Goal: Task Accomplishment & Management: Complete application form

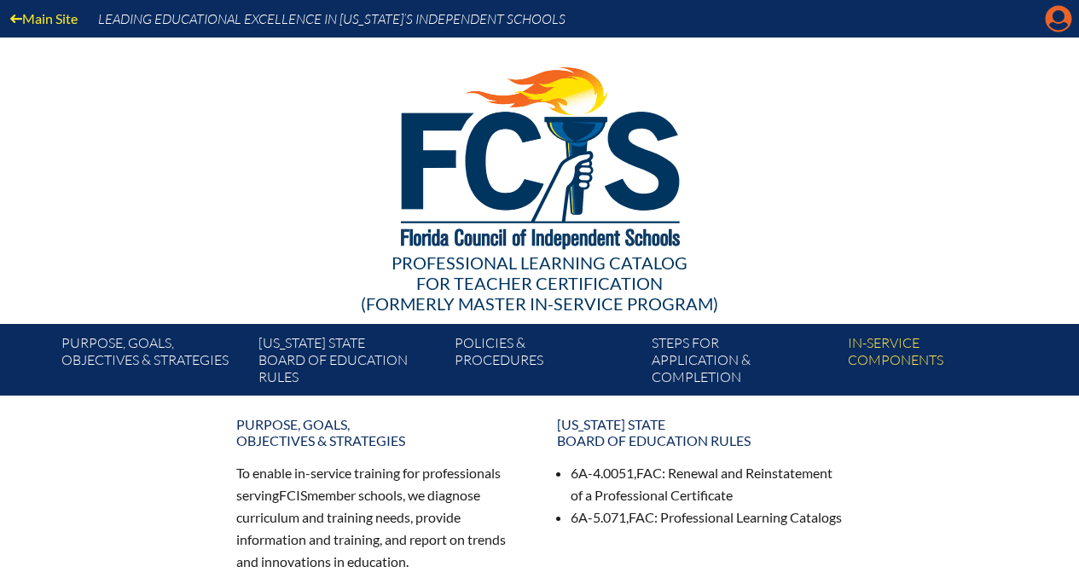
click at [1046, 20] on icon at bounding box center [1059, 19] width 26 height 26
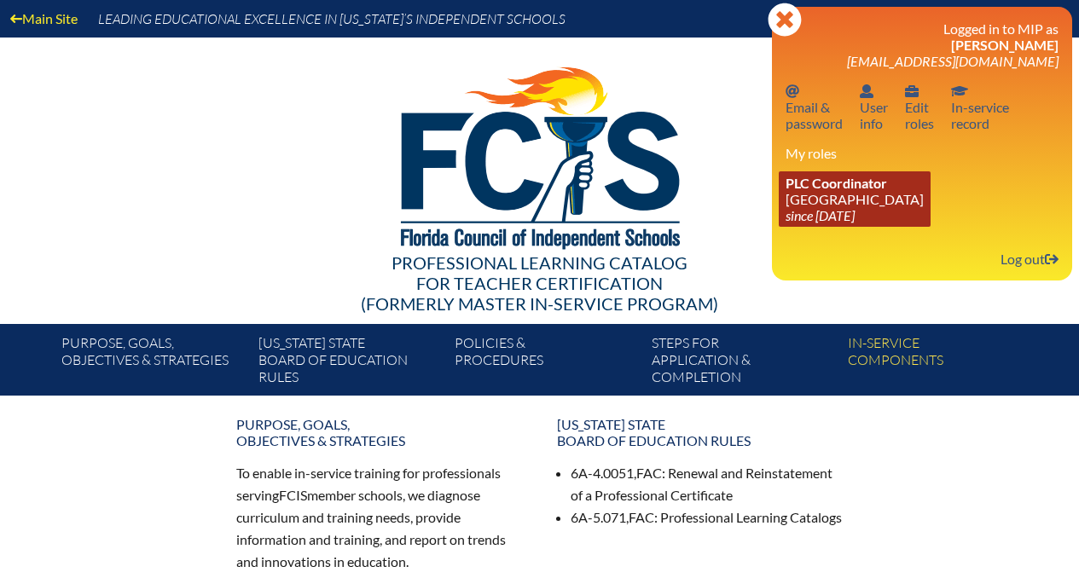
click at [861, 191] on span "PLC Coordinator" at bounding box center [837, 183] width 102 height 16
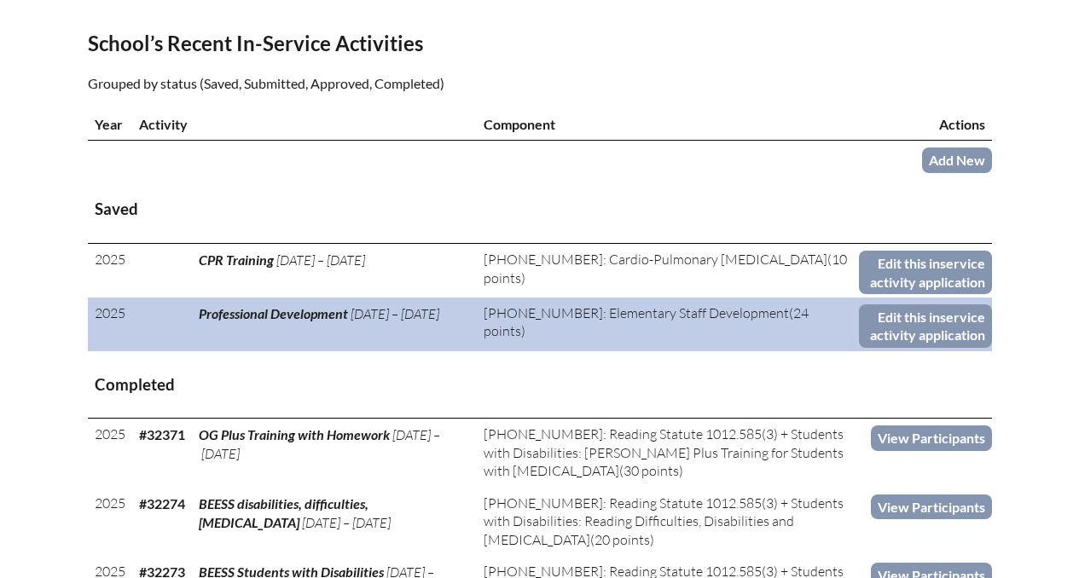
scroll to position [548, 0]
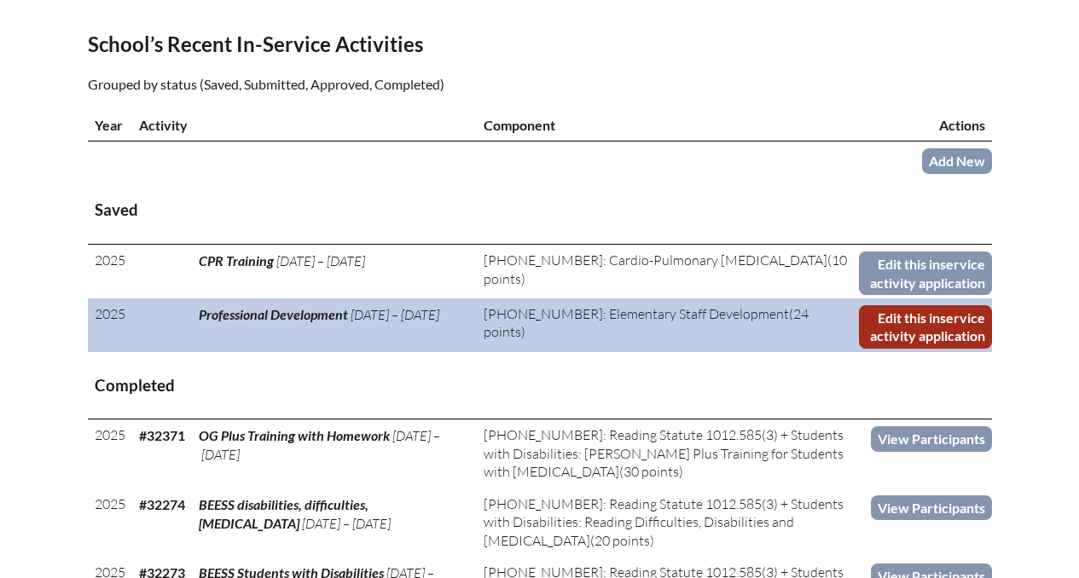
click at [879, 341] on link "Edit this inservice activity application" at bounding box center [925, 327] width 132 height 44
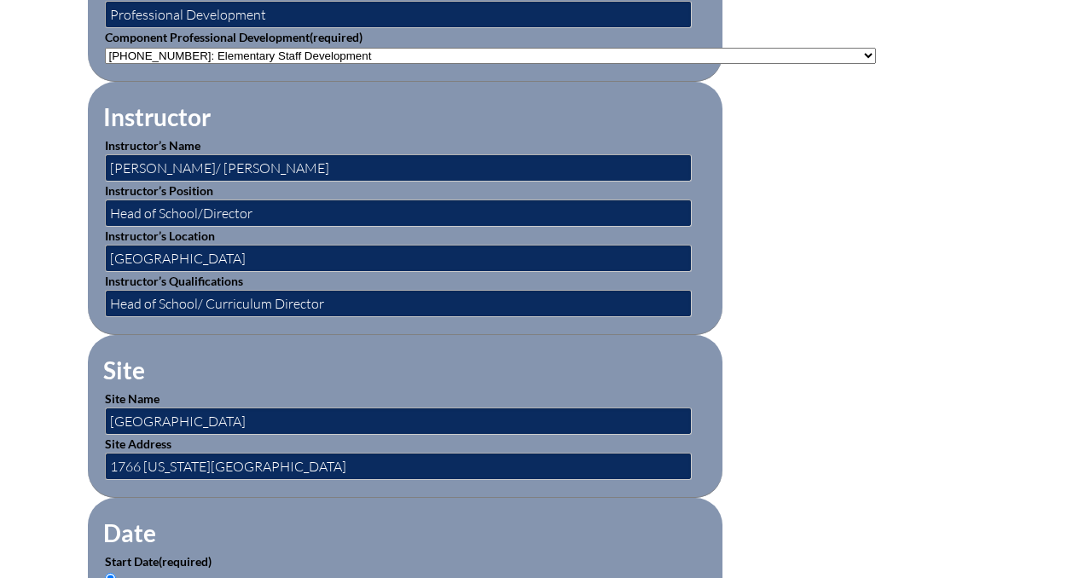
scroll to position [655, 0]
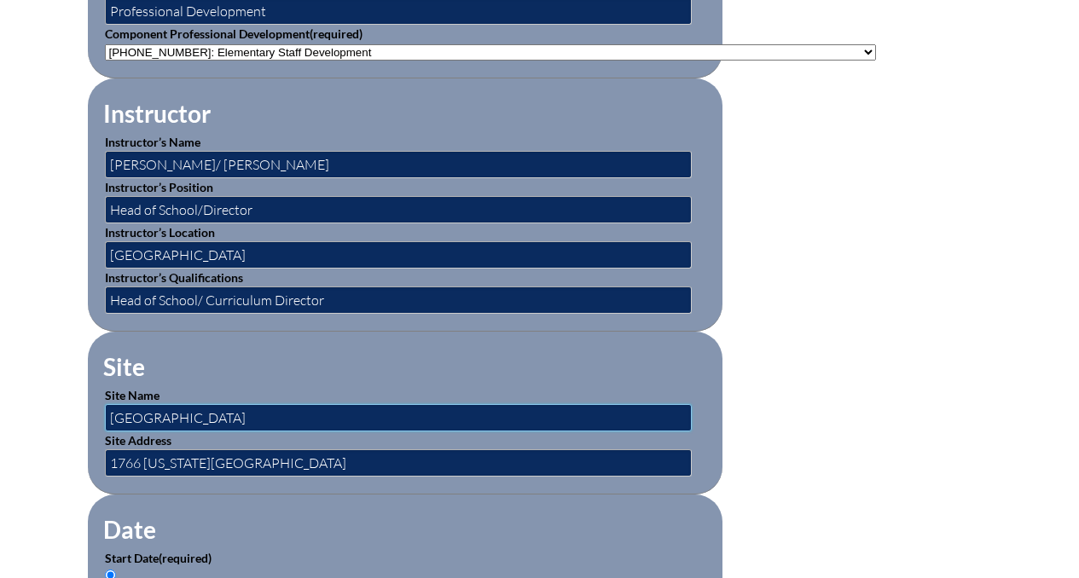
click at [305, 423] on input "Park Maitland South" at bounding box center [398, 417] width 587 height 27
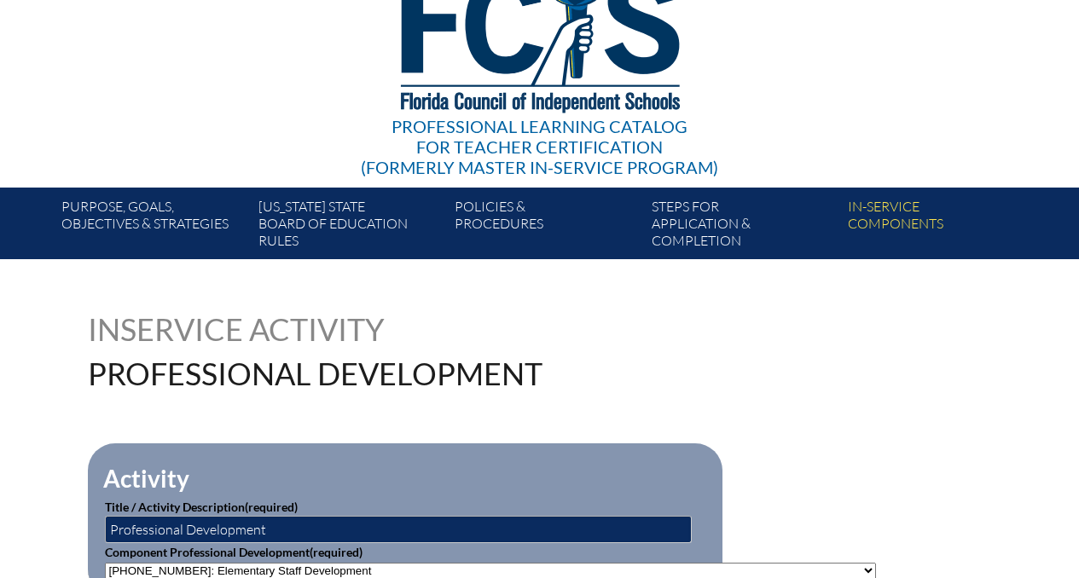
scroll to position [0, 0]
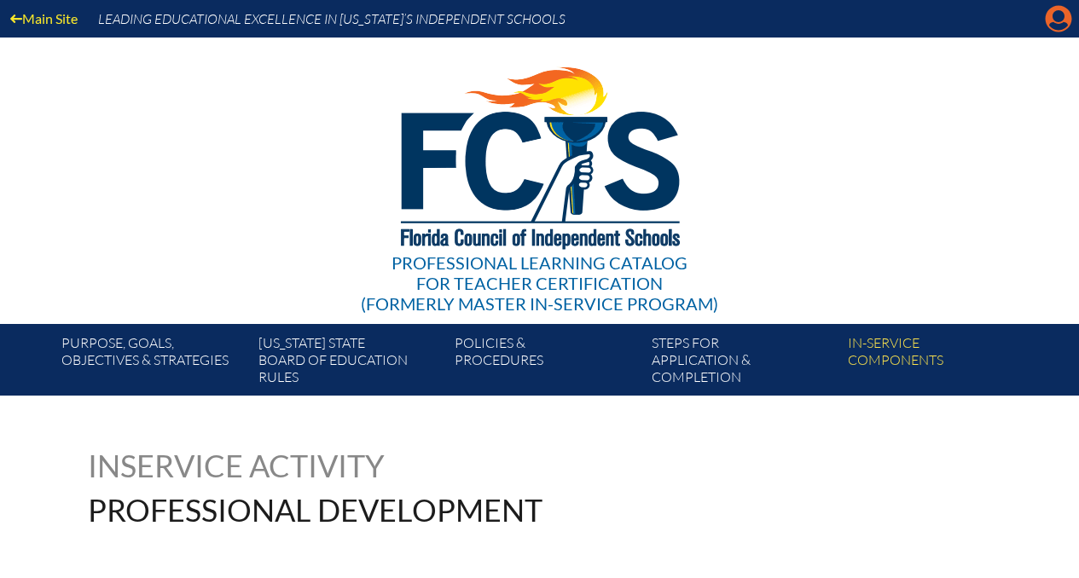
click at [1061, 11] on icon "Manage account" at bounding box center [1058, 18] width 27 height 27
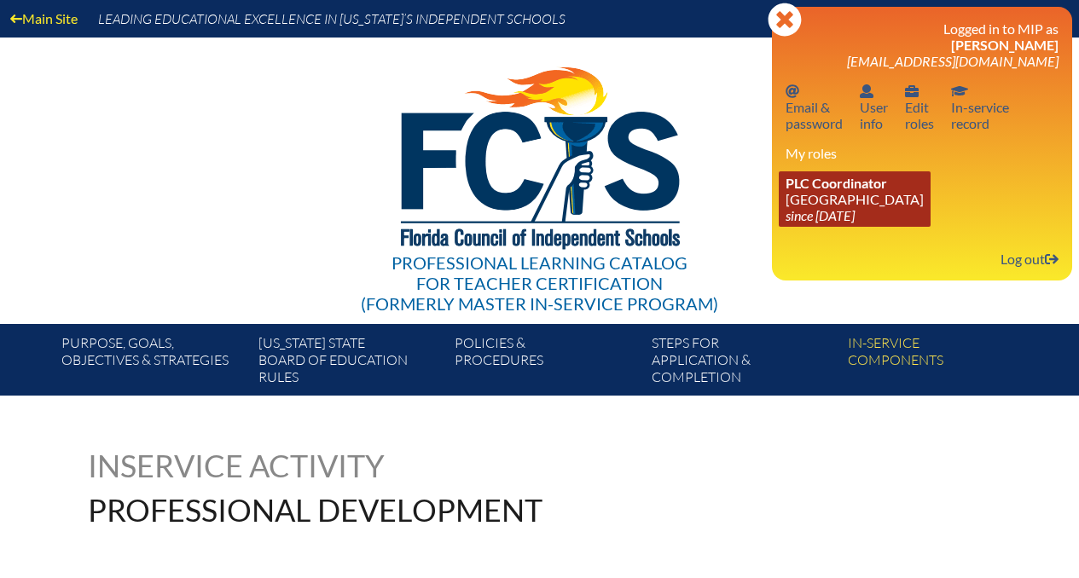
click at [836, 187] on span "PLC Coordinator" at bounding box center [837, 183] width 102 height 16
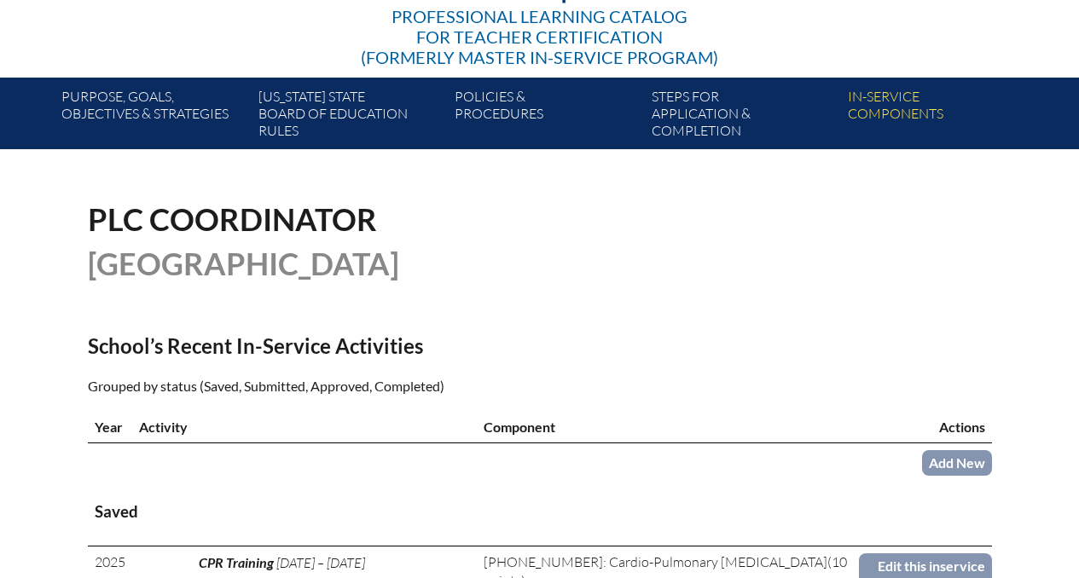
scroll to position [244, 0]
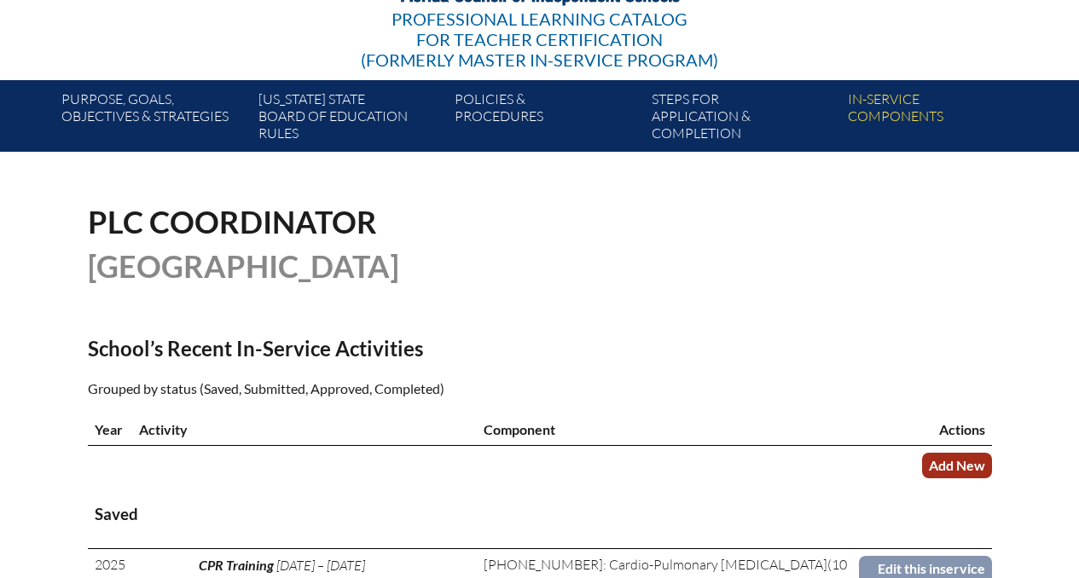
click at [931, 454] on link "Add New" at bounding box center [957, 465] width 70 height 25
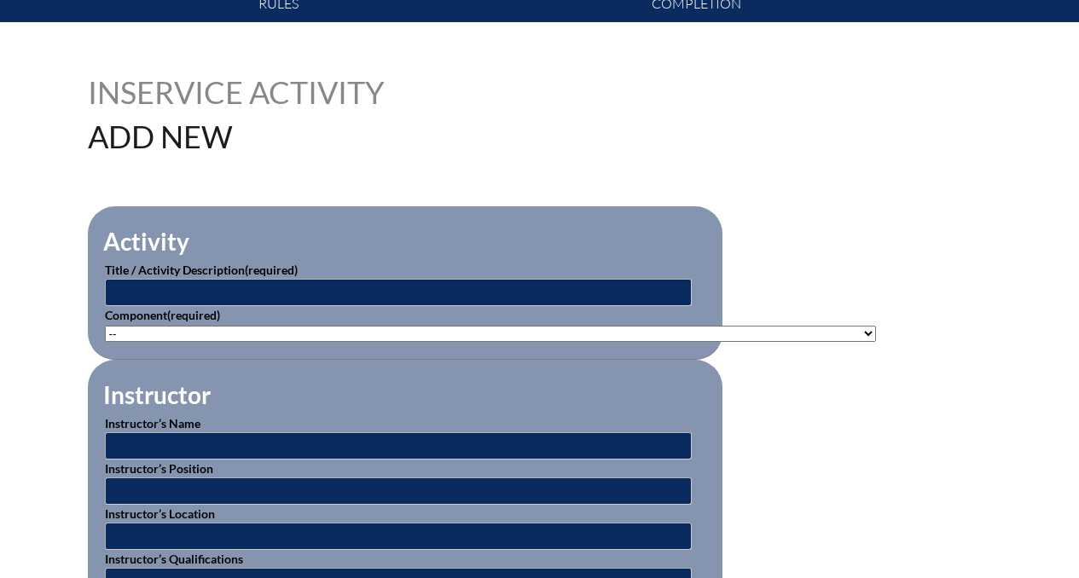
scroll to position [388, 0]
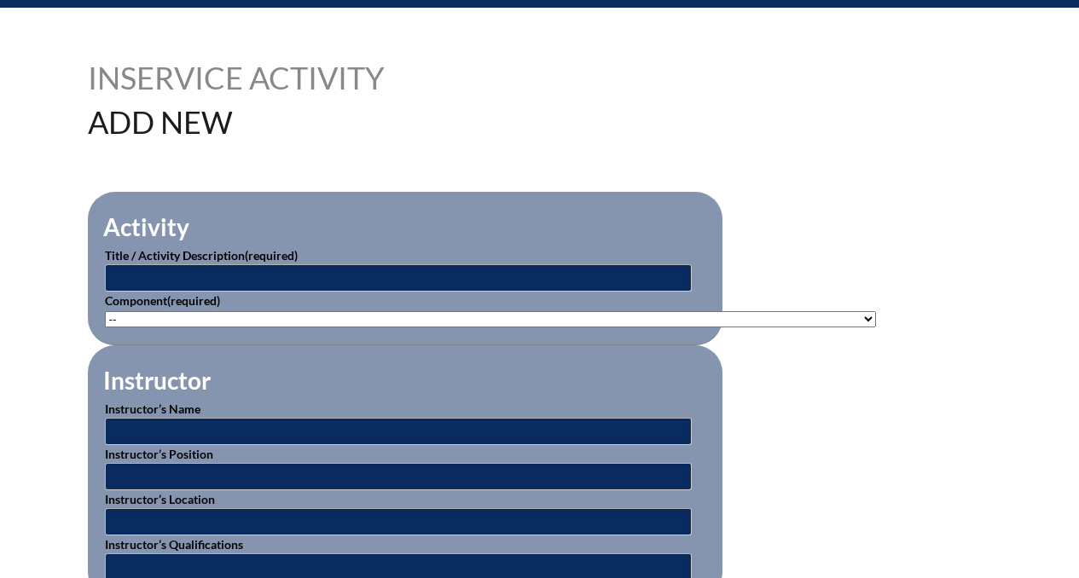
click at [442, 311] on select"]"] "-- 1-000-001: Appropriate Art Activities 1-000-002: Concept and Art Process for…" at bounding box center [490, 319] width 771 height 16
click at [509, 320] on select"]"] "-- 1-000-001: Appropriate Art Activities 1-000-002: Concept and Art Process for…" at bounding box center [490, 319] width 771 height 16
click at [246, 313] on select"]"] "-- 1-000-001: Appropriate Art Activities 1-000-002: Concept and Art Process for…" at bounding box center [490, 319] width 771 height 16
select select"]"] "125926"
click at [105, 311] on select"]"] "-- 1-000-001: Appropriate Art Activities 1-000-002: Concept and Art Process for…" at bounding box center [490, 319] width 771 height 16
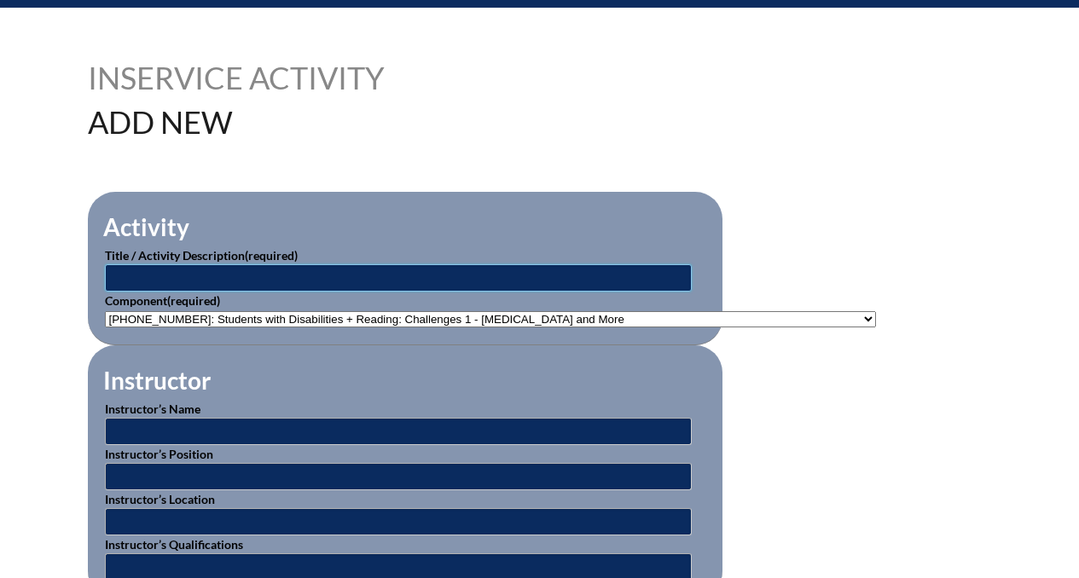
click at [260, 268] on input "text" at bounding box center [398, 277] width 587 height 27
paste input "Beacon Students with Disabilities + Reading: Challenges 1 - Dyslexia and More"
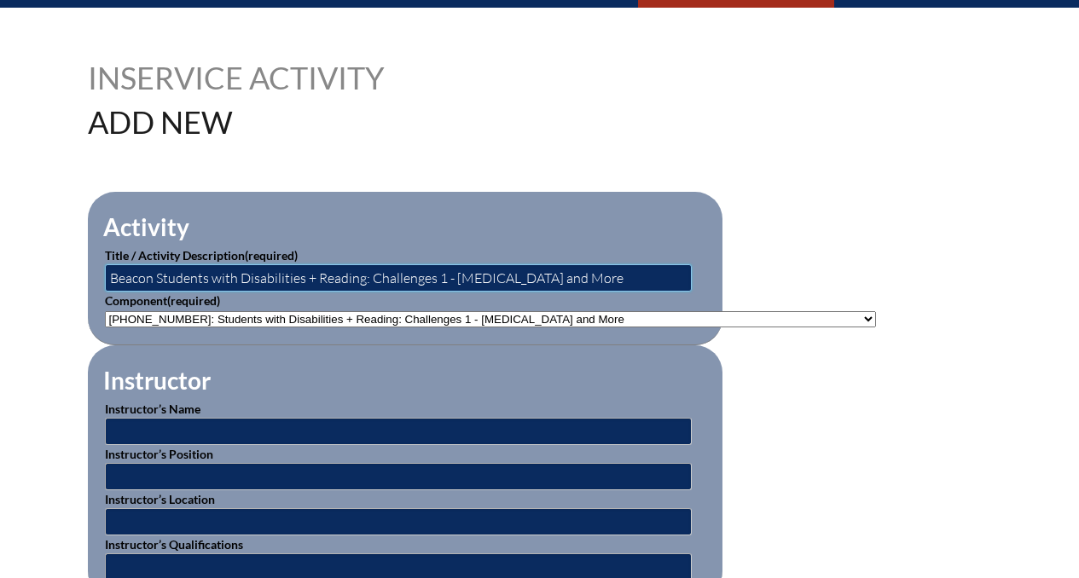
type input "Beacon Students with Disabilities + Reading: Challenges 1 - Dyslexia and More"
click at [325, 418] on input "text" at bounding box center [398, 431] width 587 height 27
type input "Beacon Educator"
click at [241, 482] on input "text" at bounding box center [398, 476] width 587 height 27
type input "facilitator"
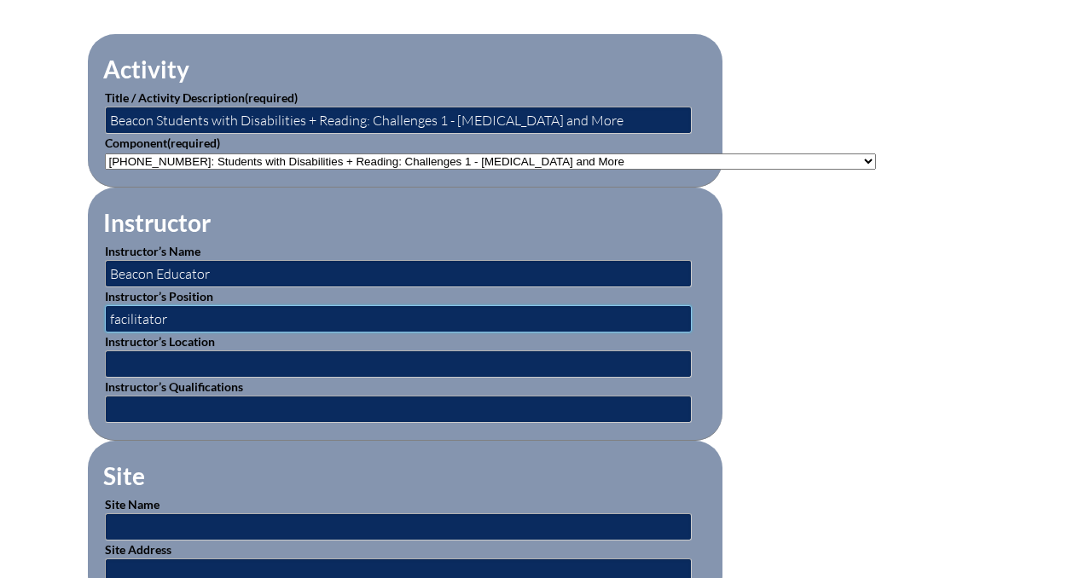
scroll to position [547, 0]
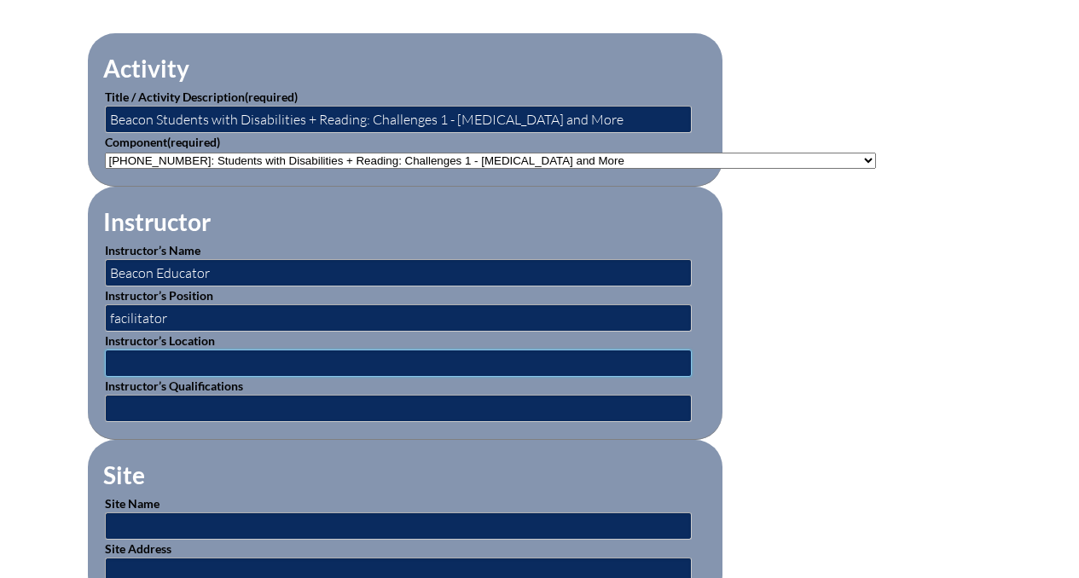
click at [262, 360] on input "text" at bounding box center [398, 363] width 587 height 27
type input "virtual"
click at [250, 406] on input "text" at bounding box center [398, 408] width 587 height 27
type input "expert"
click at [236, 470] on fieldset "Site Site Name Site Address" at bounding box center [405, 521] width 635 height 163
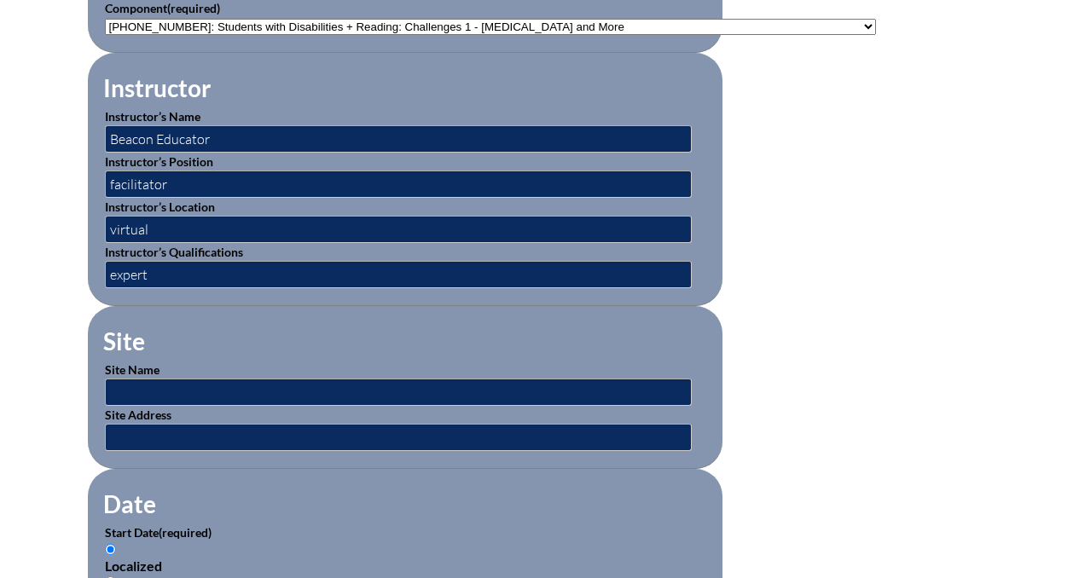
scroll to position [683, 0]
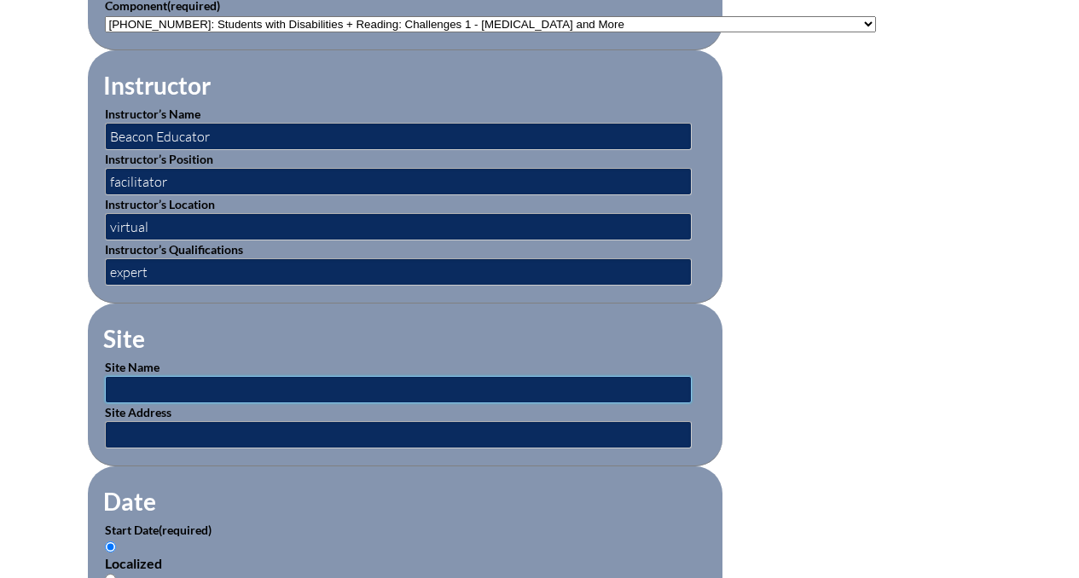
click at [229, 389] on input "text" at bounding box center [398, 389] width 587 height 27
type input "ABC School"
click at [234, 432] on input "text" at bounding box center [398, 434] width 587 height 27
type input "1200 Westshore Blvd"
click at [248, 443] on input "1200 Westshore Blvd" at bounding box center [398, 434] width 587 height 27
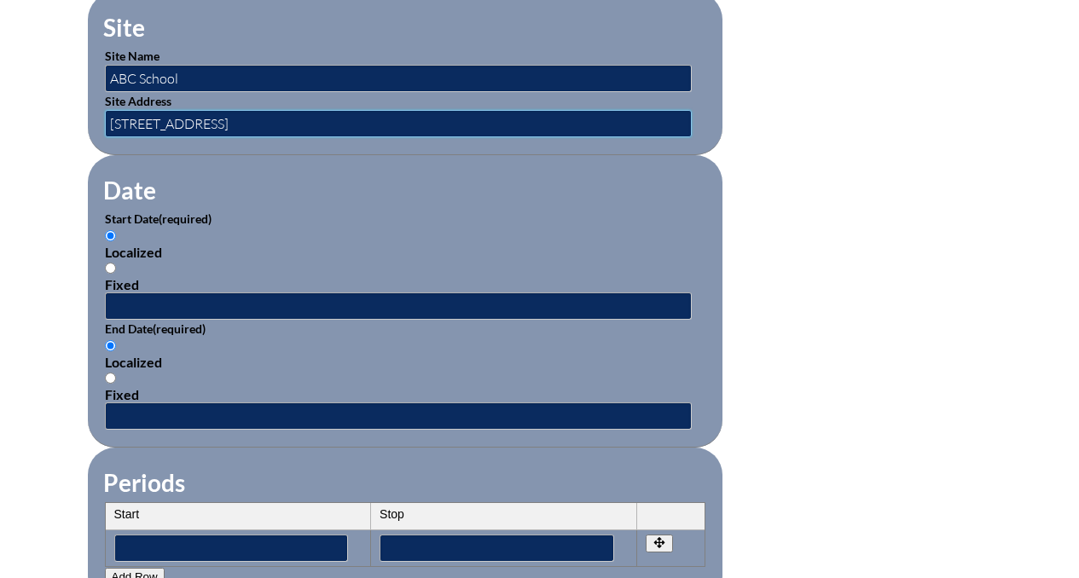
scroll to position [999, 0]
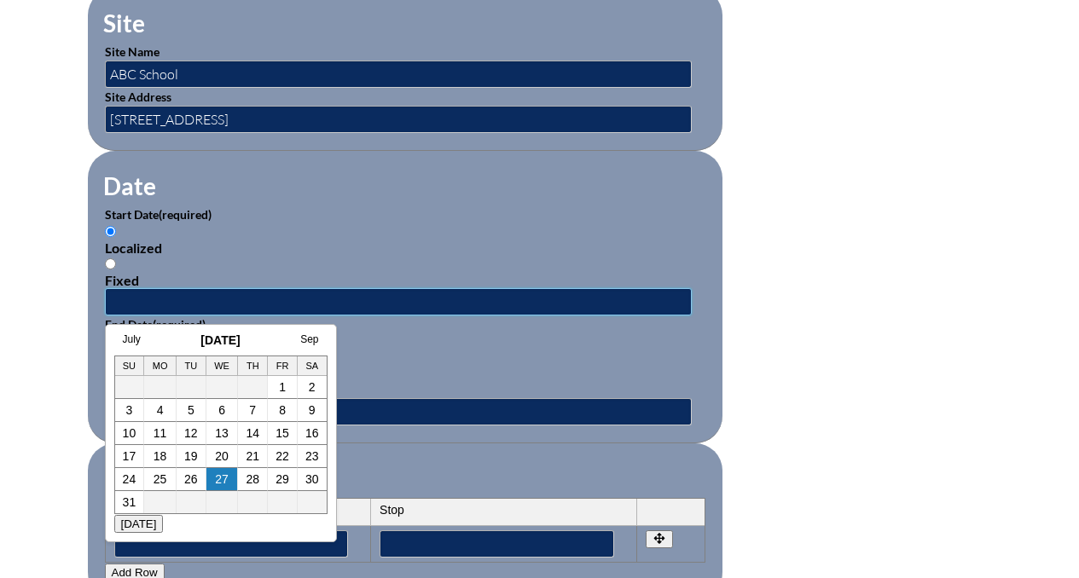
click at [186, 297] on input "text" at bounding box center [398, 301] width 587 height 27
click at [164, 339] on h3 "August 2025" at bounding box center [220, 341] width 213 height 14
click at [160, 411] on link "4" at bounding box center [160, 410] width 7 height 14
type input "2025-08-04 12:19 PM"
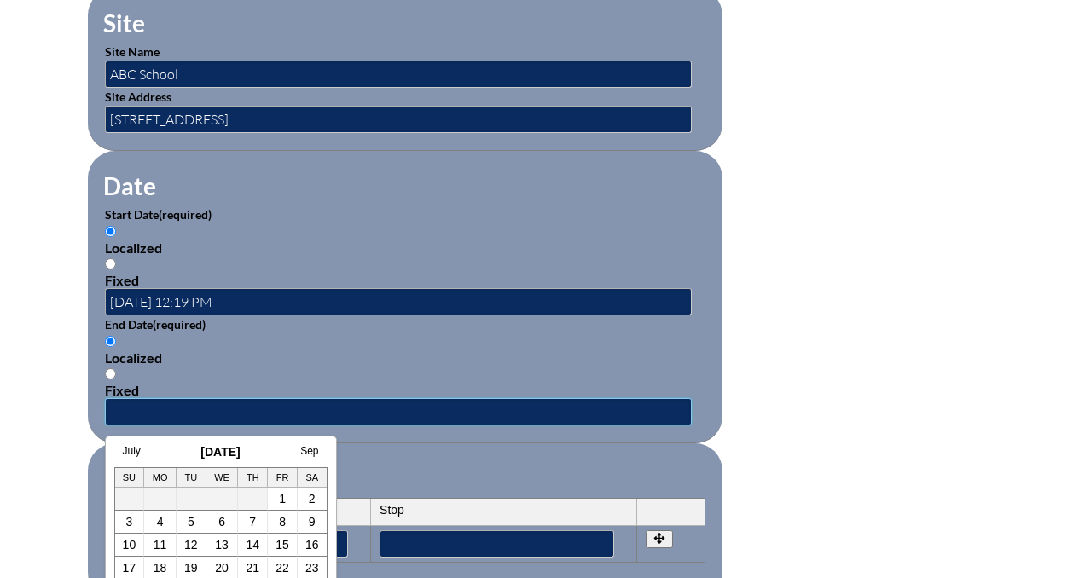
click at [218, 411] on input "text" at bounding box center [398, 411] width 587 height 27
click at [280, 562] on link "22" at bounding box center [283, 568] width 14 height 14
type input "2025-08-22 12:19 PM"
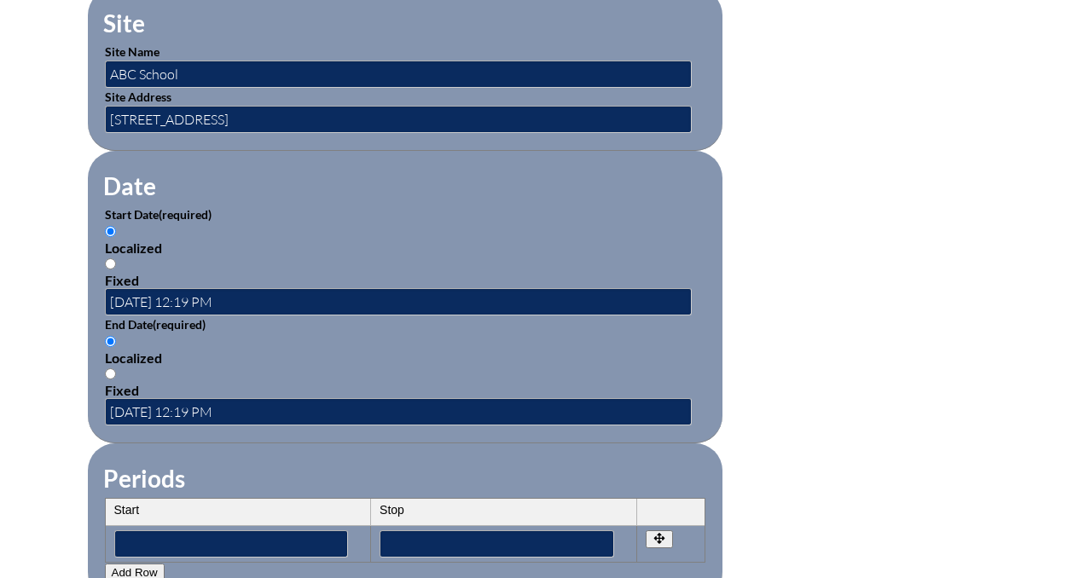
click at [329, 461] on fieldset "Periods Start Stop No rows created Add new row Start Stop Start Stop" at bounding box center [405, 522] width 635 height 156
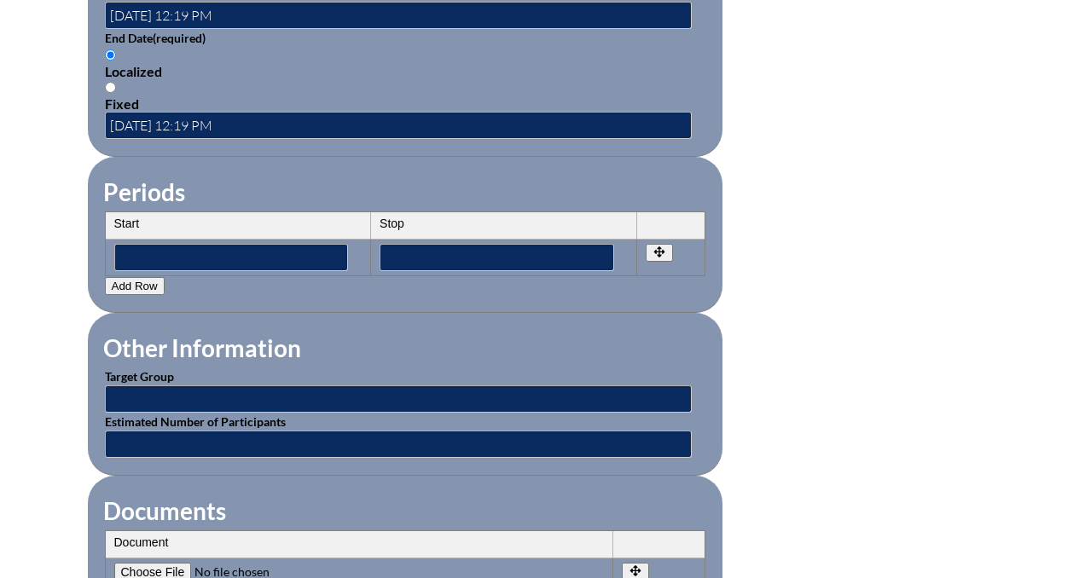
scroll to position [1299, 0]
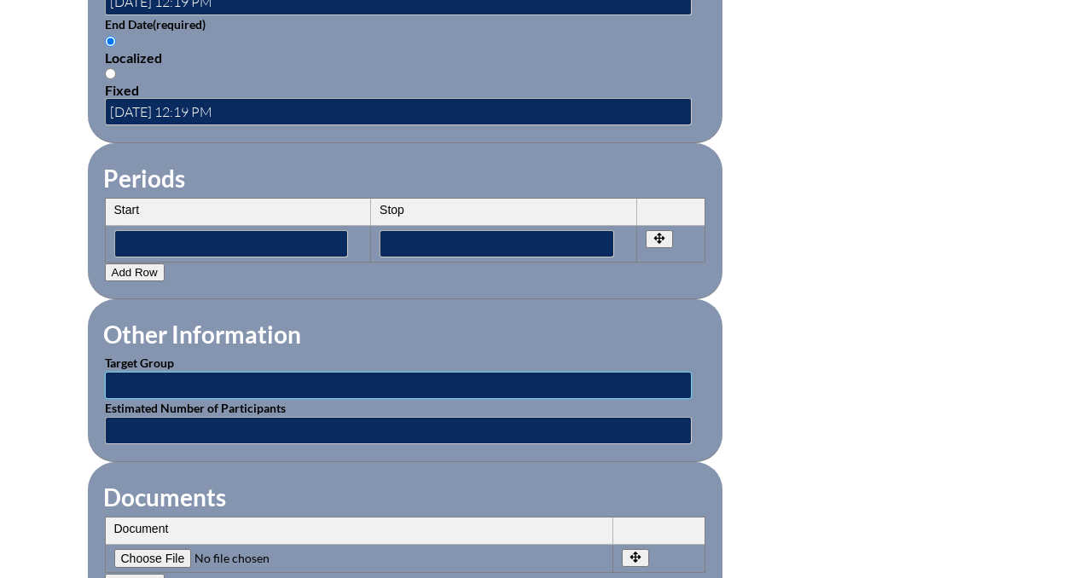
click at [322, 388] on input "text" at bounding box center [398, 385] width 587 height 27
type input "Teachers"
click at [264, 426] on input "text" at bounding box center [398, 430] width 587 height 27
type input "5"
click at [282, 455] on fieldset "Other Information Target Group Teachers Estimated Number of Participants 5" at bounding box center [405, 380] width 635 height 163
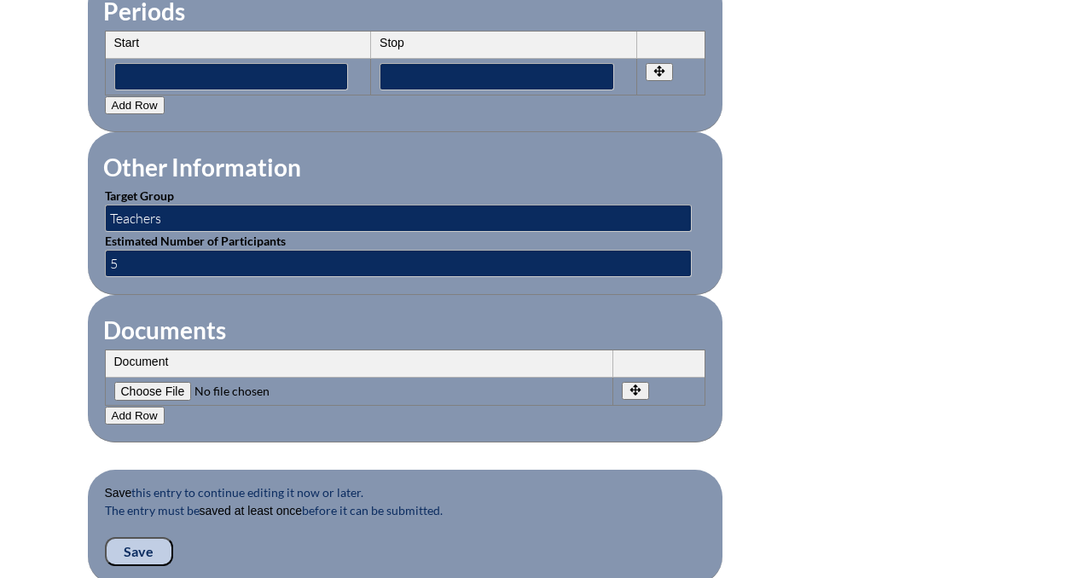
scroll to position [1469, 0]
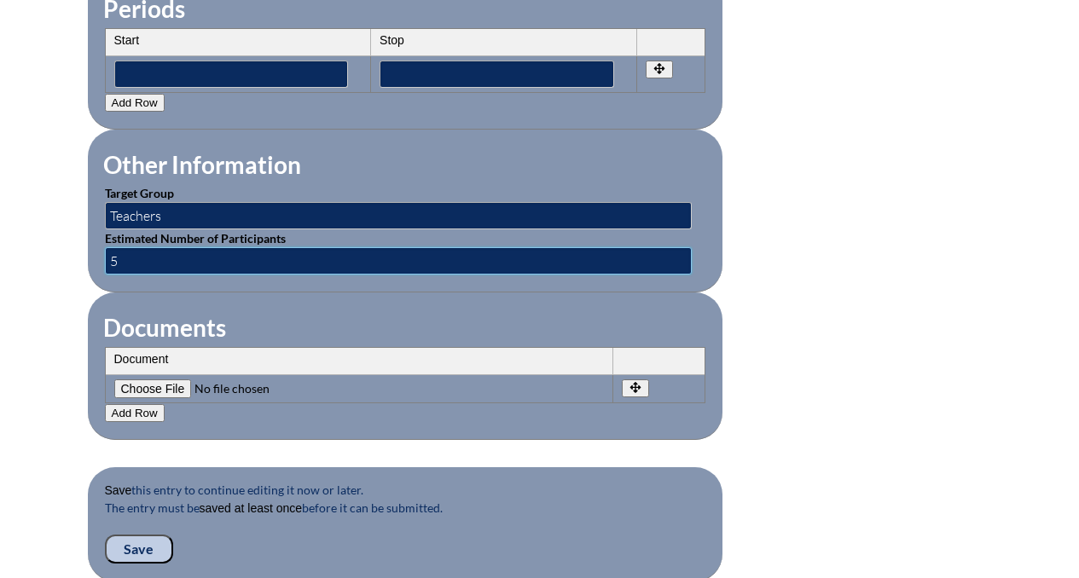
click at [264, 260] on input "5" at bounding box center [398, 260] width 587 height 27
type input "1"
click at [149, 298] on fieldset "Documents Document No rows created Add new row Document Remove File Undo Remove…" at bounding box center [405, 367] width 635 height 148
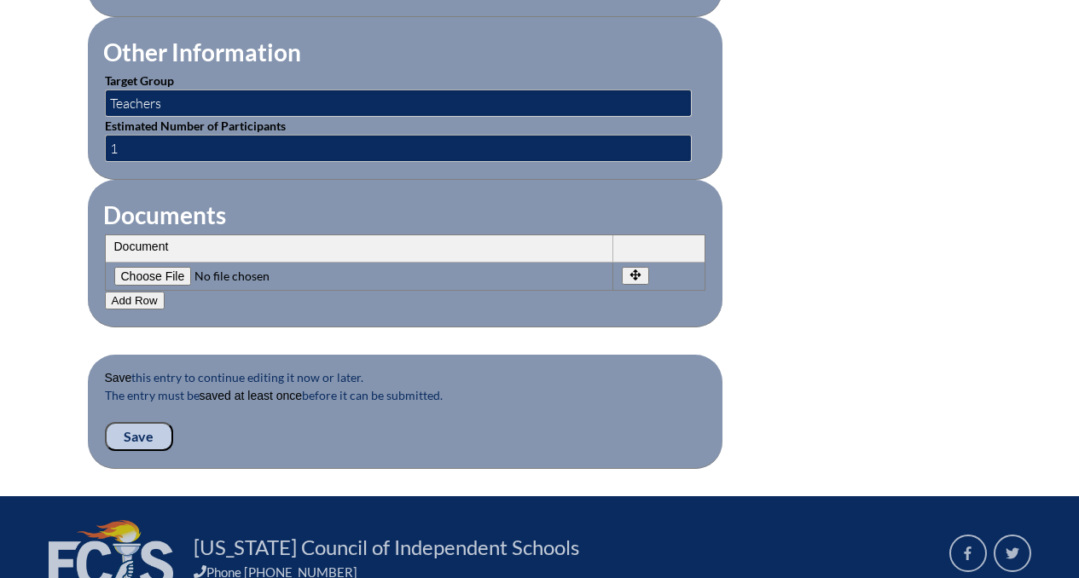
scroll to position [1585, 0]
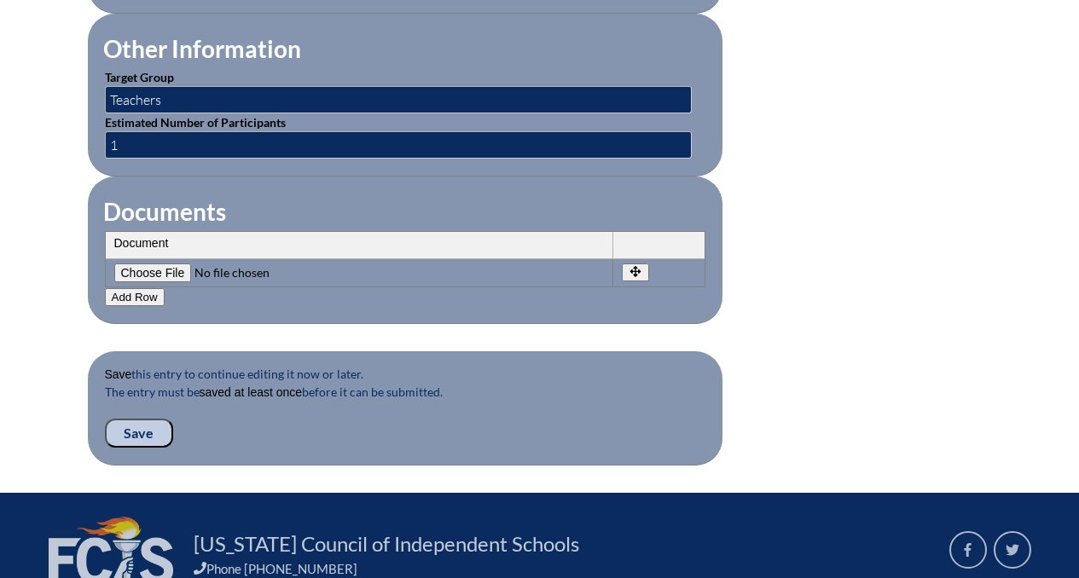
click at [153, 424] on input "Save" at bounding box center [139, 433] width 68 height 29
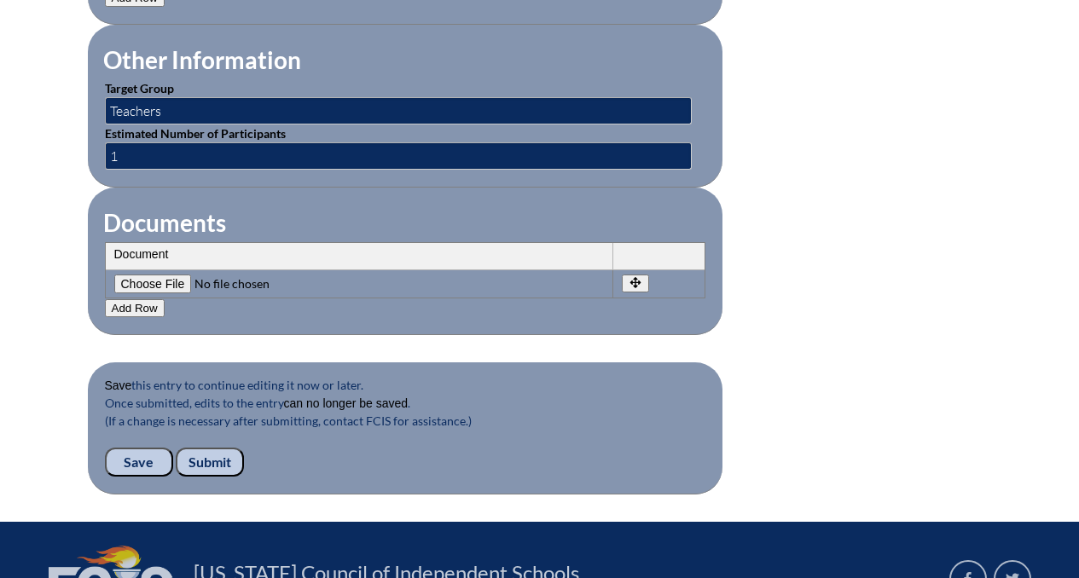
scroll to position [1636, 0]
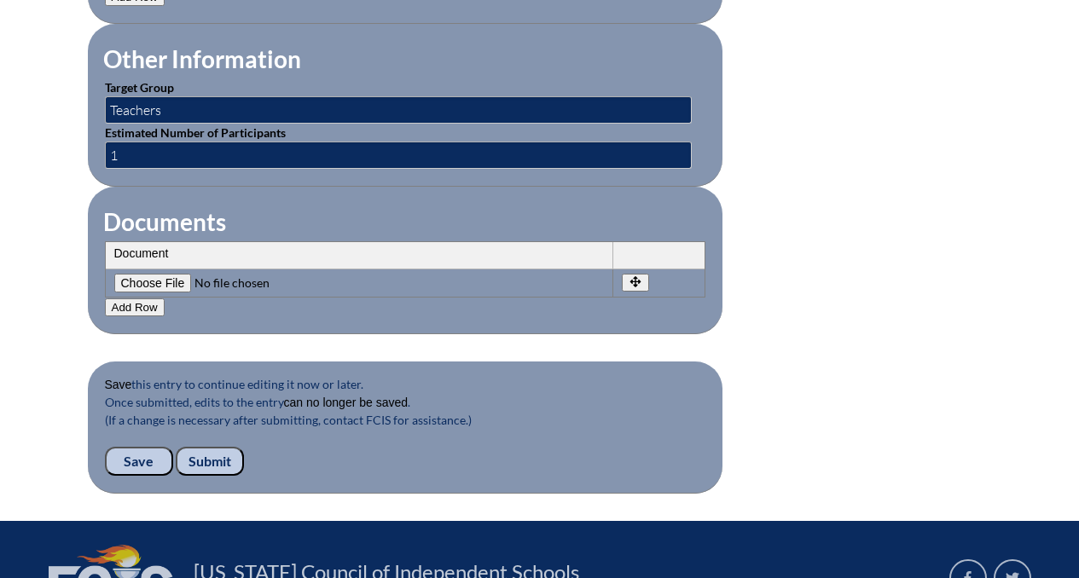
click at [216, 451] on input "Submit" at bounding box center [210, 461] width 68 height 29
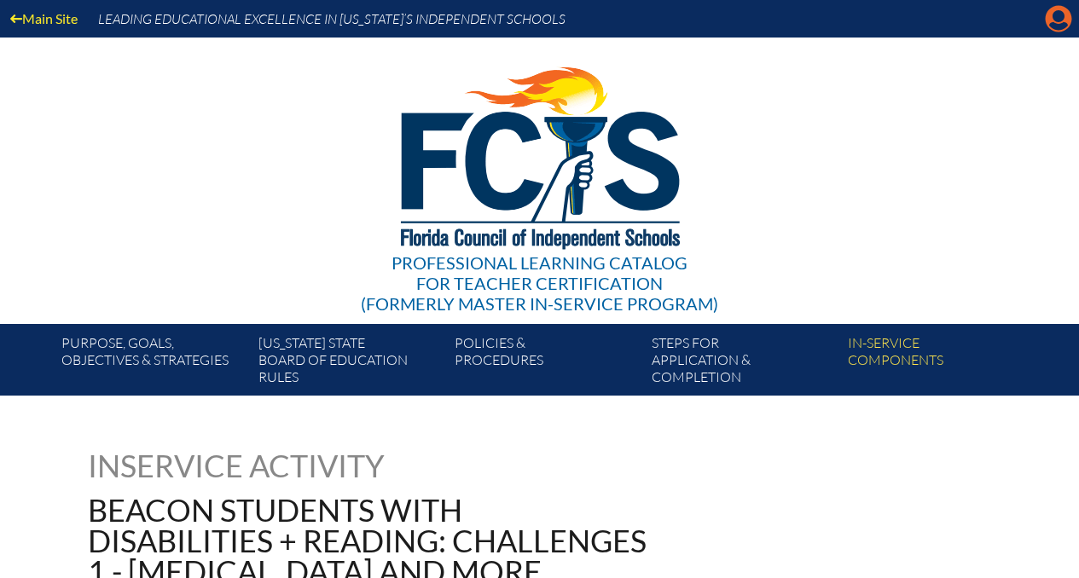
click at [1055, 29] on icon "Manage account" at bounding box center [1058, 18] width 27 height 27
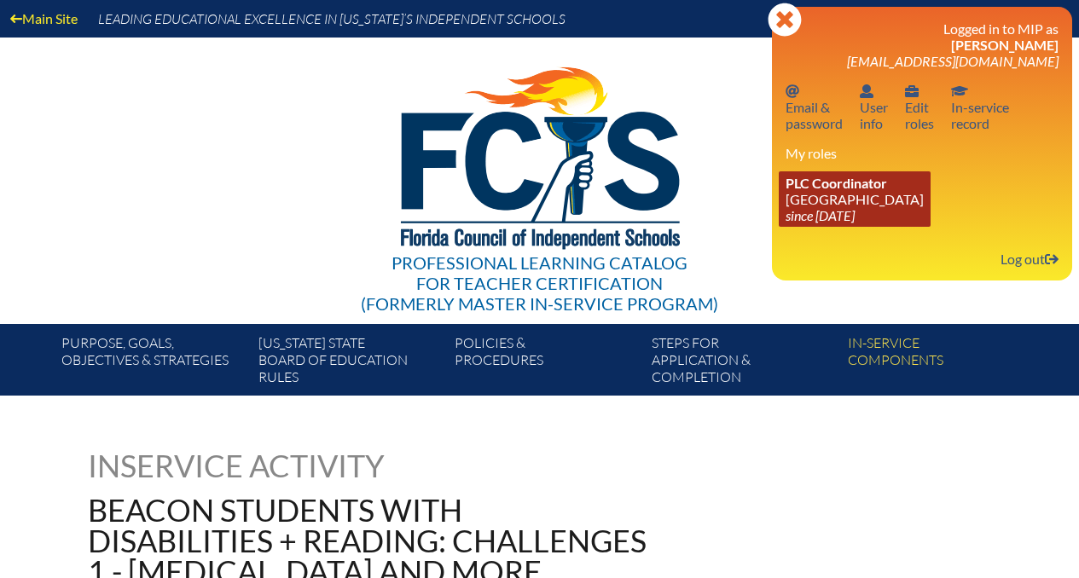
click at [845, 205] on link "PLC Coordinator Park Maitland School since 2024 Apr 8" at bounding box center [855, 198] width 152 height 55
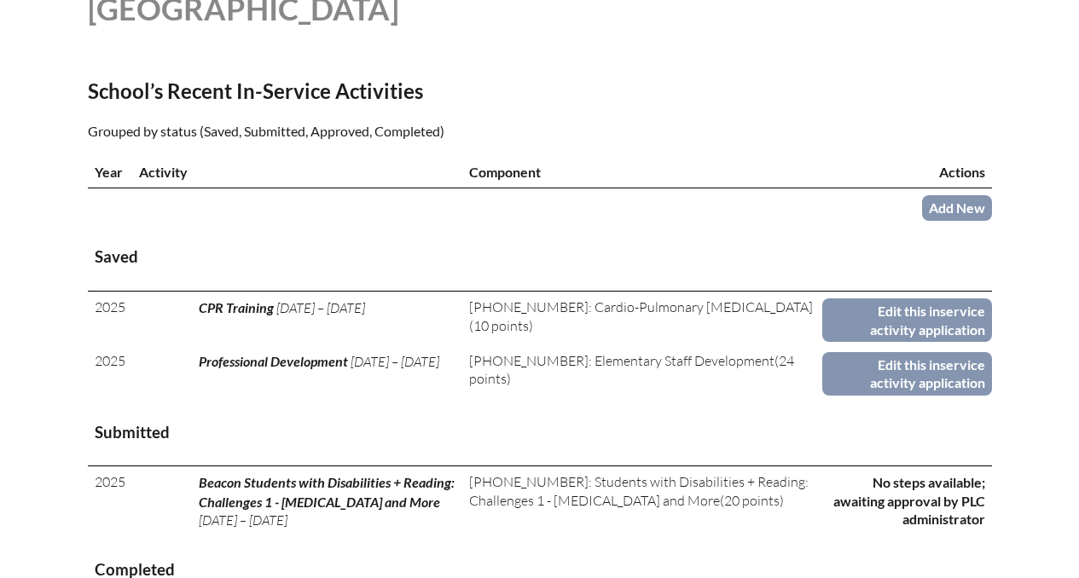
scroll to position [505, 0]
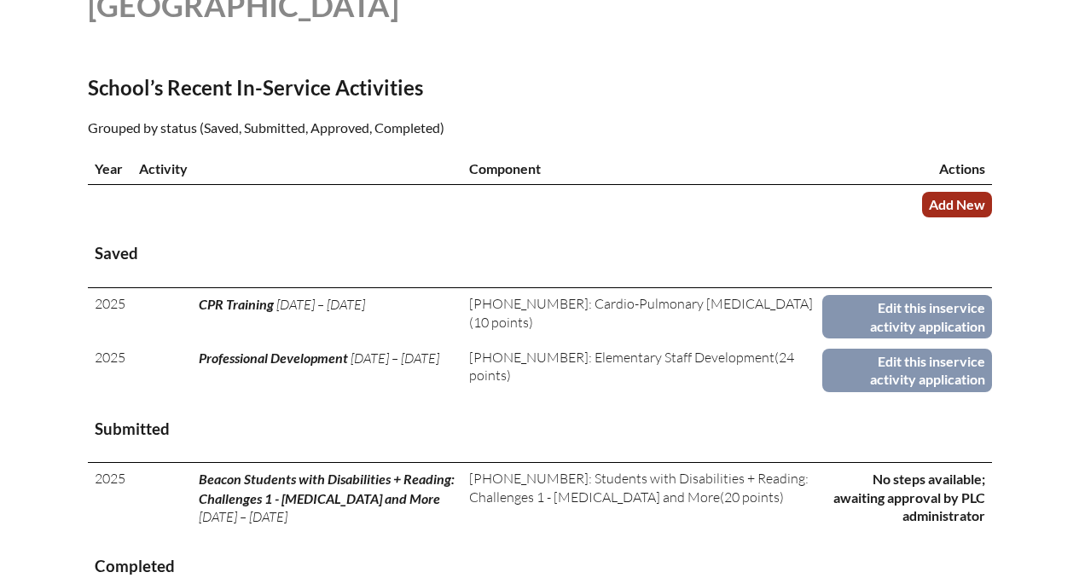
click at [938, 200] on link "Add New" at bounding box center [957, 204] width 70 height 25
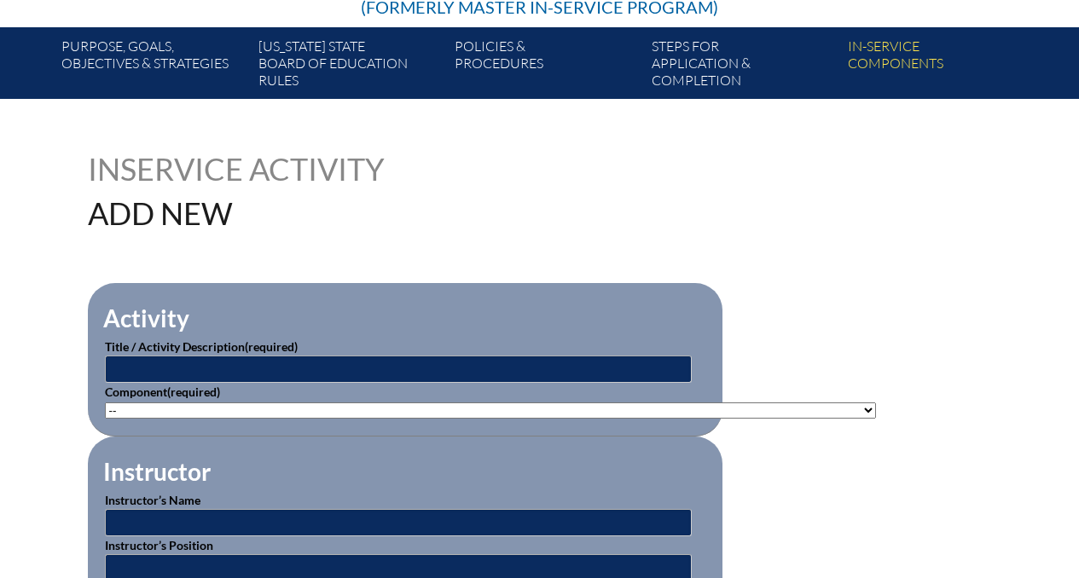
scroll to position [302, 0]
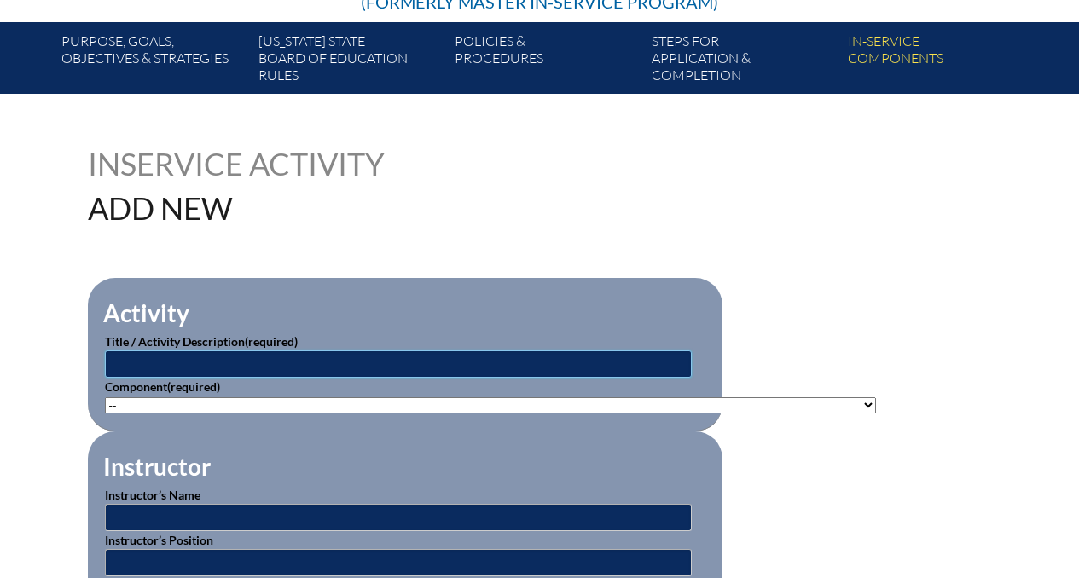
click at [500, 363] on input "text" at bounding box center [398, 364] width 587 height 27
paste input "professional"
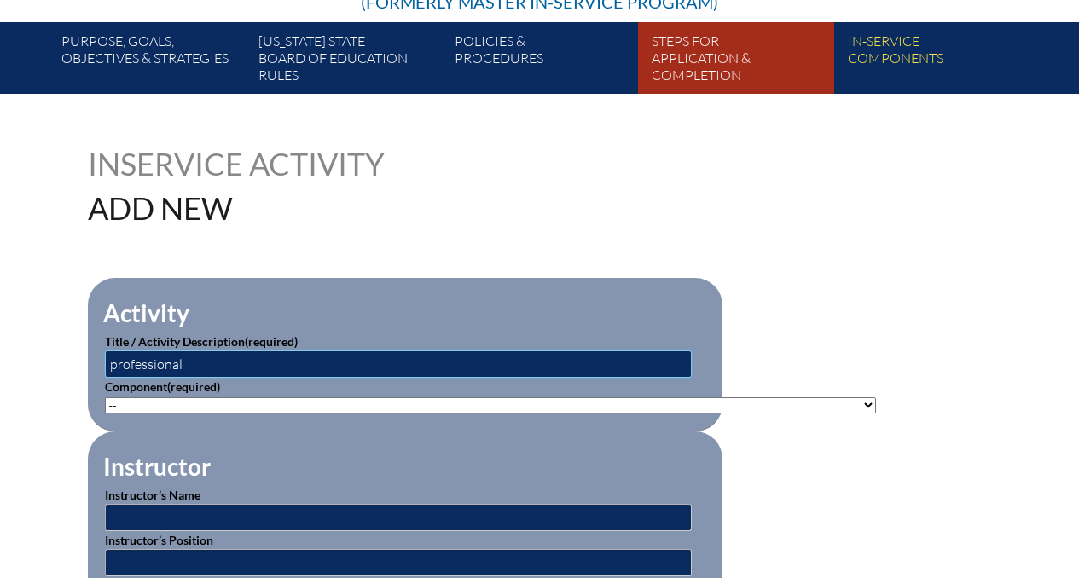
type input "professional"
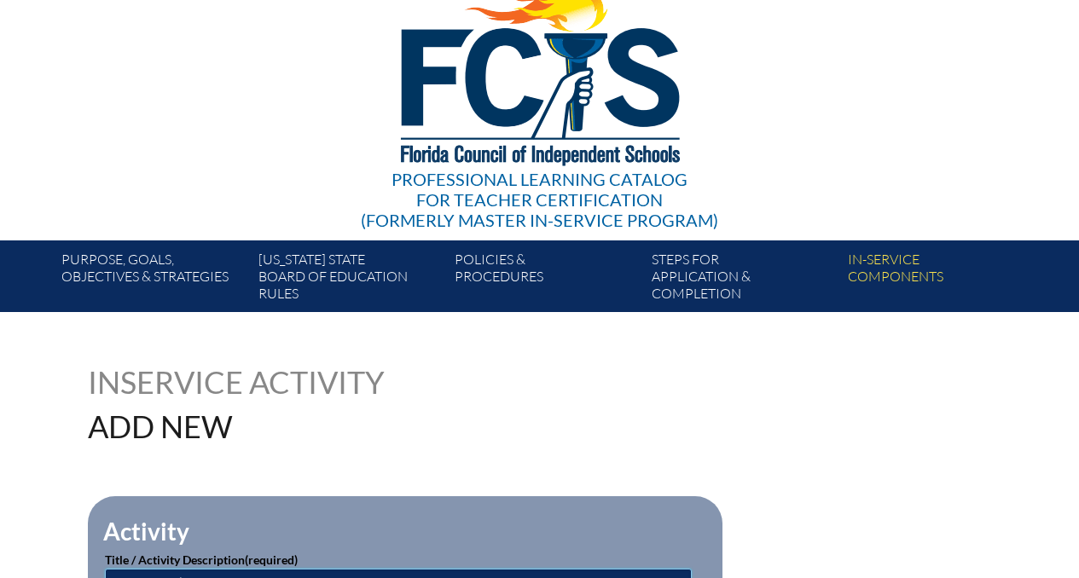
scroll to position [0, 0]
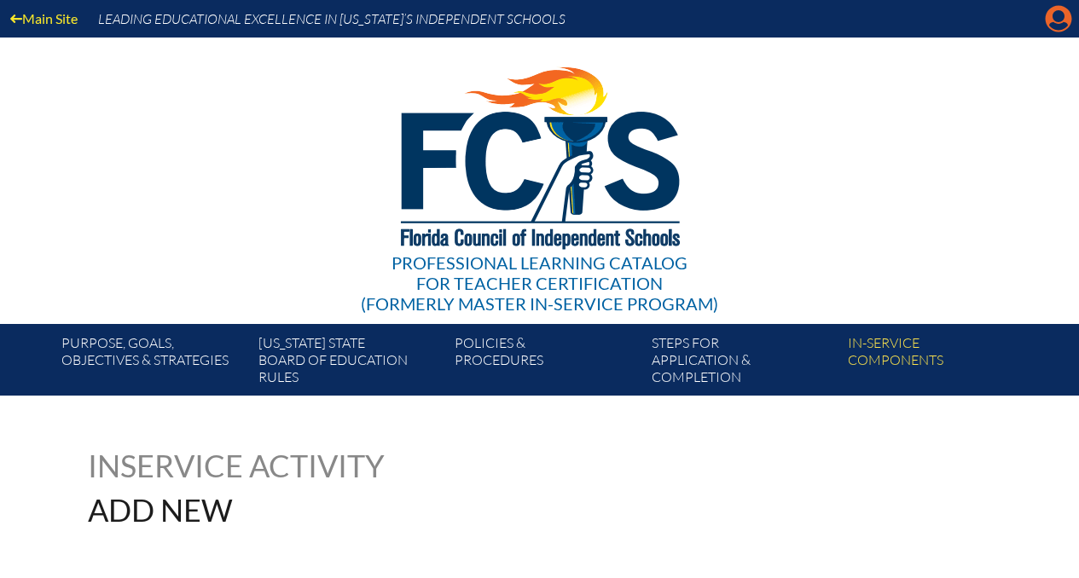
click at [1060, 15] on icon "Manage account" at bounding box center [1058, 18] width 27 height 27
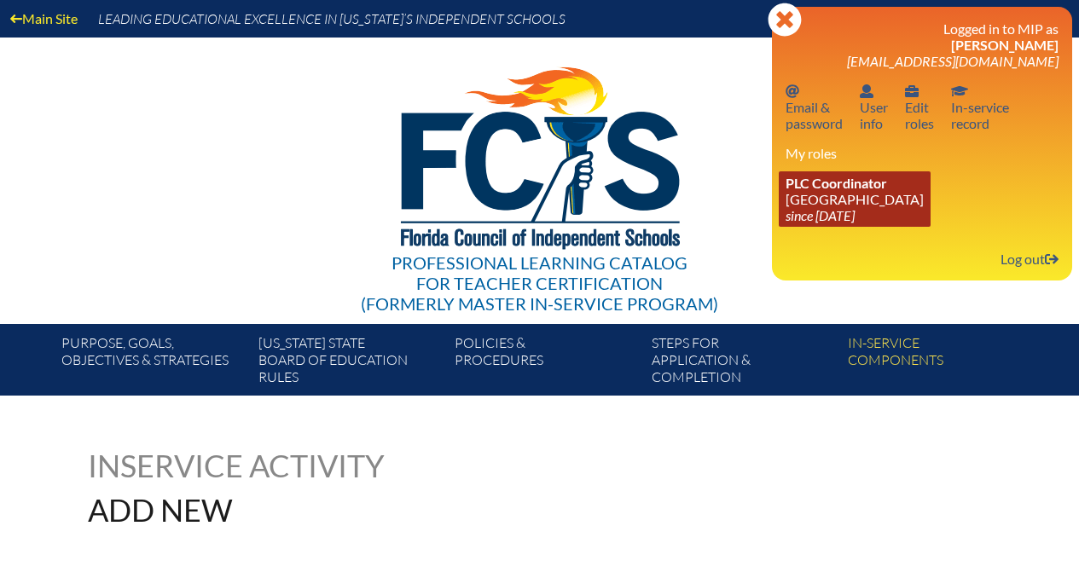
click at [842, 215] on icon "since [DATE]" at bounding box center [820, 215] width 69 height 16
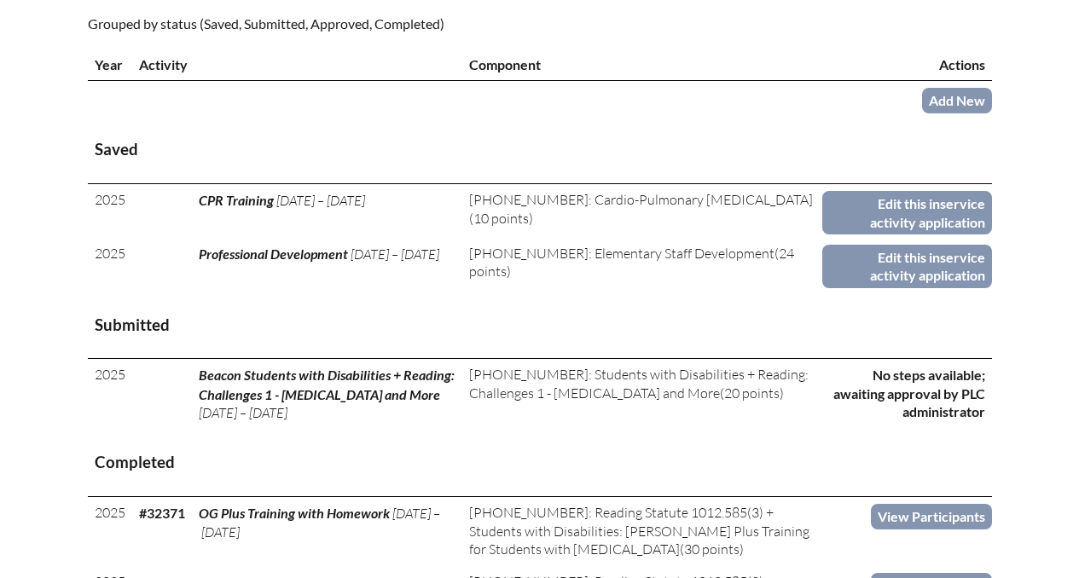
scroll to position [615, 0]
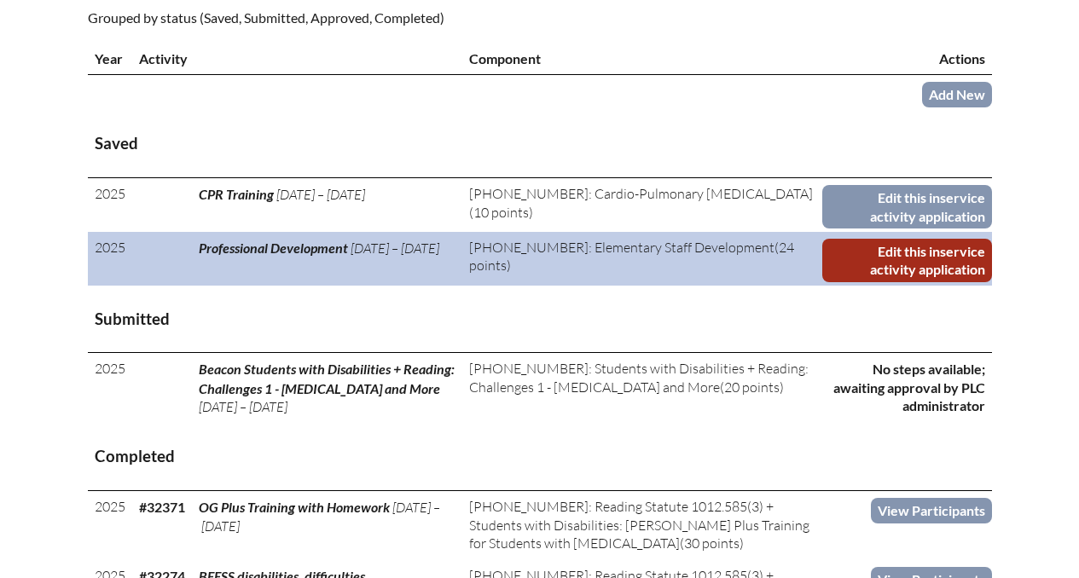
click at [867, 247] on link "Edit this inservice activity application" at bounding box center [907, 261] width 170 height 44
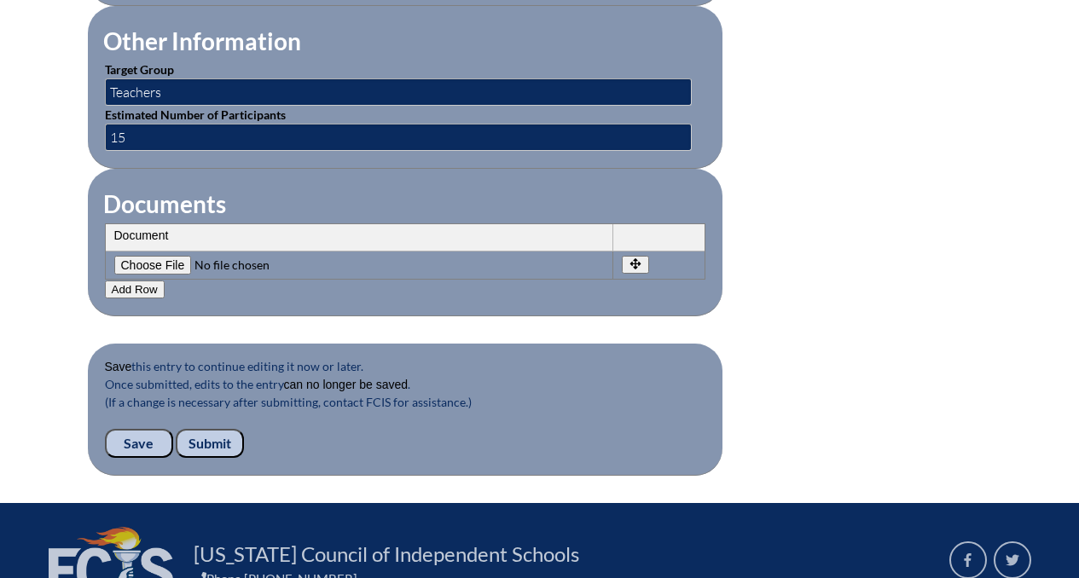
scroll to position [1740, 0]
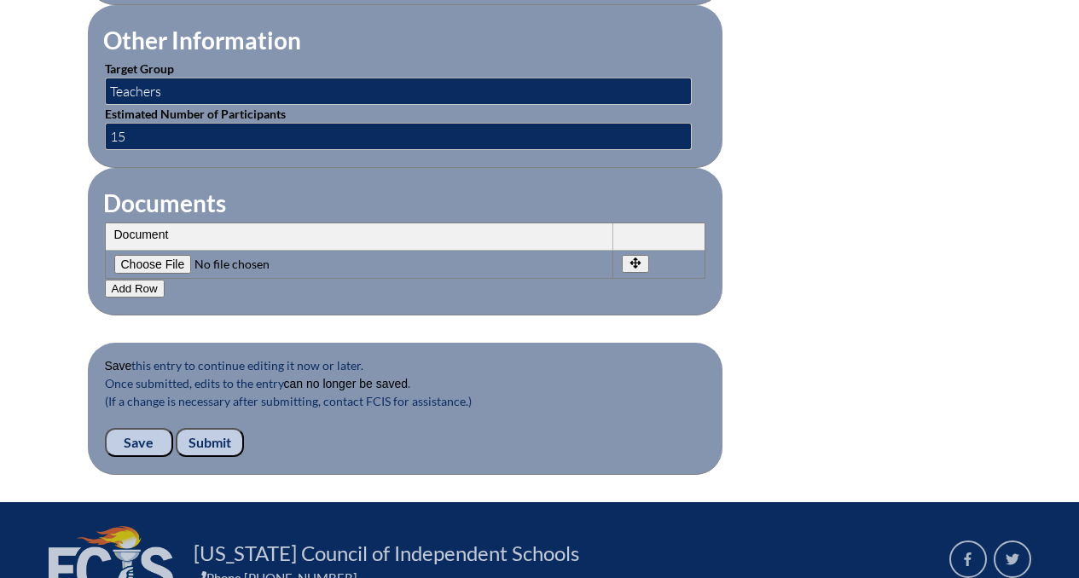
click at [207, 446] on input "Submit" at bounding box center [210, 442] width 68 height 29
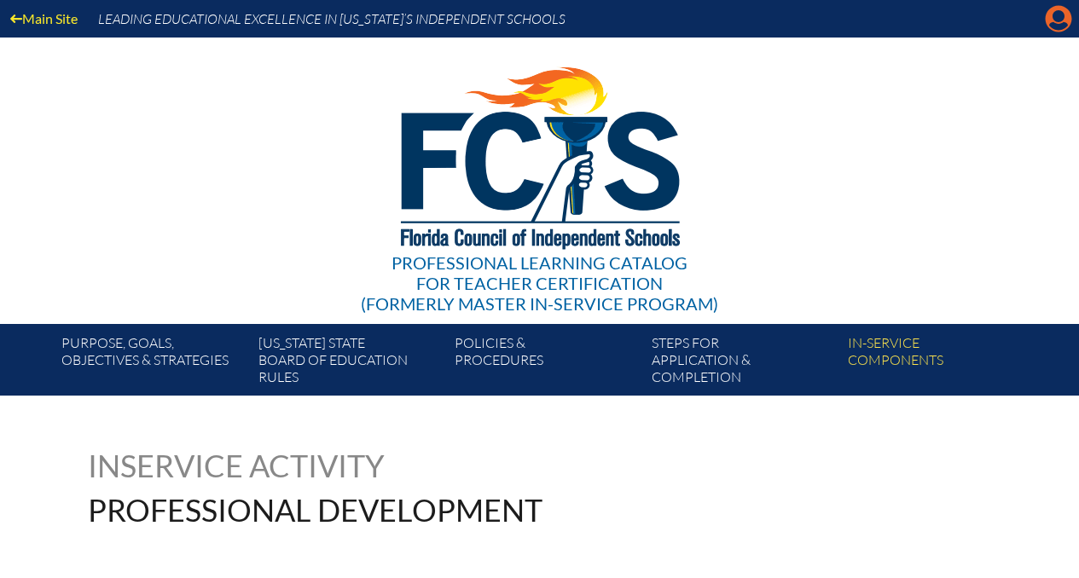
click at [1054, 20] on icon "Manage account" at bounding box center [1058, 18] width 27 height 27
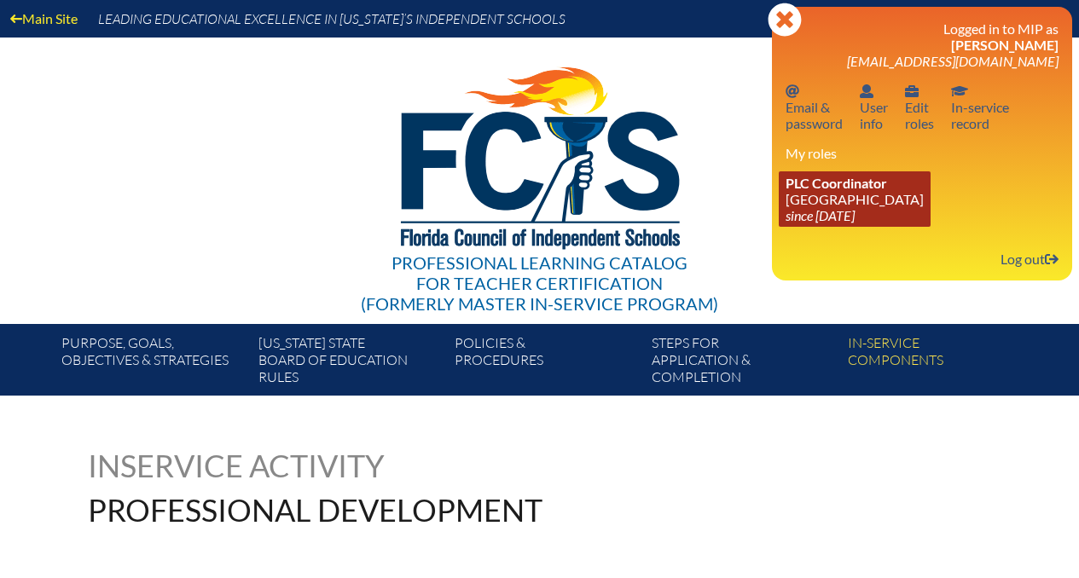
click at [840, 191] on span "PLC Coordinator" at bounding box center [837, 183] width 102 height 16
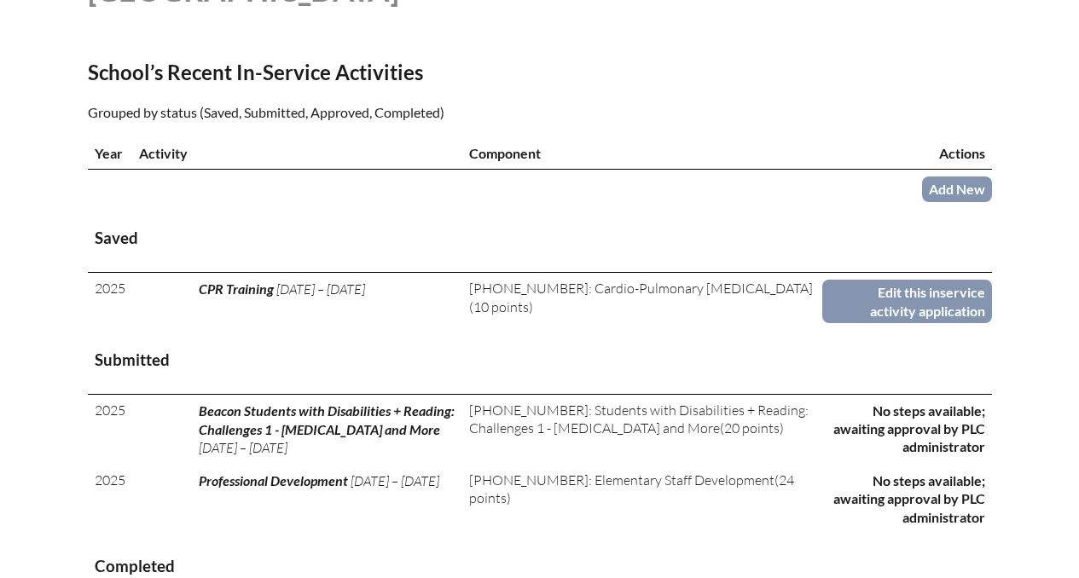
scroll to position [522, 0]
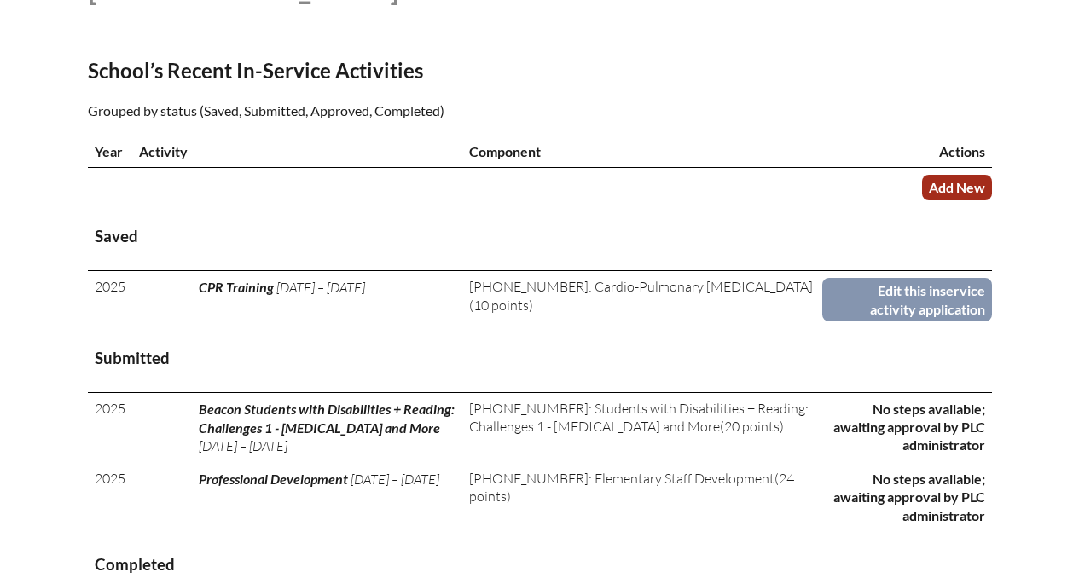
click at [946, 183] on link "Add New" at bounding box center [957, 187] width 70 height 25
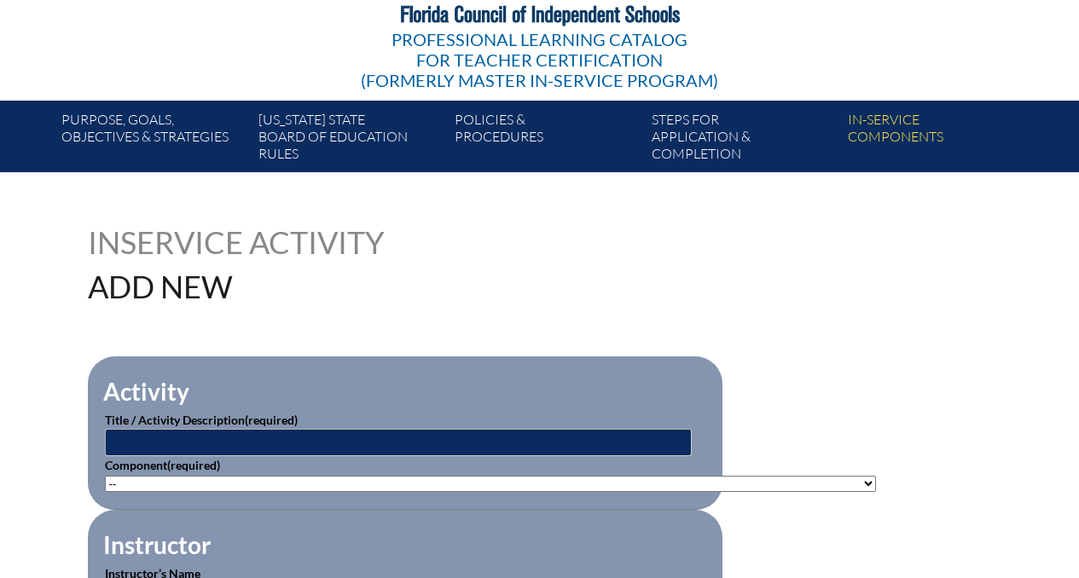
scroll to position [247, 0]
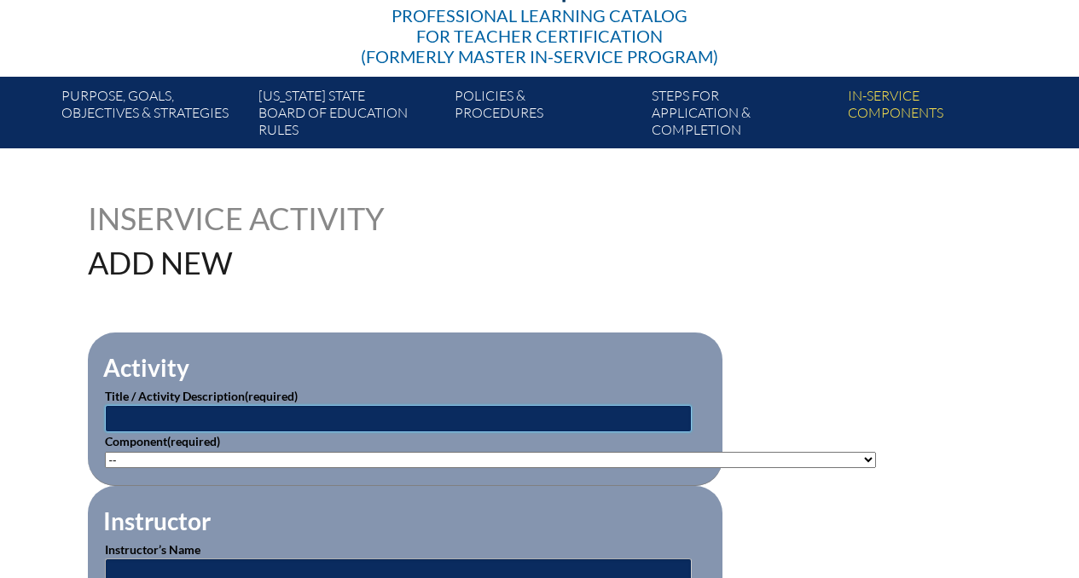
click at [387, 419] on input "text" at bounding box center [398, 418] width 587 height 27
paste input "Raptor - Safety Drills and Active Shooter Trainings"
type input "Raptor - Safety Drills and Active Shooter Trainings"
click at [326, 460] on select"]"] "-- [PHONE_NUMBER]: Appropriate Art Activities [PHONE_NUMBER]: Concept and Art P…" at bounding box center [490, 460] width 771 height 16
select select"]"] "214429"
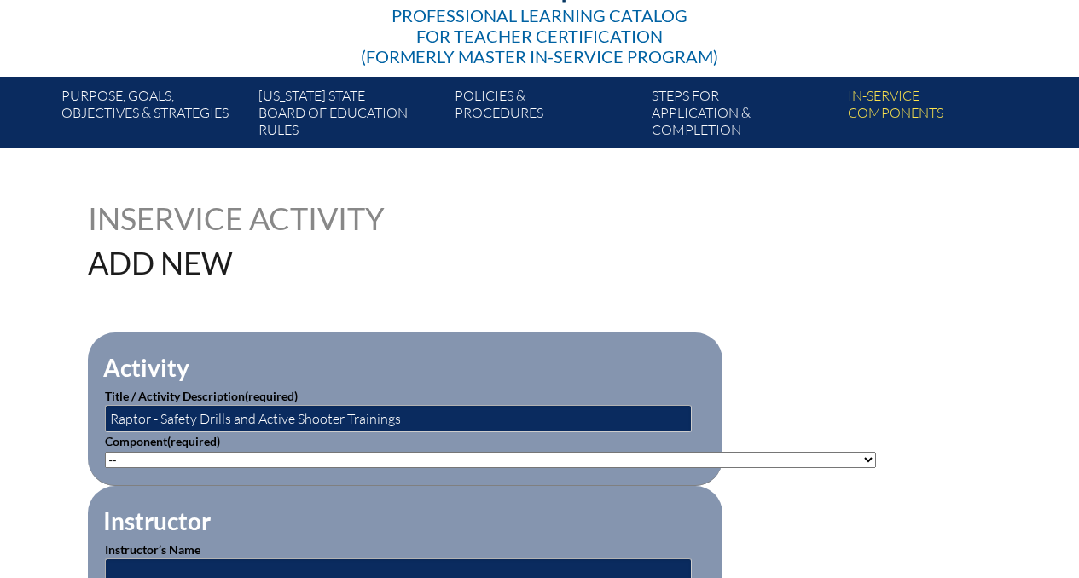
click at [105, 452] on select"]"] "-- [PHONE_NUMBER]: Appropriate Art Activities [PHONE_NUMBER]: Concept and Art P…" at bounding box center [490, 460] width 771 height 16
click at [435, 340] on fieldset "Activity Title / Activity Description (required) Raptor - Safety Drills and Act…" at bounding box center [405, 410] width 635 height 154
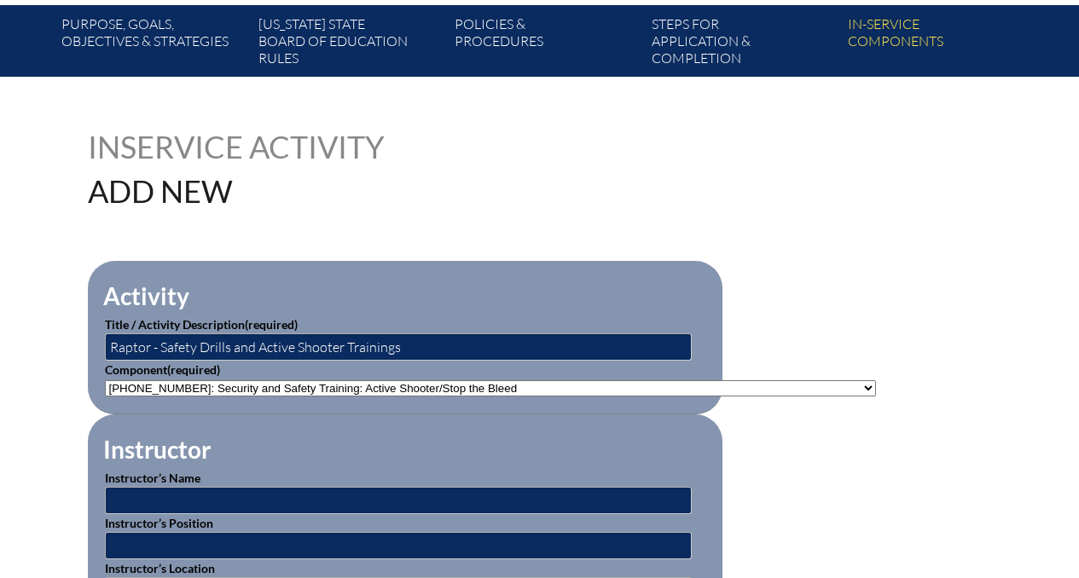
scroll to position [321, 0]
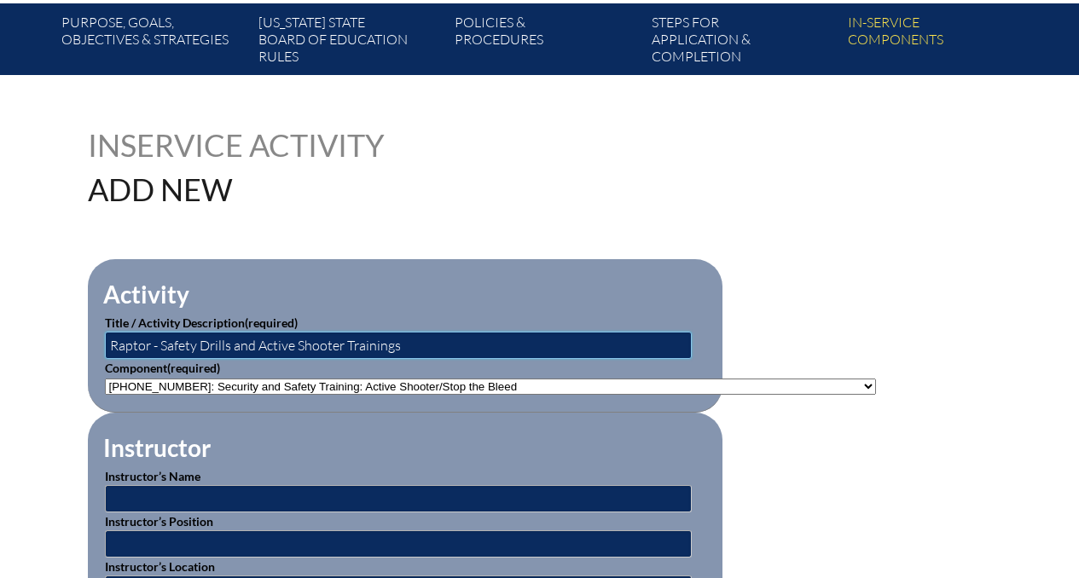
drag, startPoint x: 160, startPoint y: 345, endPoint x: 107, endPoint y: 345, distance: 52.9
click at [107, 345] on input "Raptor - Safety Drills and Active Shooter Trainings" at bounding box center [398, 345] width 587 height 27
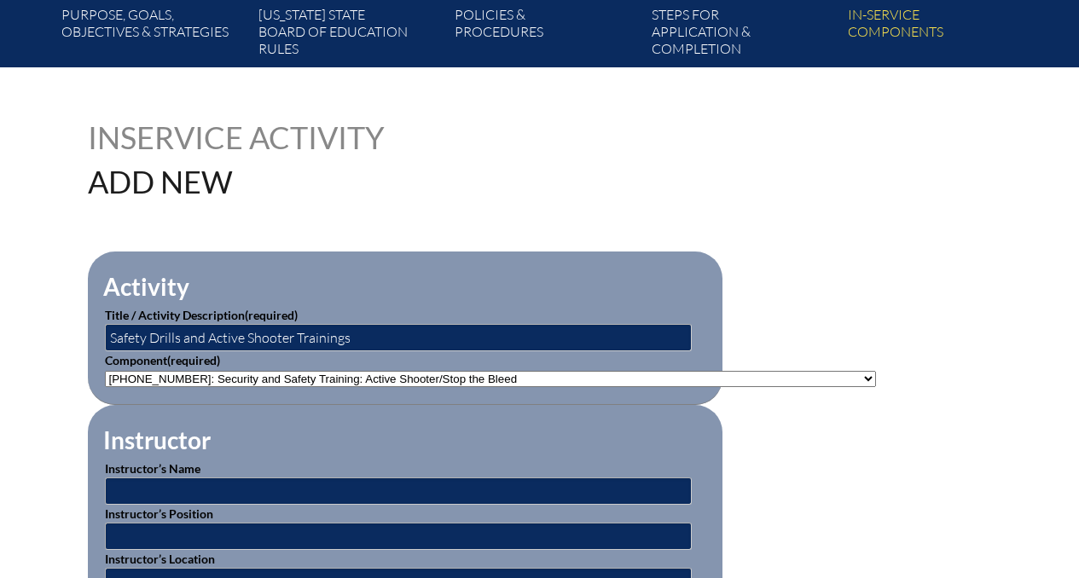
scroll to position [332, 0]
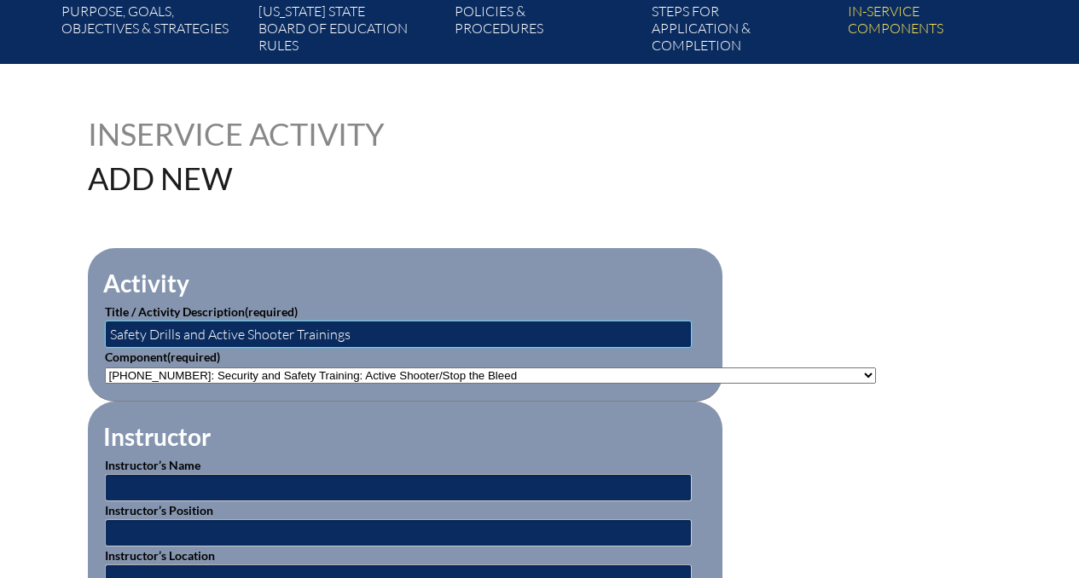
click at [113, 334] on input "Safety Drills and Active Shooter Trainings" at bounding box center [398, 334] width 587 height 27
type input "[PERSON_NAME] Safety Drills and Active Shooter Trainings"
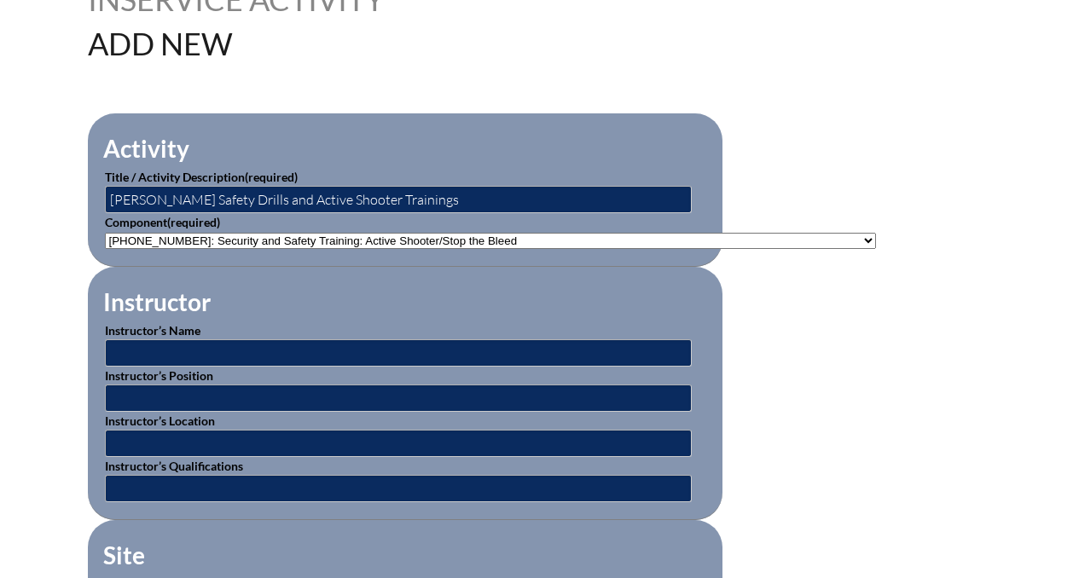
scroll to position [495, 0]
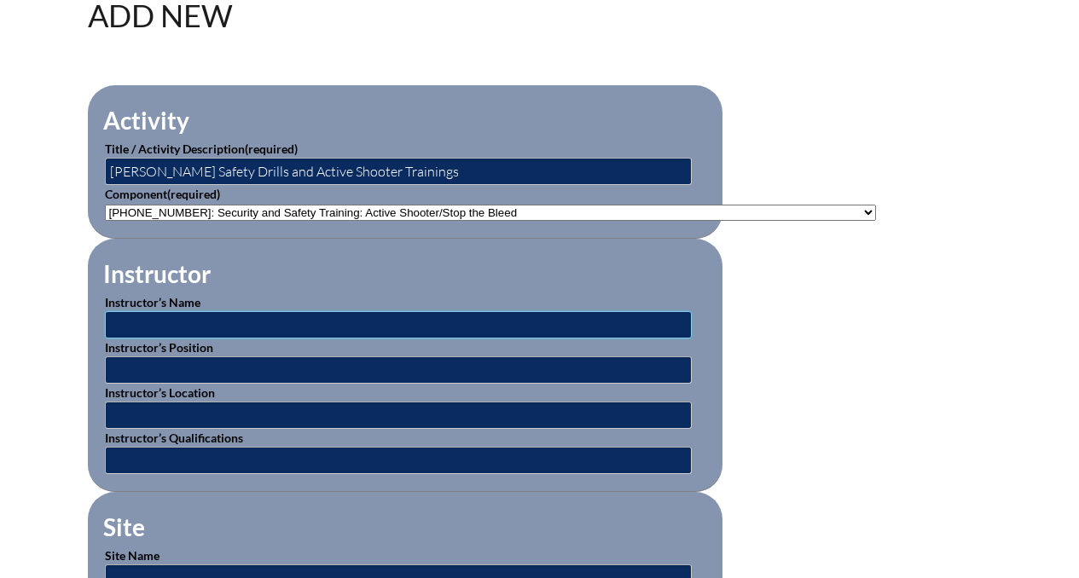
click at [444, 325] on input "text" at bounding box center [398, 324] width 587 height 27
type input "[PERSON_NAME]"
click at [210, 360] on input "text" at bounding box center [398, 370] width 587 height 27
type input "trainer"
click at [190, 416] on input "text" at bounding box center [398, 415] width 587 height 27
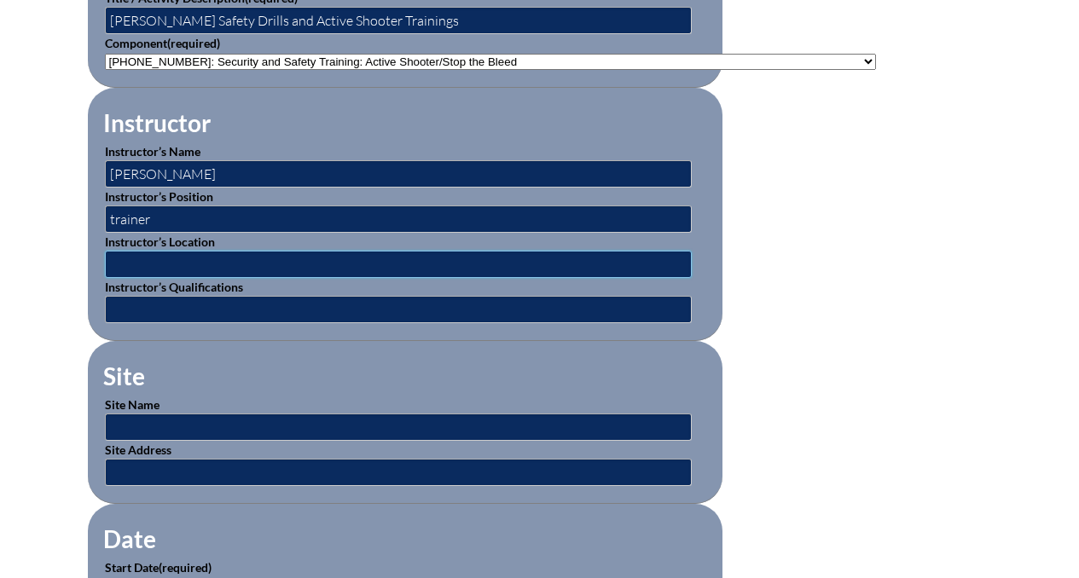
scroll to position [652, 0]
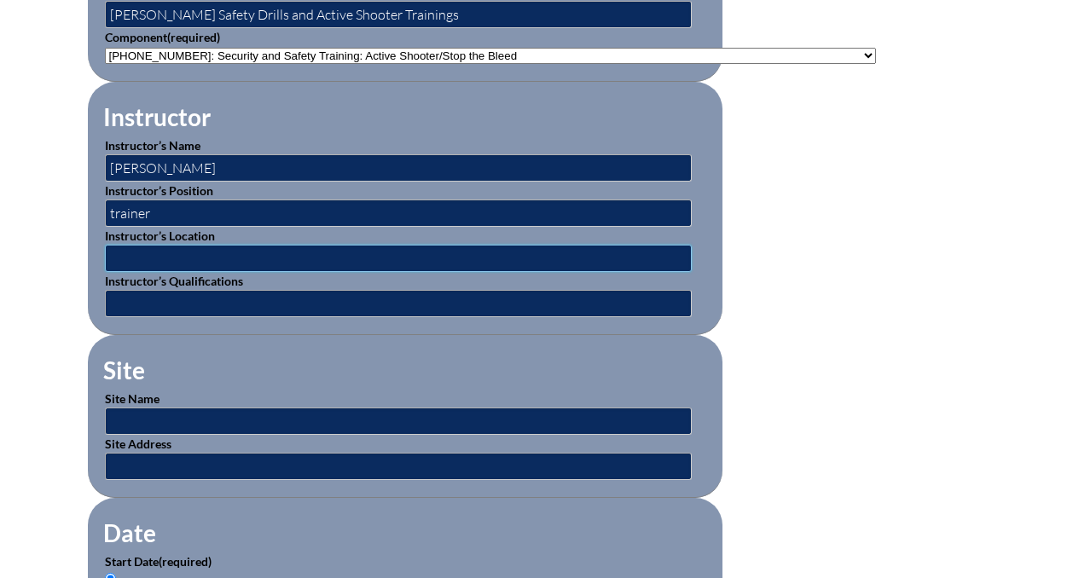
click at [243, 254] on input "text" at bounding box center [398, 258] width 587 height 27
type input "[GEOGRAPHIC_DATA]"
click at [240, 300] on input "text" at bounding box center [398, 303] width 587 height 27
type input "expert"
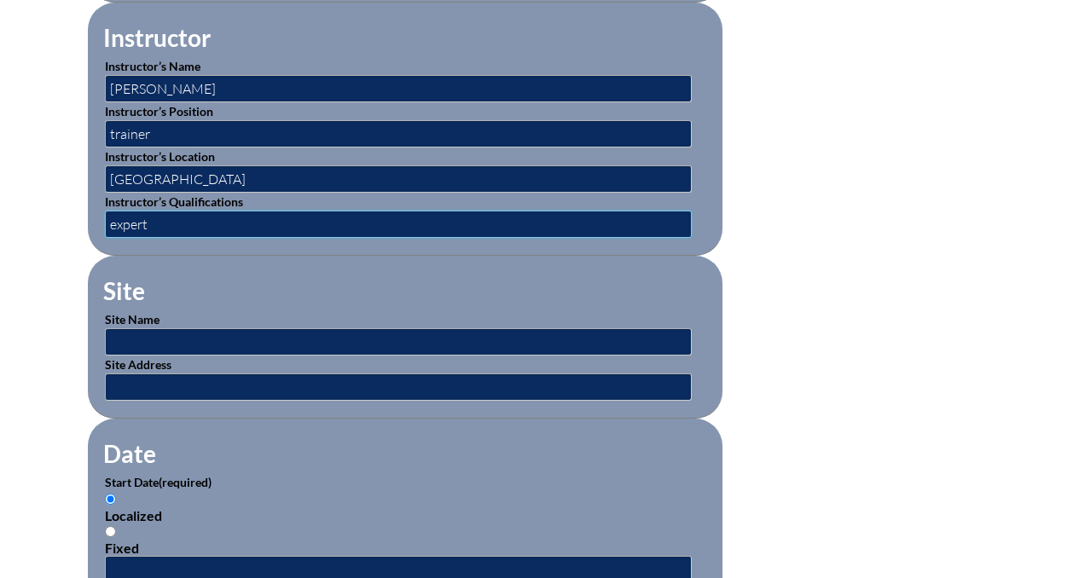
scroll to position [747, 0]
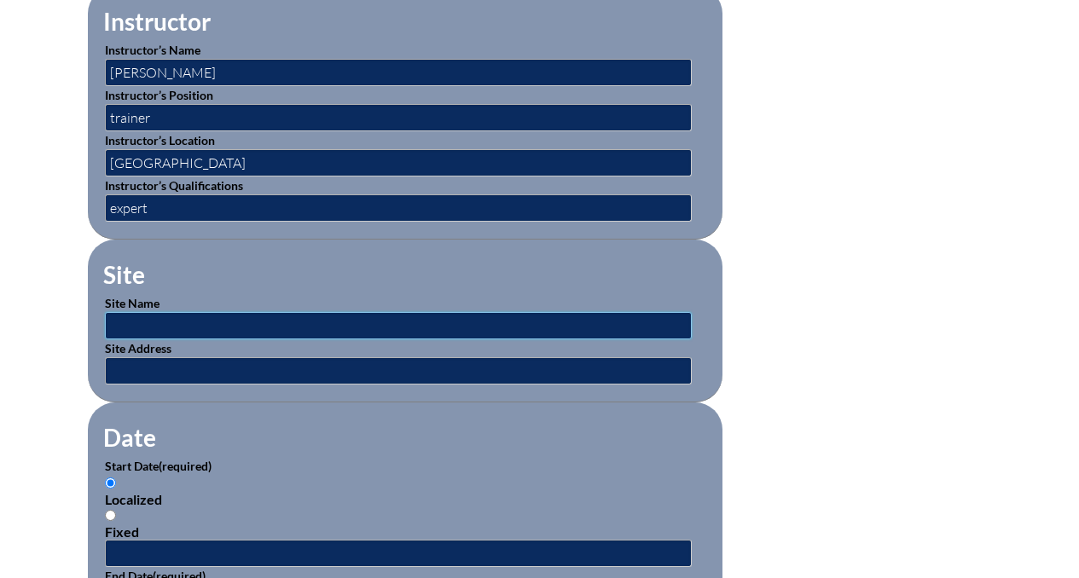
click at [230, 326] on input "text" at bounding box center [398, 325] width 587 height 27
click at [292, 155] on input "[GEOGRAPHIC_DATA]" at bounding box center [398, 162] width 587 height 27
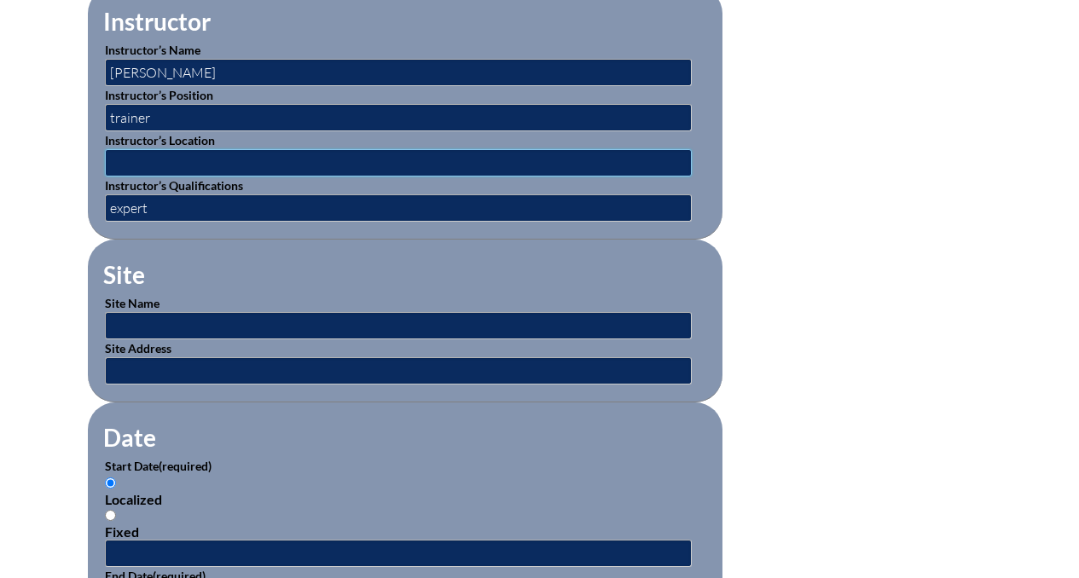
click at [284, 164] on input "text" at bounding box center [398, 162] width 587 height 27
type input "virtual"
click at [228, 319] on input "text" at bounding box center [398, 325] width 587 height 27
type input "ABC School"
click at [231, 364] on input "text" at bounding box center [398, 370] width 587 height 27
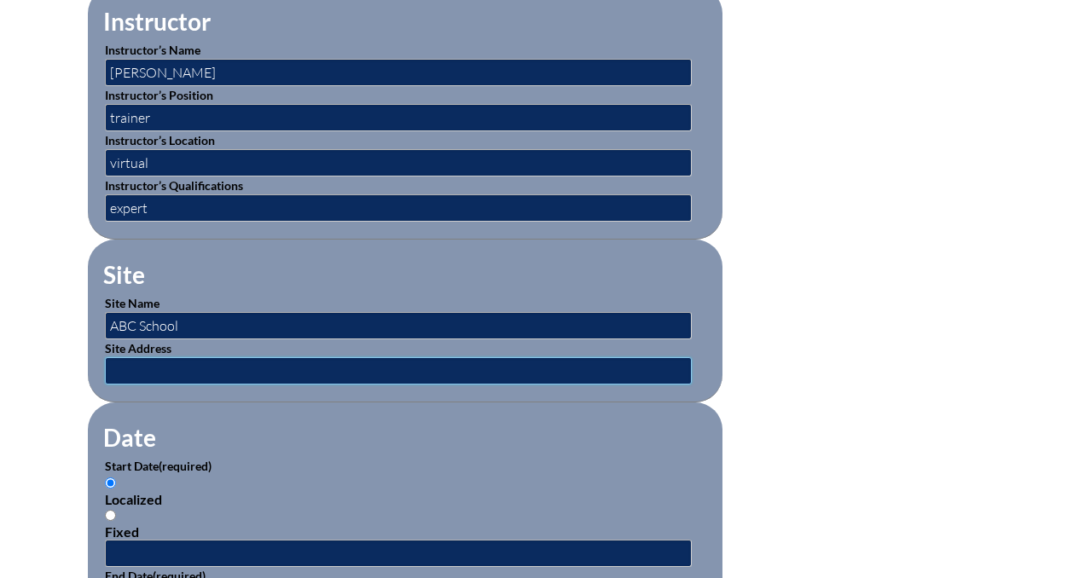
type input "[STREET_ADDRESS]"
click at [231, 411] on fieldset "Date Start Date (required) Localized Fixed End Date (required) Localized Fixed" at bounding box center [405, 549] width 635 height 293
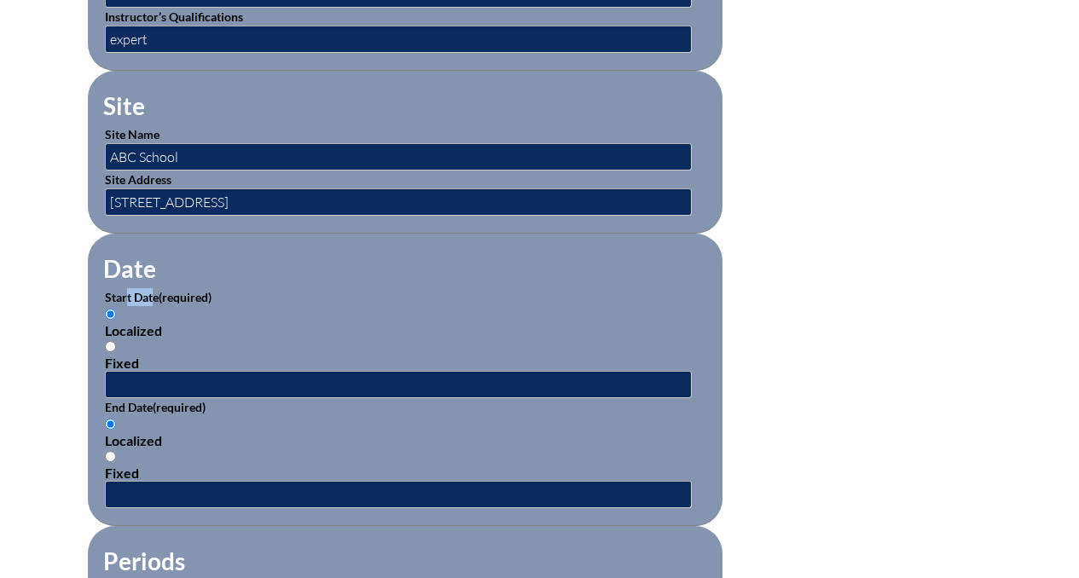
scroll to position [921, 0]
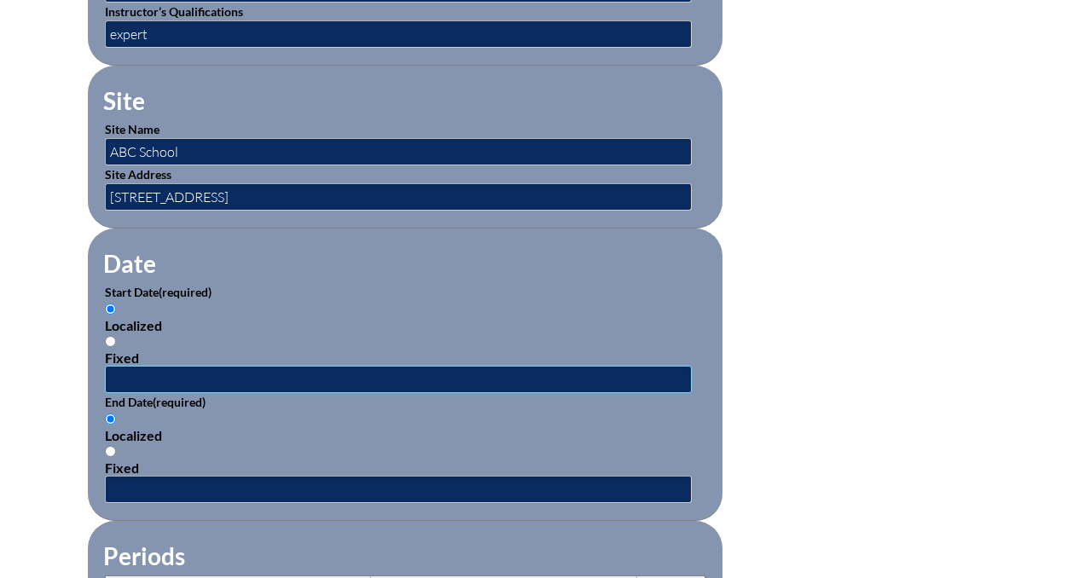
click at [129, 368] on input "text" at bounding box center [398, 379] width 587 height 27
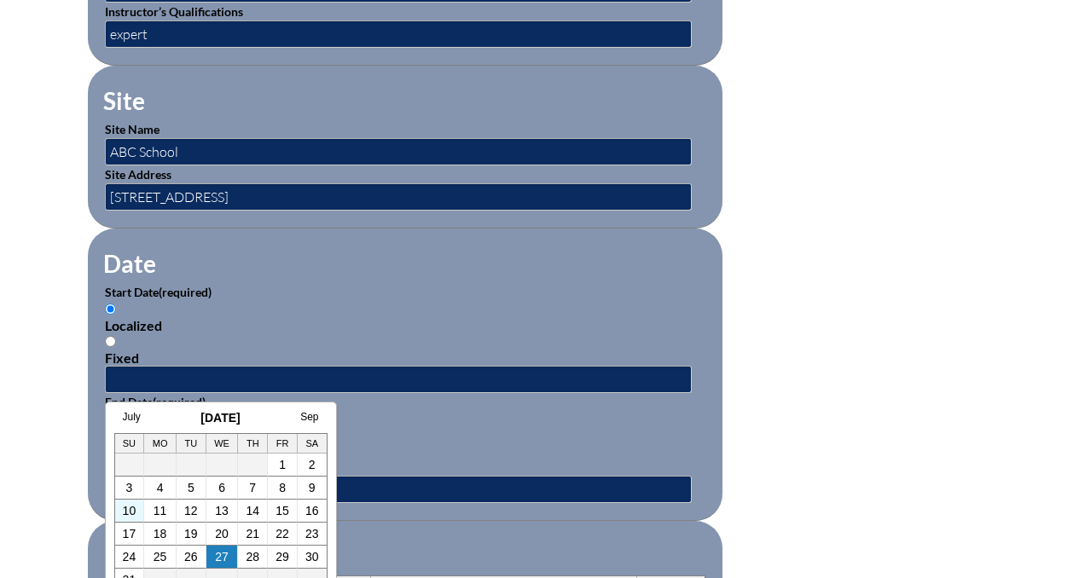
click at [139, 513] on td "10" at bounding box center [130, 511] width 30 height 23
click at [160, 514] on link "11" at bounding box center [161, 511] width 14 height 14
type input "[DATE] 12:25 PM"
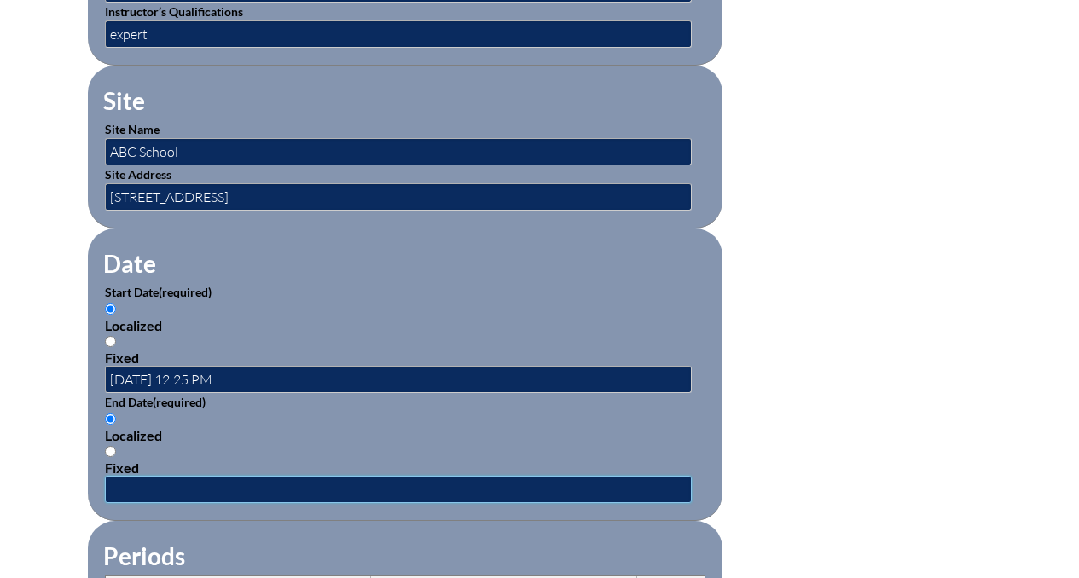
click at [177, 485] on input "text" at bounding box center [398, 489] width 587 height 27
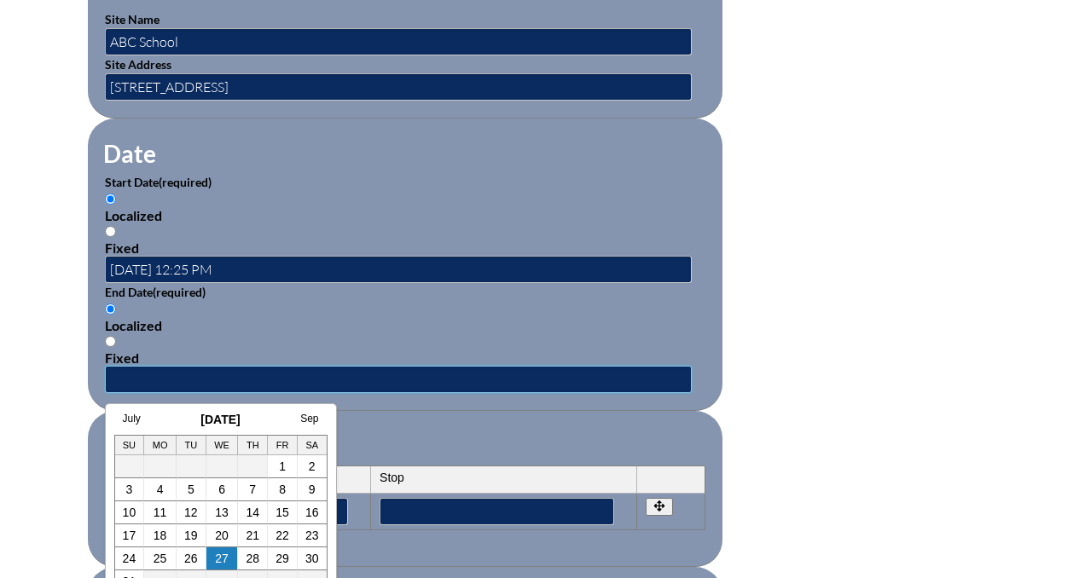
scroll to position [1032, 0]
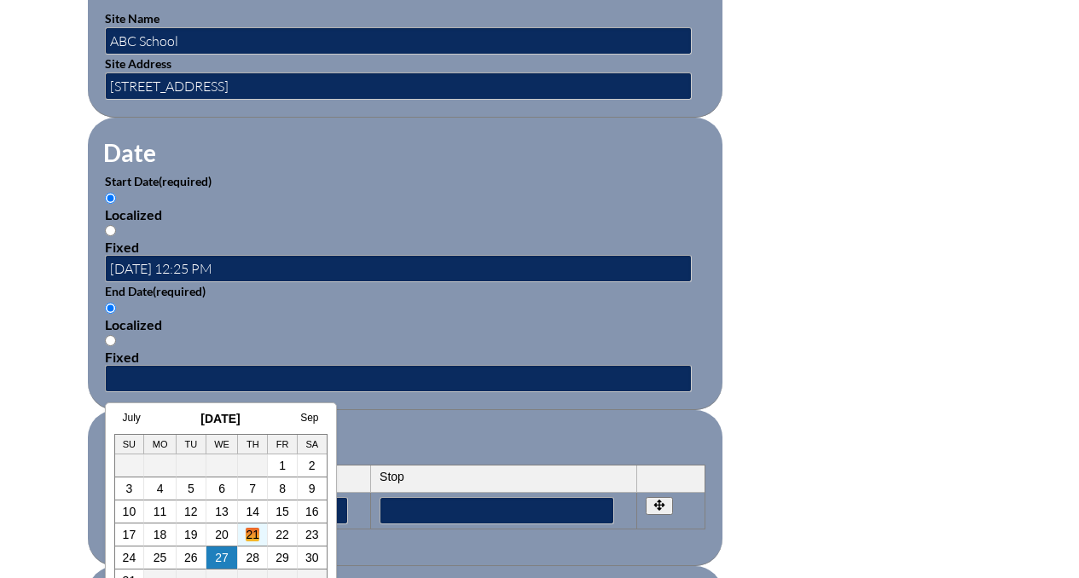
click at [255, 531] on link "21" at bounding box center [253, 535] width 14 height 14
type input "[DATE] 12:25 PM"
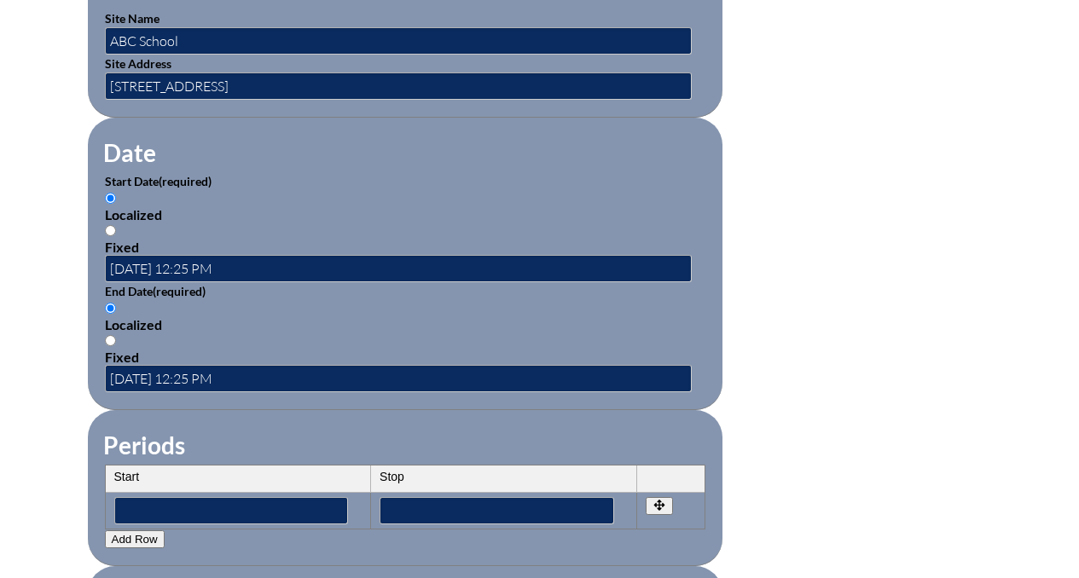
click at [348, 434] on fieldset "Periods Start Stop No rows created Add new row Start Stop Start Stop" at bounding box center [405, 488] width 635 height 156
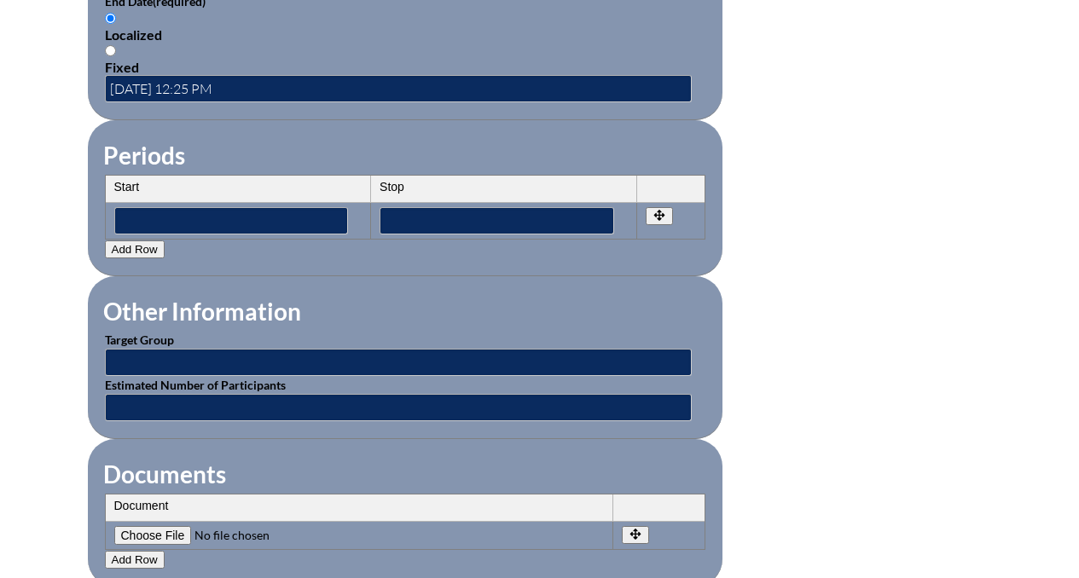
scroll to position [1334, 0]
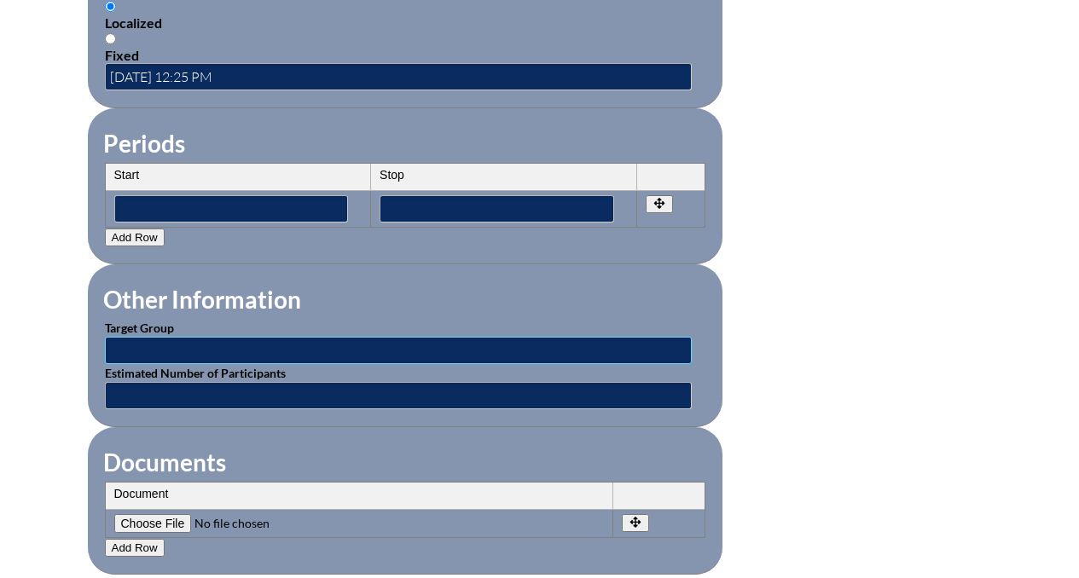
click at [318, 350] on input "text" at bounding box center [398, 350] width 587 height 27
type input "Teachers"
click at [282, 349] on input "Teachers" at bounding box center [398, 350] width 587 height 27
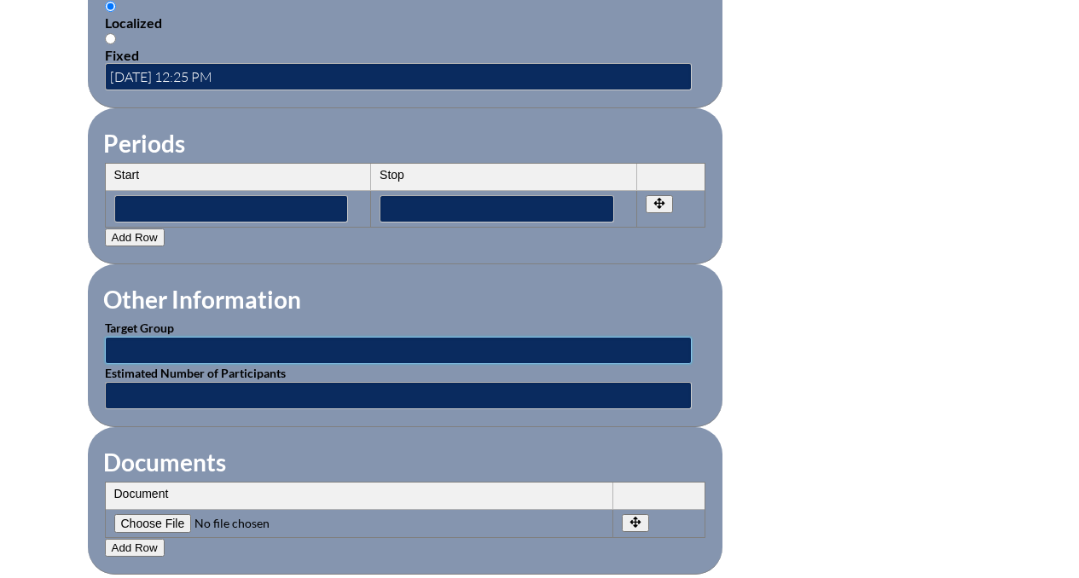
click at [282, 349] on input "text" at bounding box center [398, 350] width 587 height 27
type input "faculty"
click at [230, 387] on input "text" at bounding box center [398, 395] width 587 height 27
type input "50"
click at [225, 427] on fieldset "Documents Document No rows created Add new row Document Remove File Undo Remove…" at bounding box center [405, 501] width 635 height 148
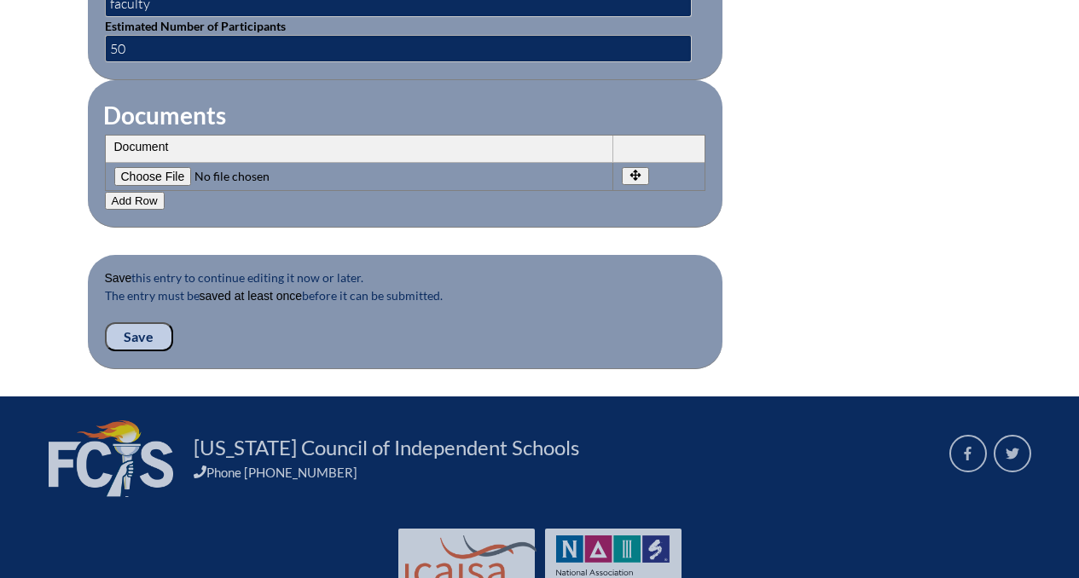
scroll to position [1694, 0]
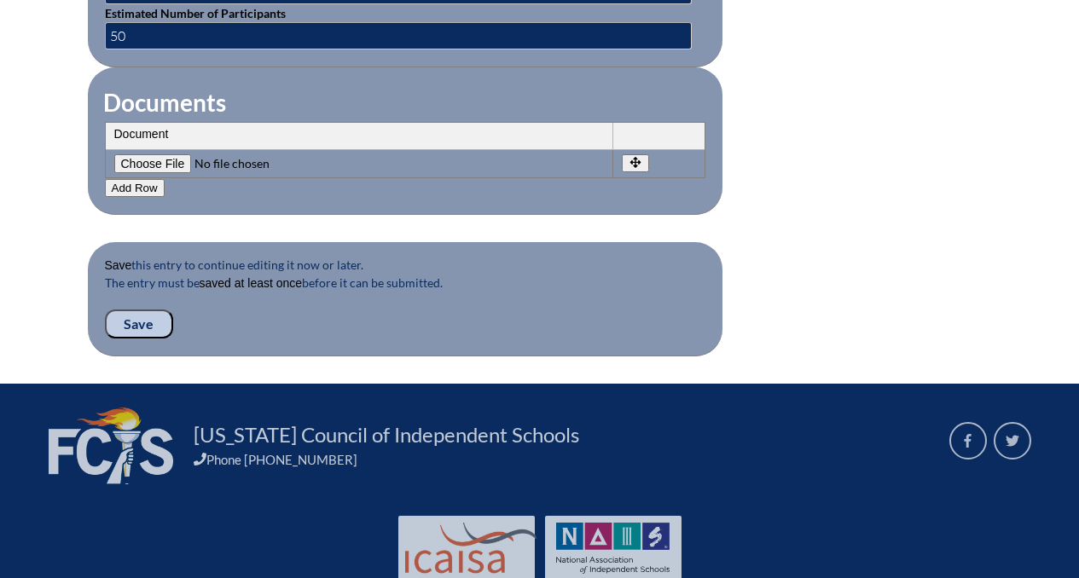
click at [148, 328] on input "Save" at bounding box center [139, 324] width 68 height 29
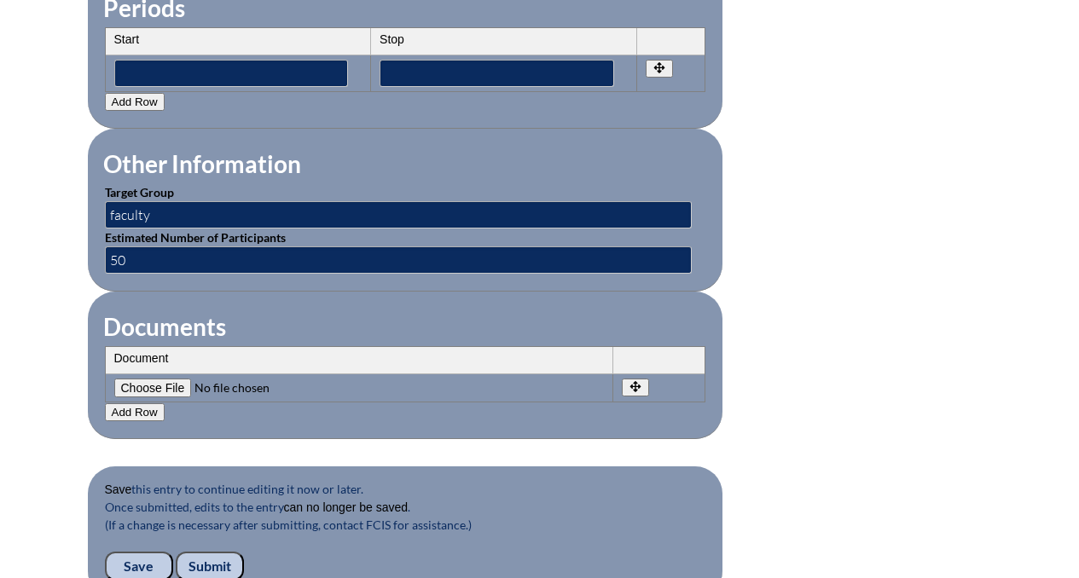
scroll to position [1725, 0]
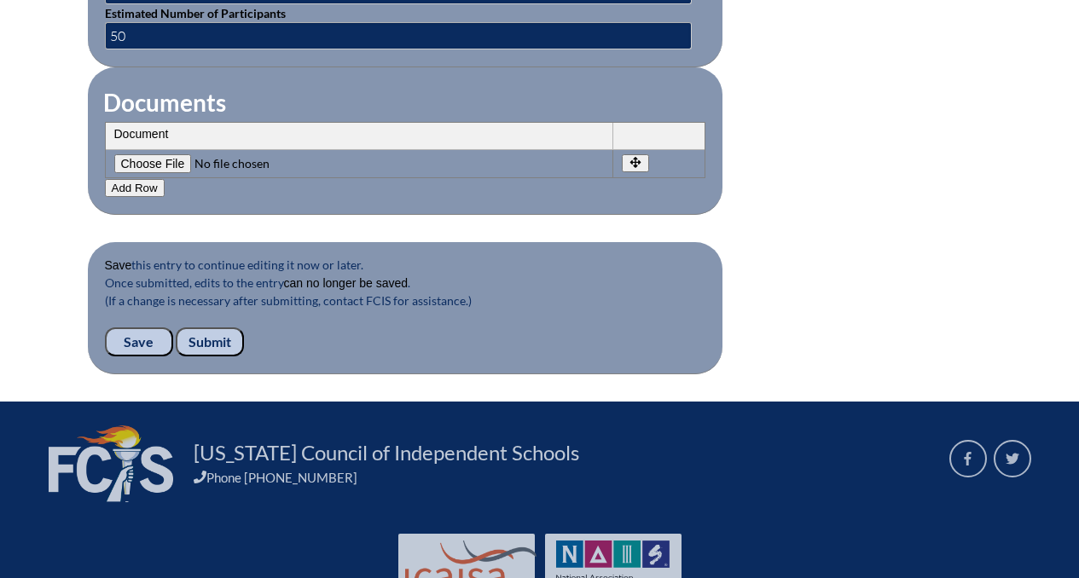
click at [211, 338] on input "Submit" at bounding box center [210, 342] width 68 height 29
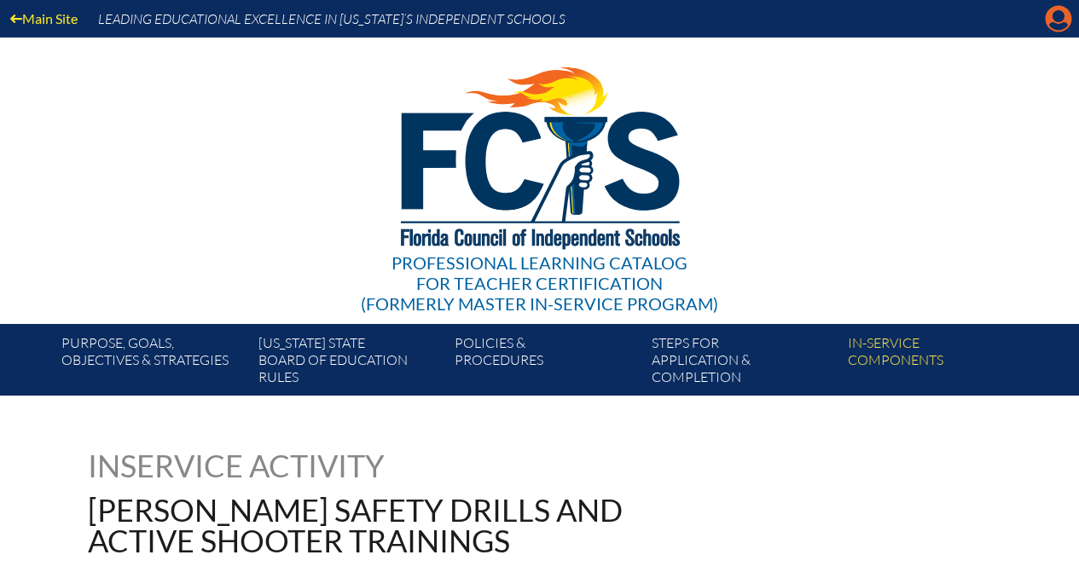
click at [1057, 23] on icon at bounding box center [1059, 19] width 26 height 26
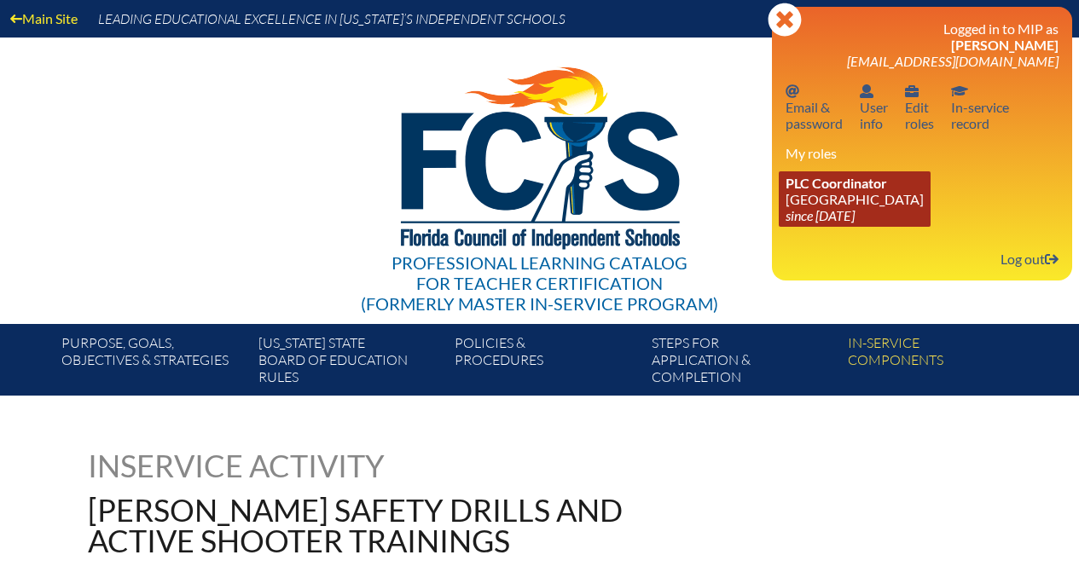
click at [812, 213] on icon "since [DATE]" at bounding box center [820, 215] width 69 height 16
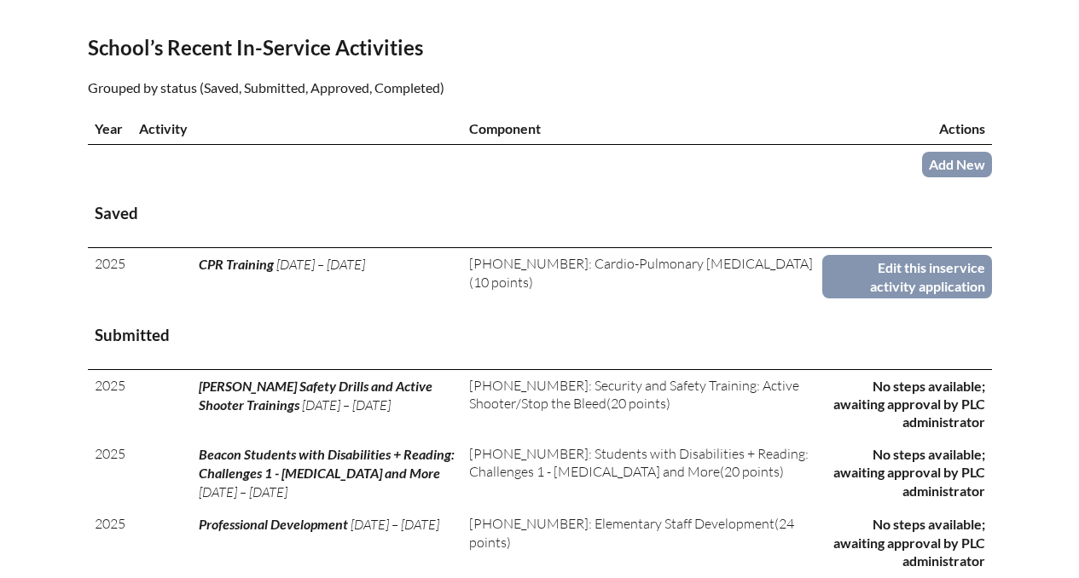
scroll to position [546, 0]
click at [961, 152] on link "Add New" at bounding box center [957, 163] width 70 height 25
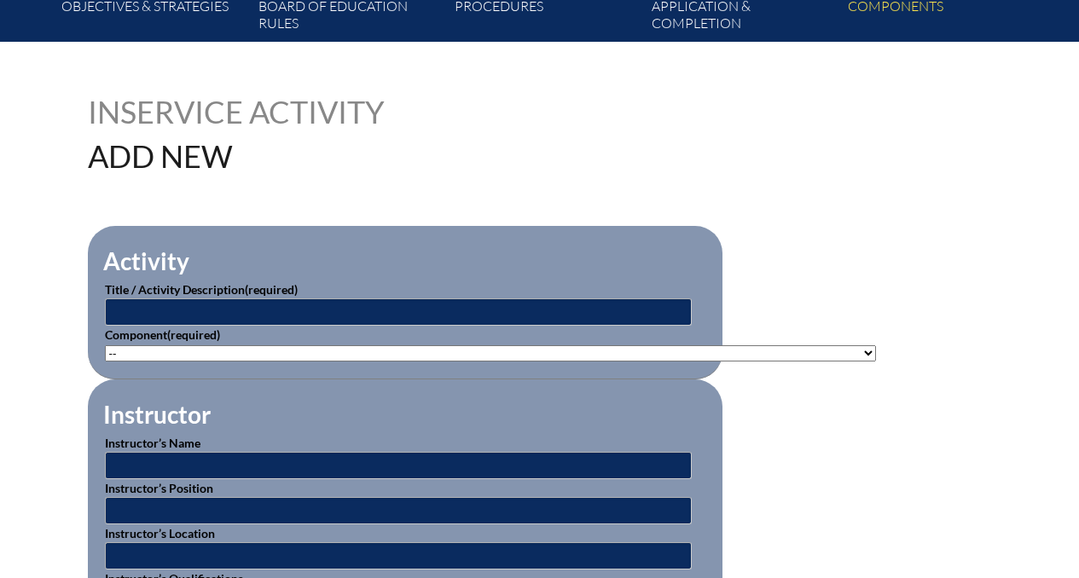
scroll to position [358, 0]
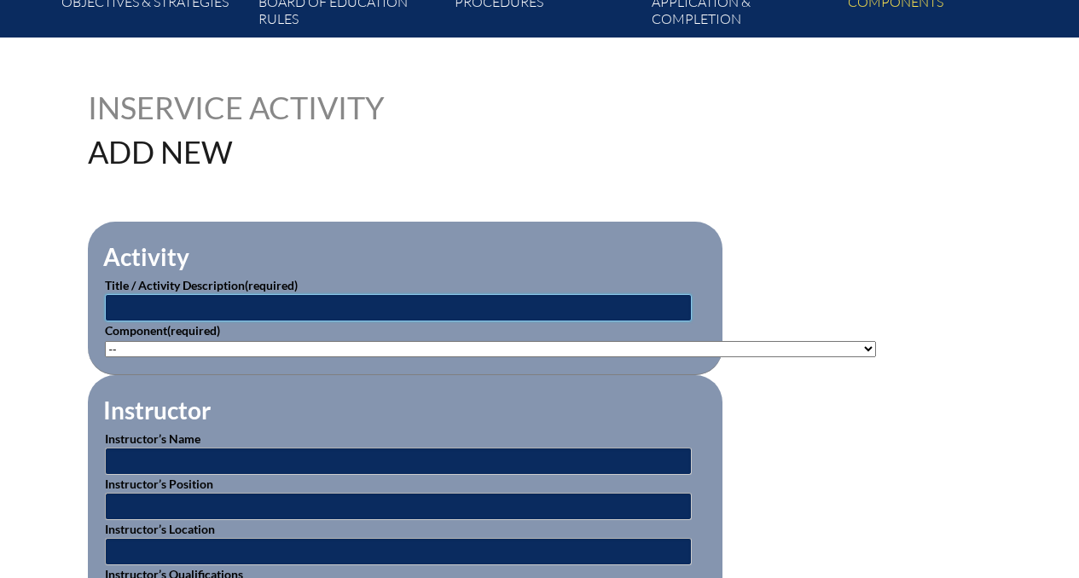
click at [342, 305] on input "text" at bounding box center [398, 307] width 587 height 27
paste input "Teaching Critical Thinking & Problem Solving"
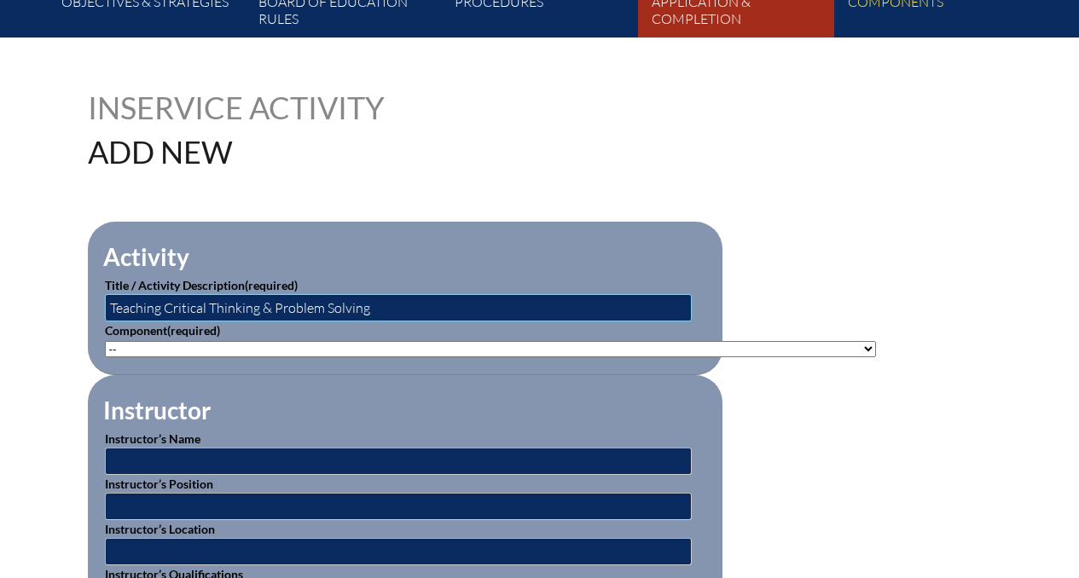
type input "Teaching Critical Thinking & Problem Solving"
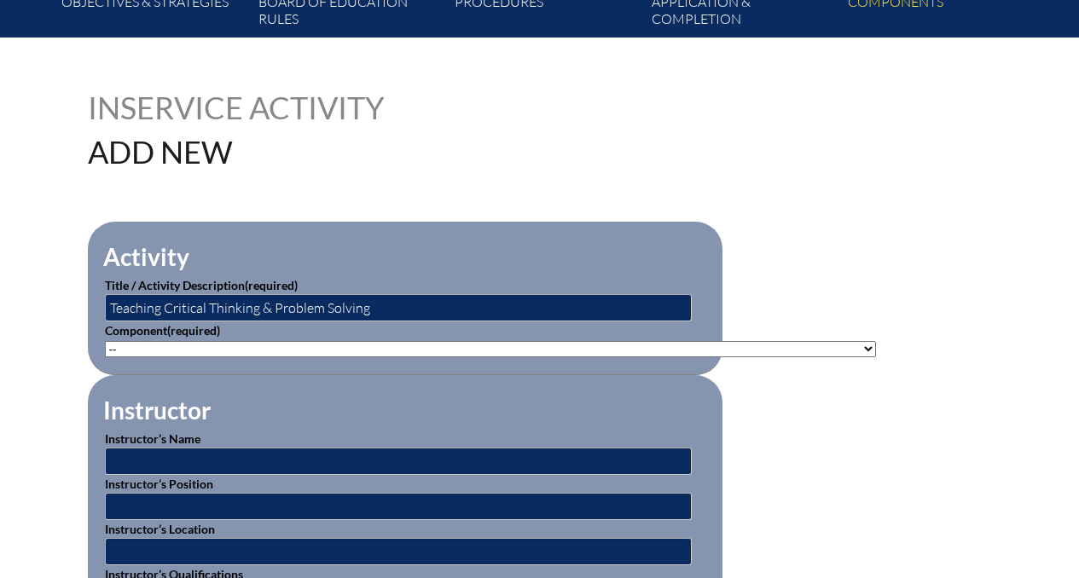
click at [288, 345] on select"]"] "-- [PHONE_NUMBER]: Appropriate Art Activities [PHONE_NUMBER]: Concept and Art P…" at bounding box center [490, 349] width 771 height 16
select select"]"] "20395"
click at [105, 341] on select"]"] "-- 1-000-001: Appropriate Art Activities 1-000-002: Concept and Art Process for…" at bounding box center [490, 349] width 771 height 16
click at [350, 460] on input "text" at bounding box center [398, 461] width 587 height 27
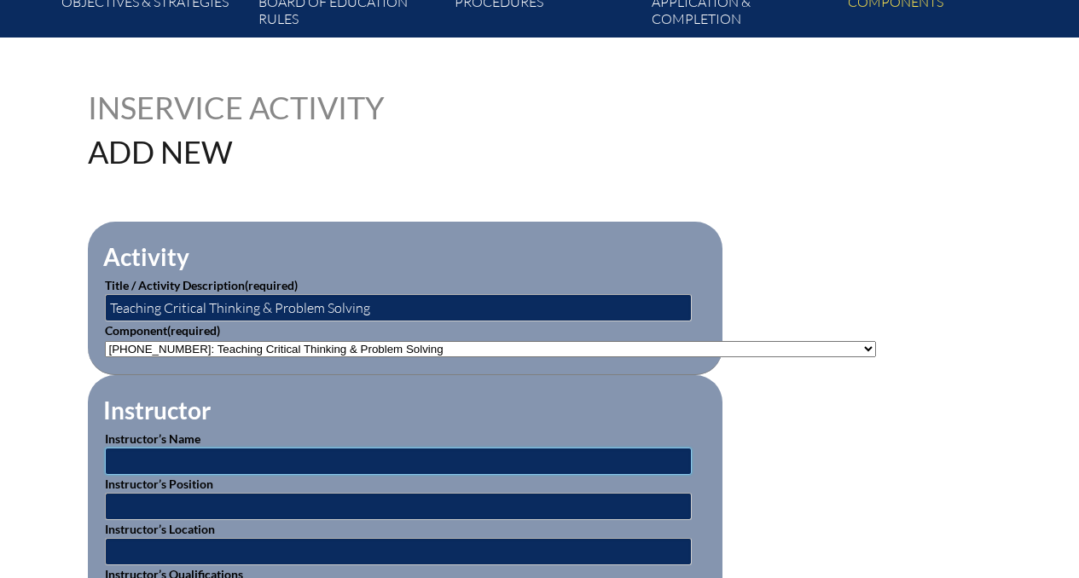
paste input "Ian Montgomery,"
type input "[PERSON_NAME]"
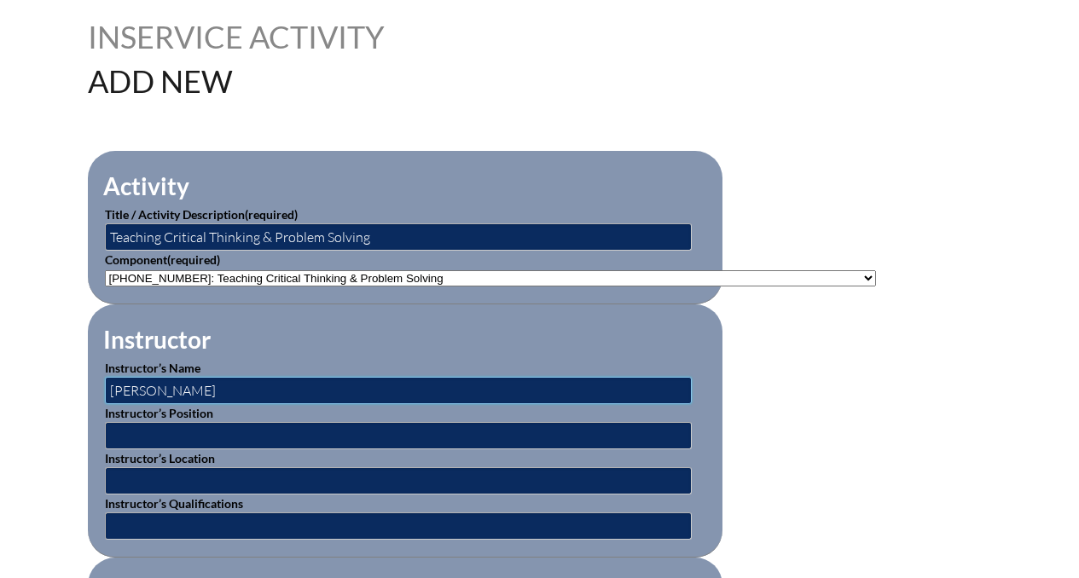
scroll to position [437, 0]
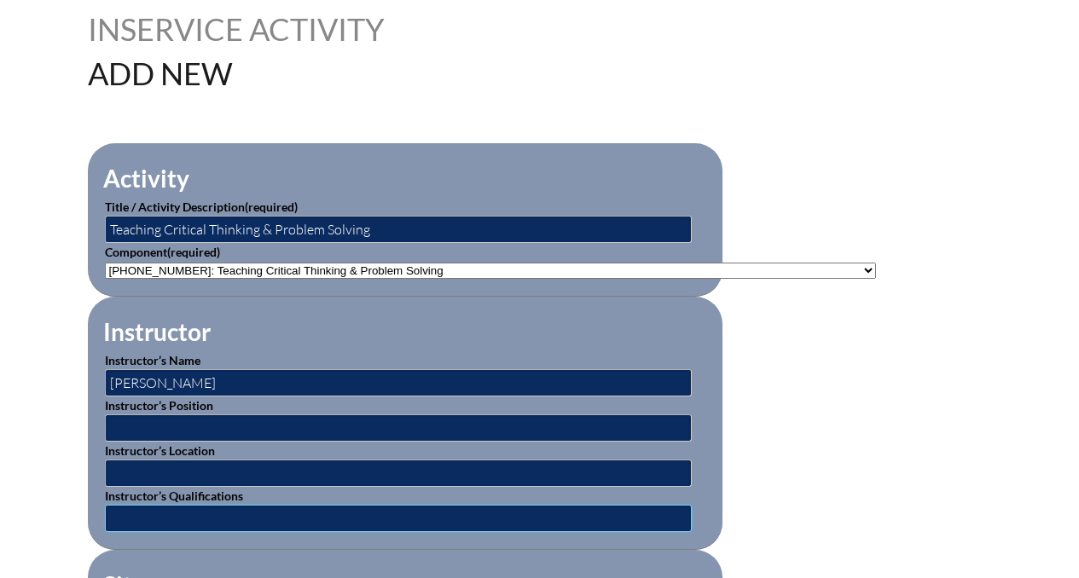
click at [342, 515] on input "text" at bounding box center [398, 518] width 587 height 27
paste input "Former International Educator, Current Partnerships Coordinator, KialoModerated…"
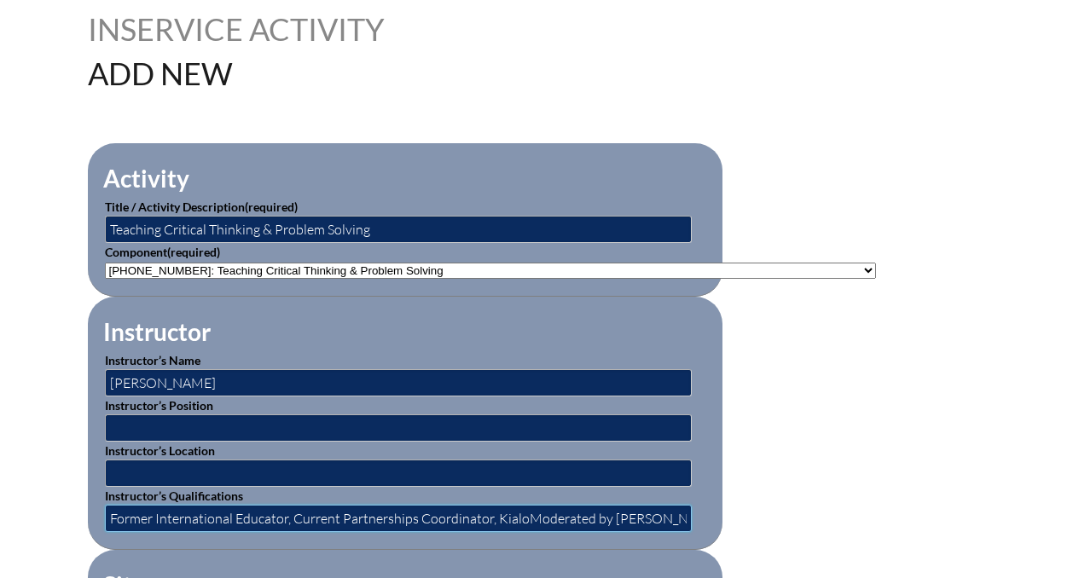
scroll to position [0, 270]
type input "Former International Educator, Current Partnerships Coordinator, KialoModerated…"
click at [305, 429] on input "text" at bounding box center [398, 428] width 587 height 27
type input "facilitator"
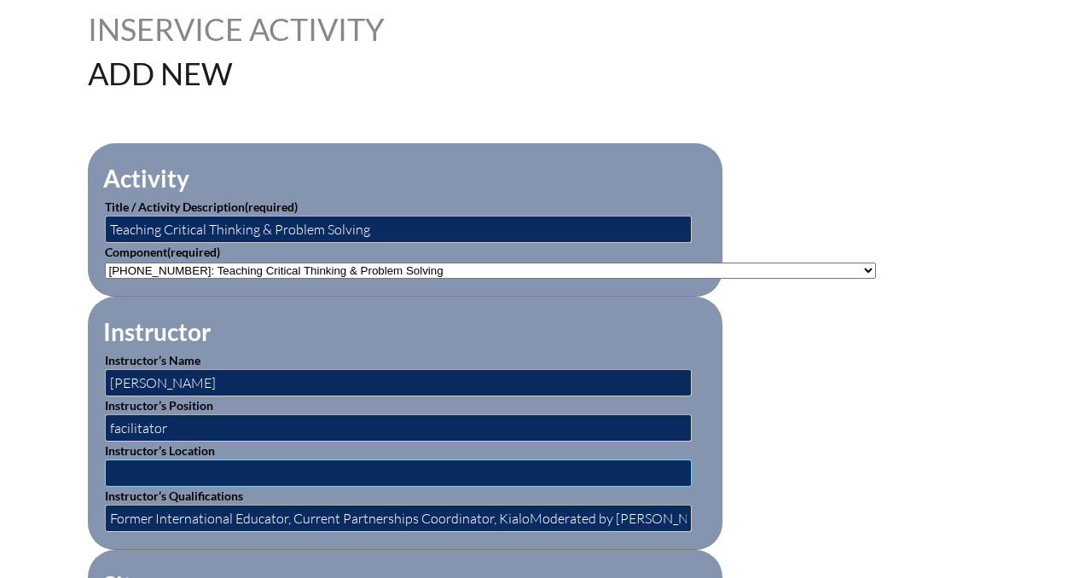
click at [206, 471] on input "text" at bounding box center [398, 473] width 587 height 27
type input "virtual"
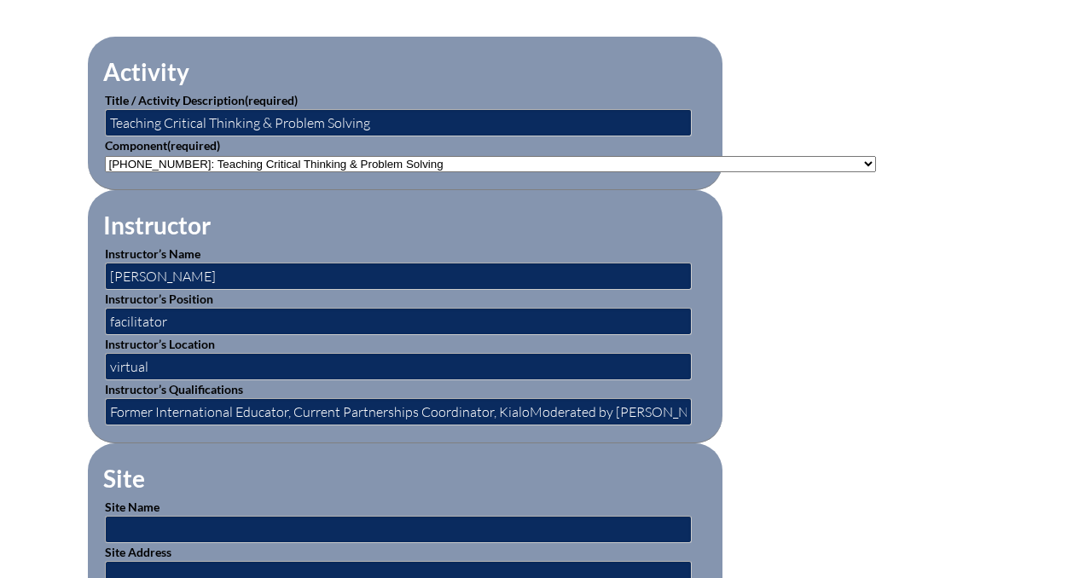
click at [240, 451] on fieldset "Site Site Name Site Address" at bounding box center [405, 525] width 635 height 163
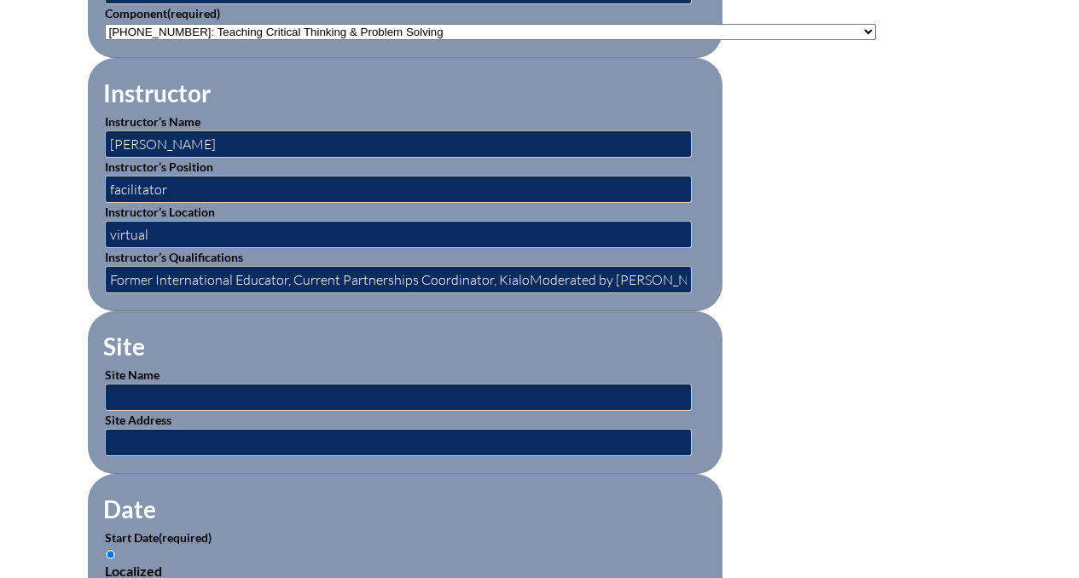
scroll to position [687, 0]
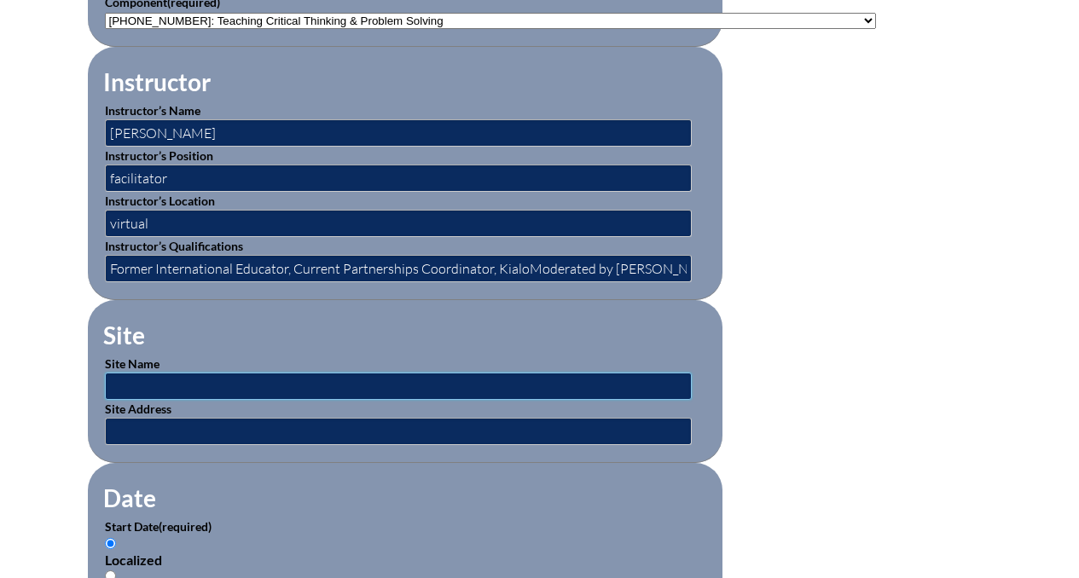
click at [225, 384] on input "text" at bounding box center [398, 386] width 587 height 27
type input "ABC School"
click at [229, 429] on input "text" at bounding box center [398, 431] width 587 height 27
type input "1200 Westshore Blvd"
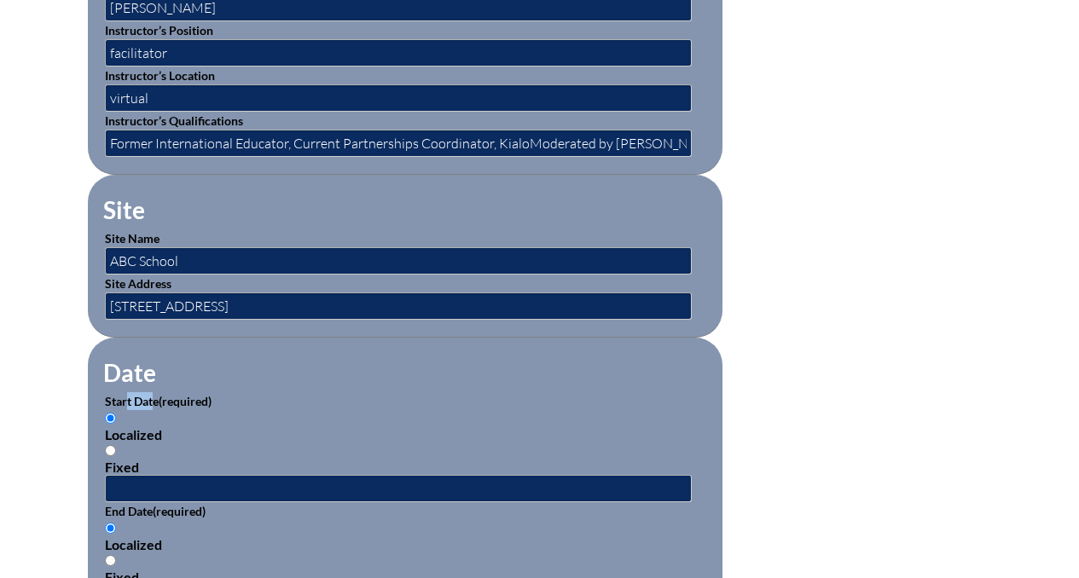
scroll to position [821, 0]
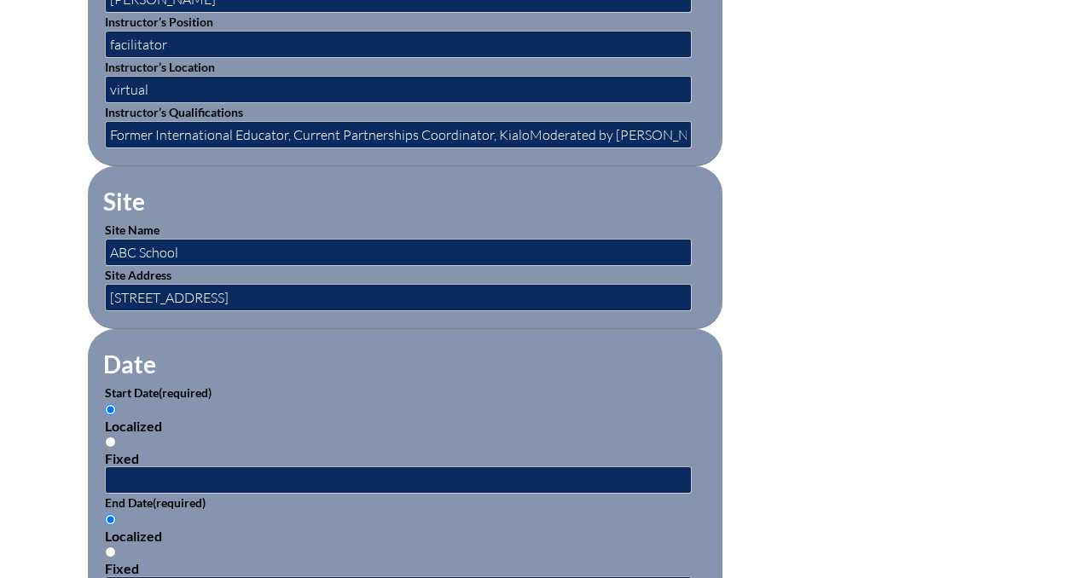
click at [142, 463] on div "Fixed" at bounding box center [405, 458] width 600 height 16
click at [116, 448] on input "Fixed" at bounding box center [110, 442] width 11 height 11
radio input "true"
click at [142, 467] on input "text" at bounding box center [398, 480] width 587 height 27
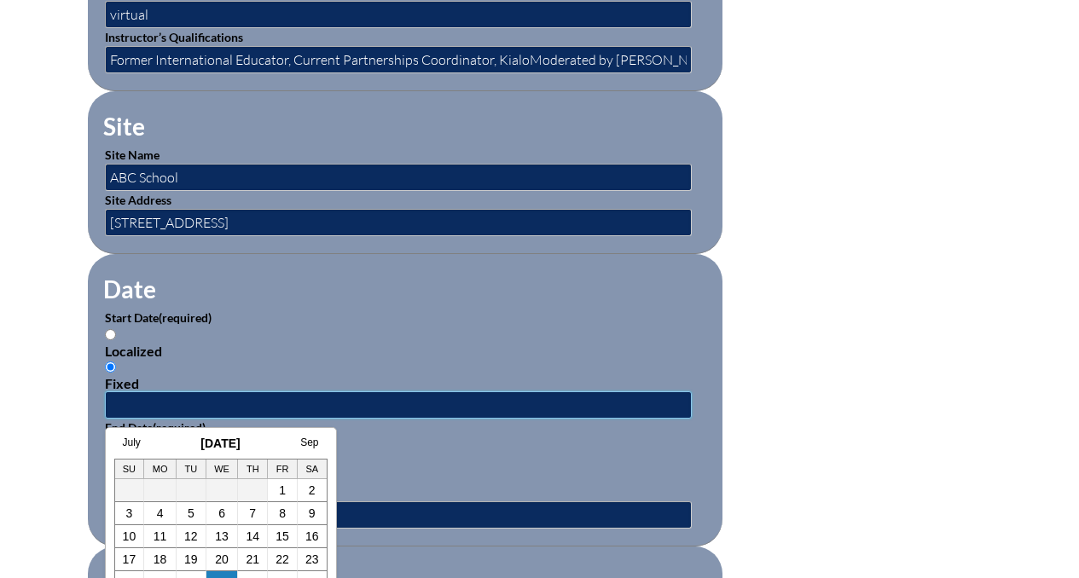
scroll to position [898, 0]
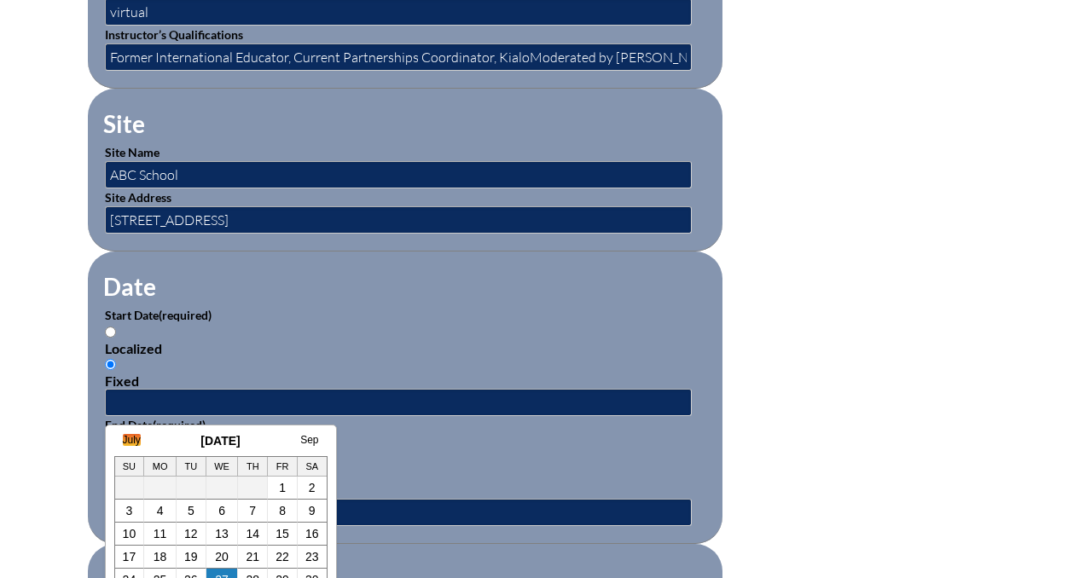
click at [131, 440] on link "July" at bounding box center [132, 440] width 18 height 12
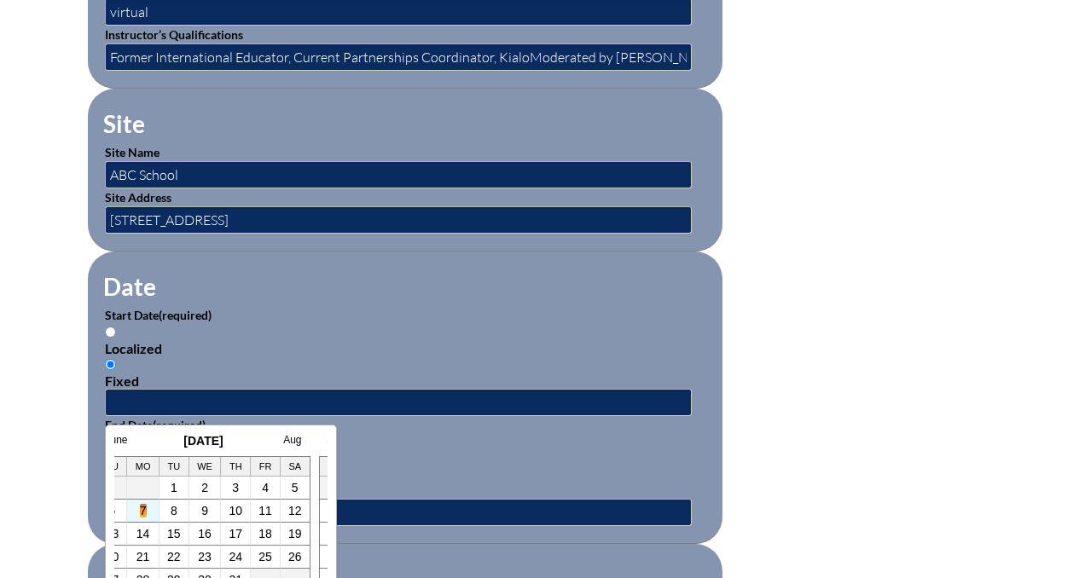
click at [145, 513] on link "7" at bounding box center [143, 511] width 7 height 14
type input "2025-07-07 12:30 PM"
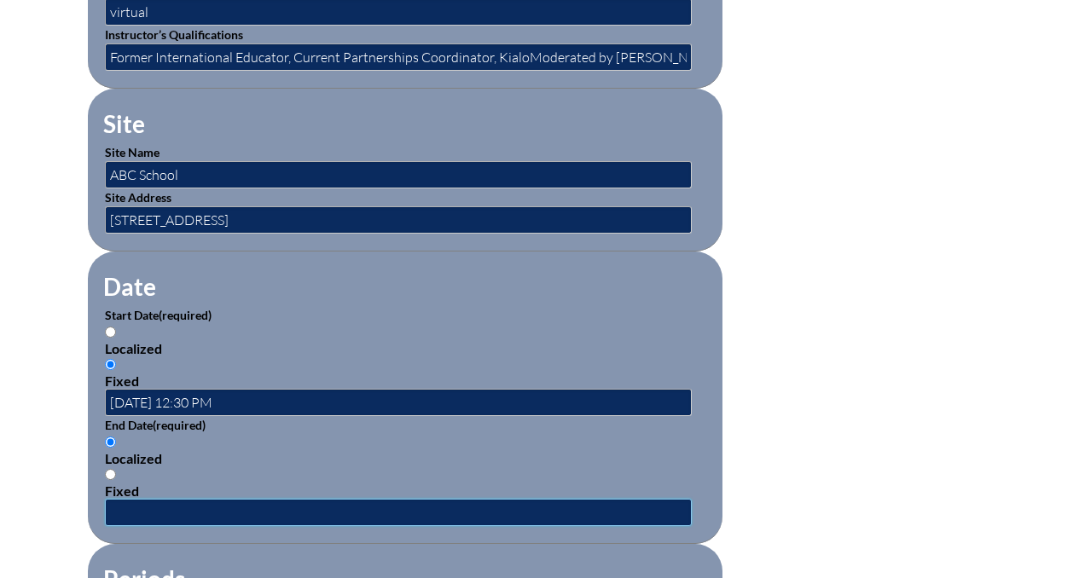
click at [145, 513] on input "text" at bounding box center [398, 512] width 587 height 27
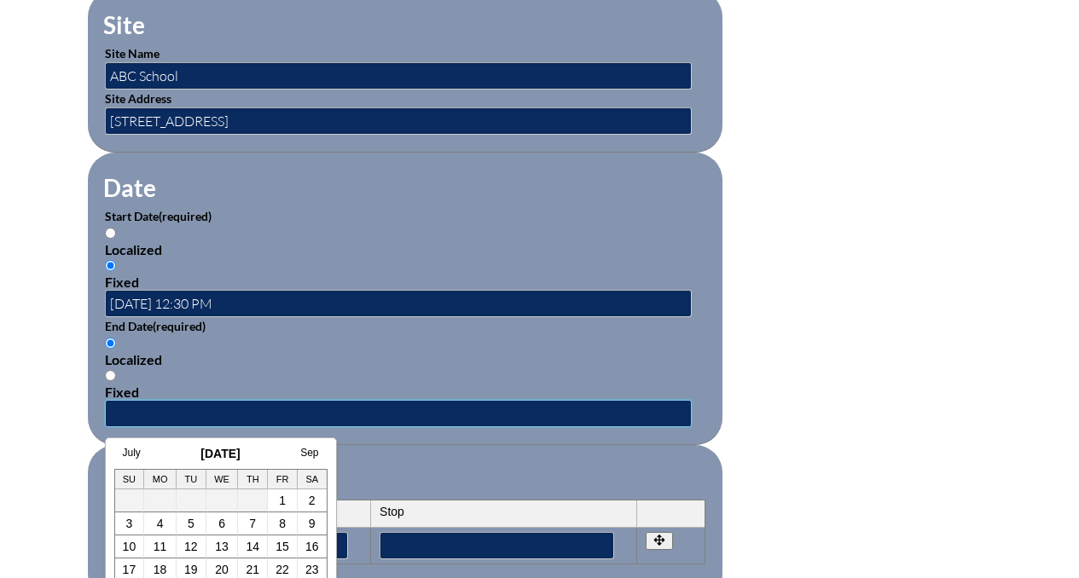
scroll to position [1001, 0]
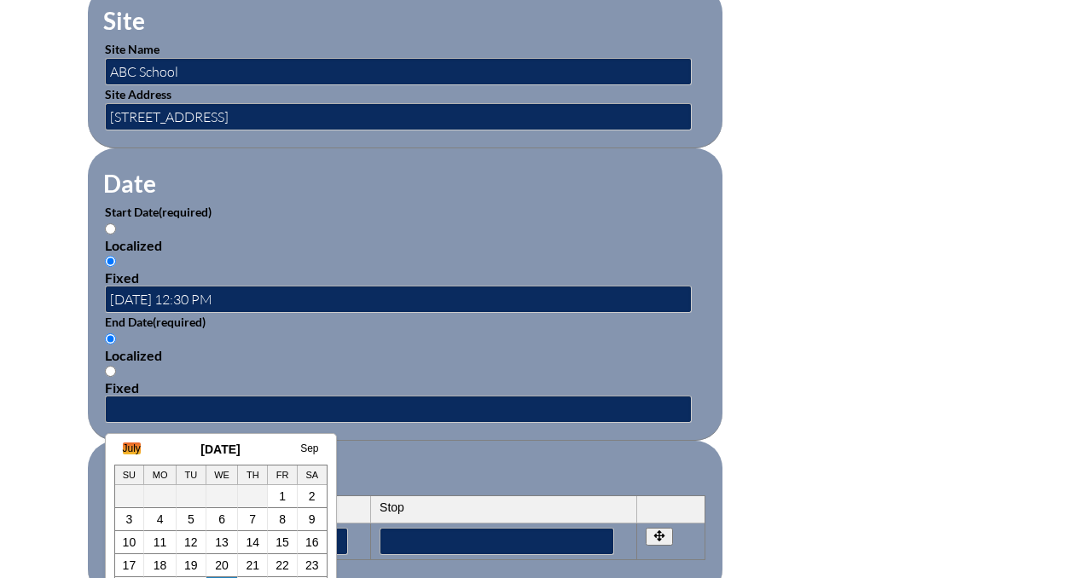
click at [130, 451] on link "July" at bounding box center [132, 449] width 18 height 12
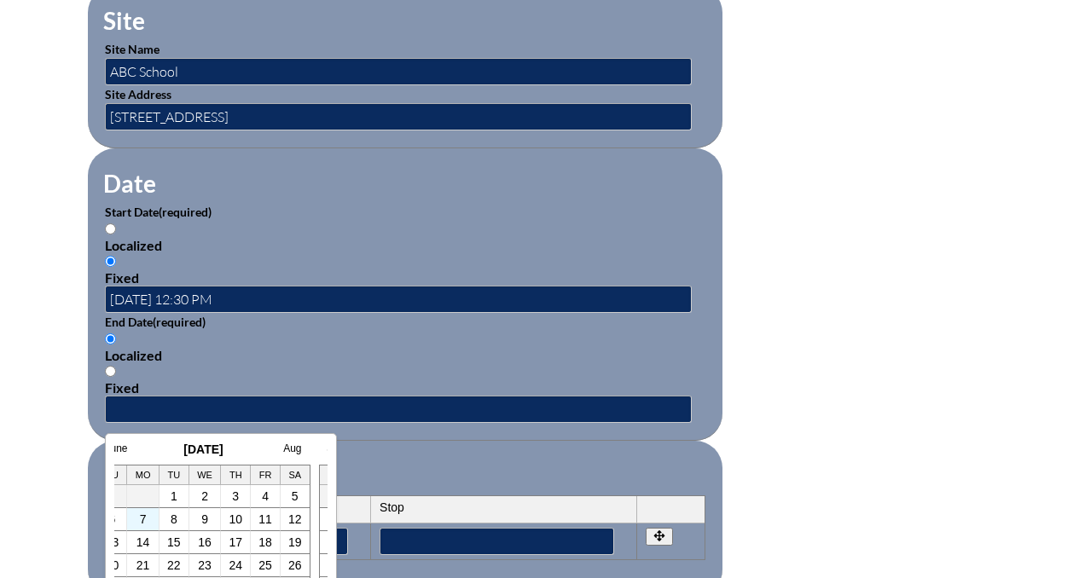
click at [147, 514] on td "7" at bounding box center [143, 519] width 32 height 23
click at [141, 517] on link "7" at bounding box center [143, 520] width 7 height 14
type input "2025-07-07 12:30 PM"
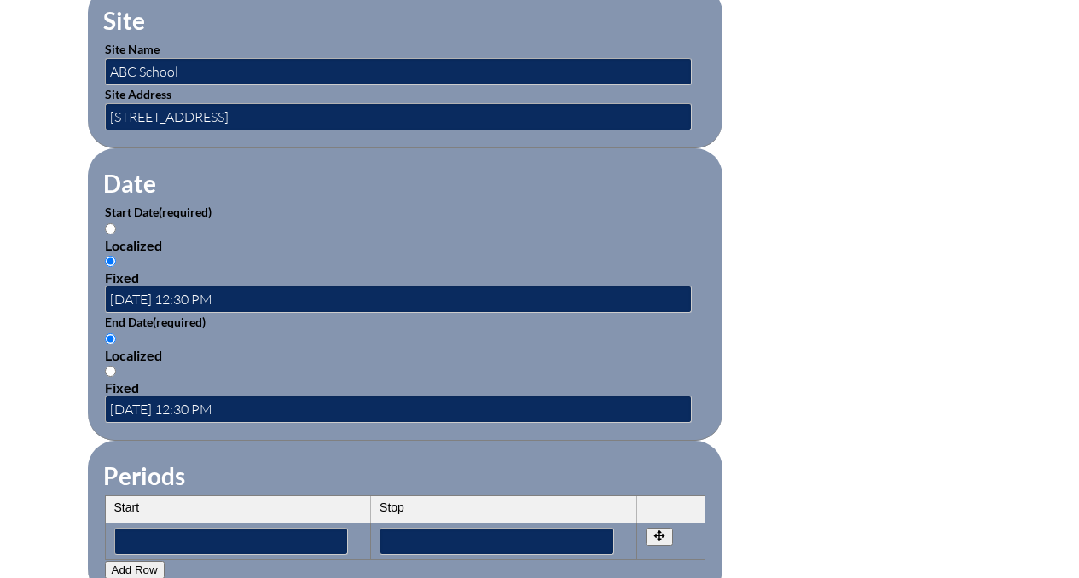
click at [292, 449] on fieldset "Periods Start Stop No rows created Add new row Start Stop Start Stop" at bounding box center [405, 519] width 635 height 156
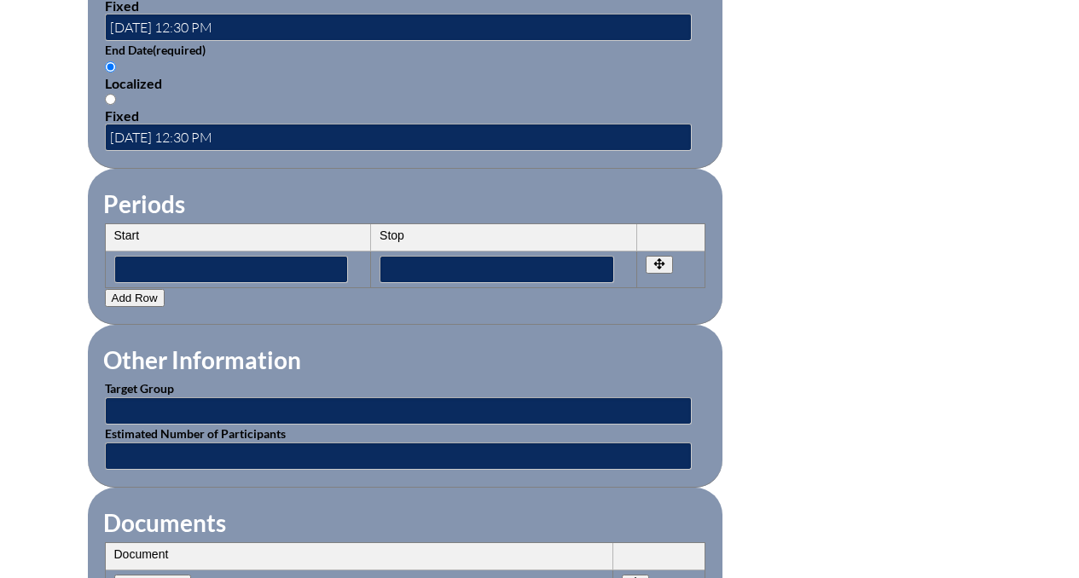
scroll to position [1274, 0]
click at [414, 411] on input "text" at bounding box center [398, 410] width 587 height 27
type input "Teachers"
click at [269, 448] on input "text" at bounding box center [398, 455] width 587 height 27
type input "1"
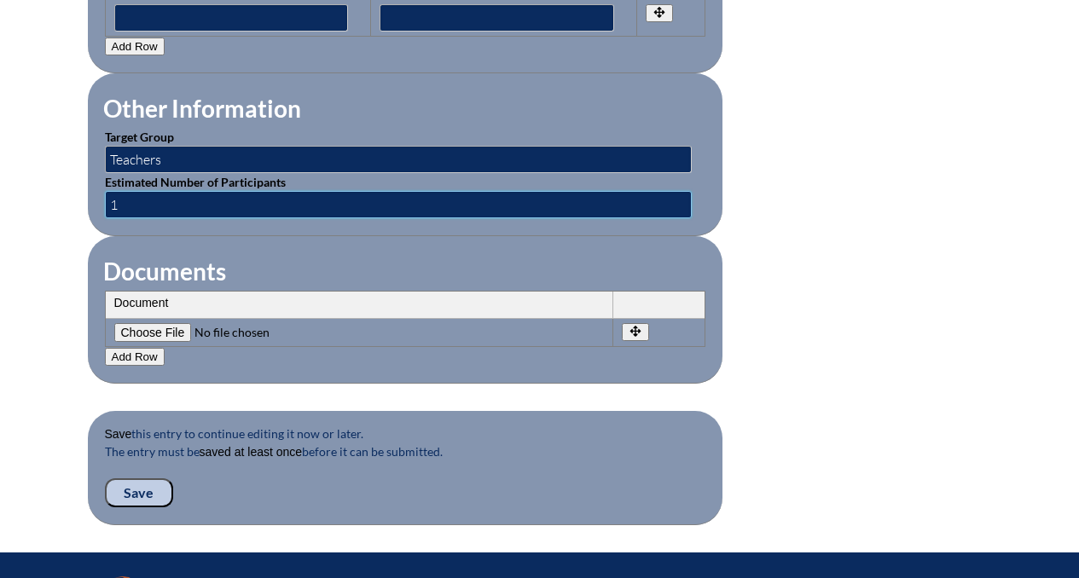
scroll to position [1526, 0]
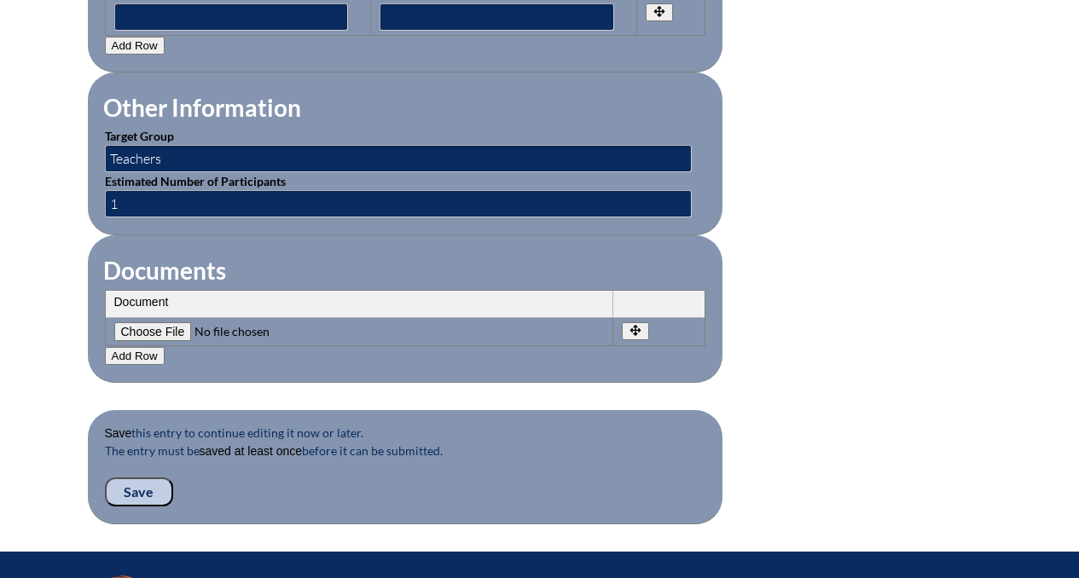
click at [149, 488] on input "Save" at bounding box center [139, 492] width 68 height 29
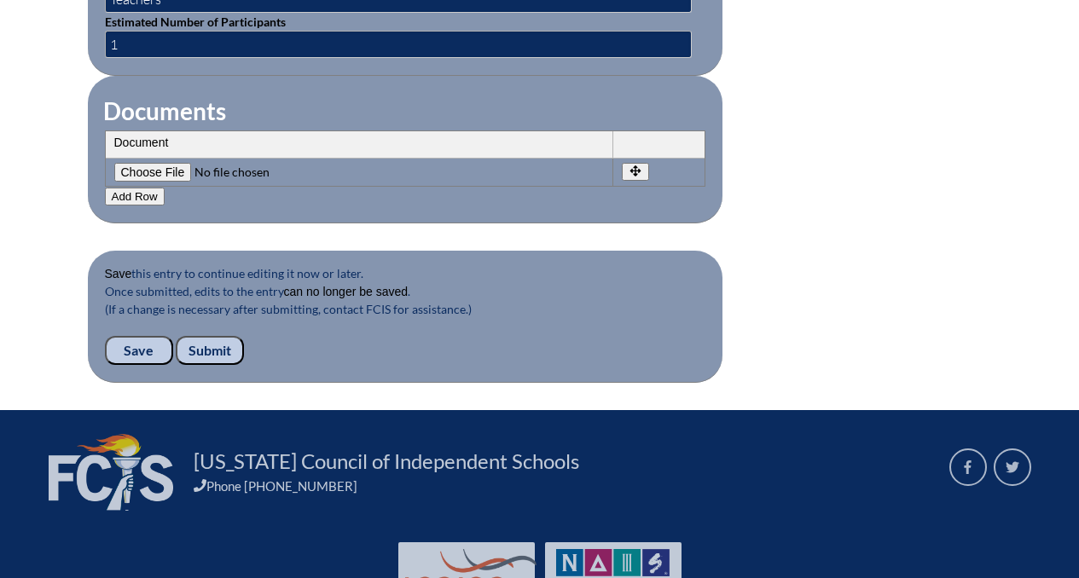
scroll to position [1731, 0]
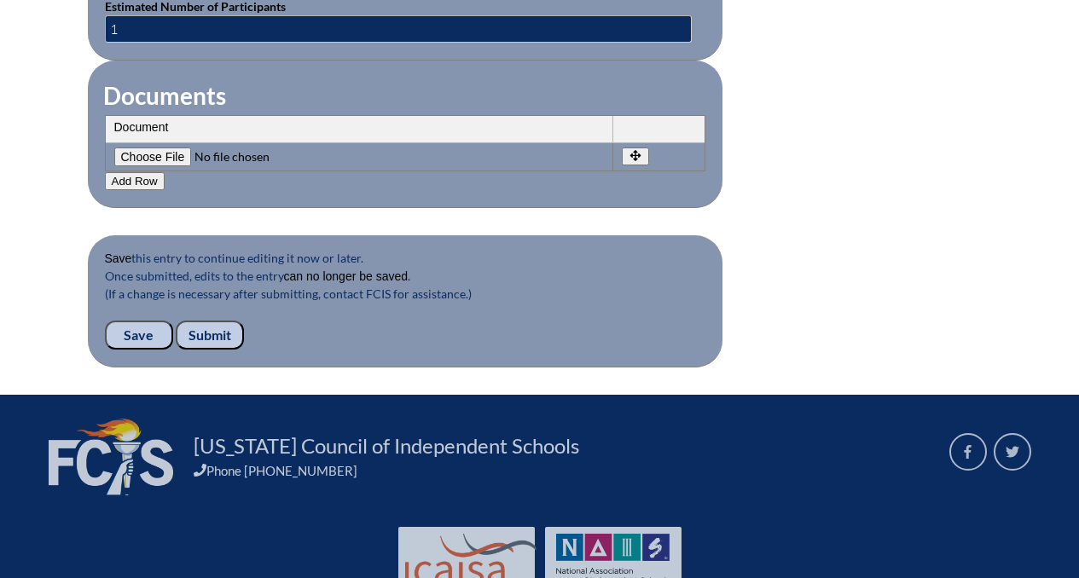
click at [206, 335] on input "Submit" at bounding box center [210, 335] width 68 height 29
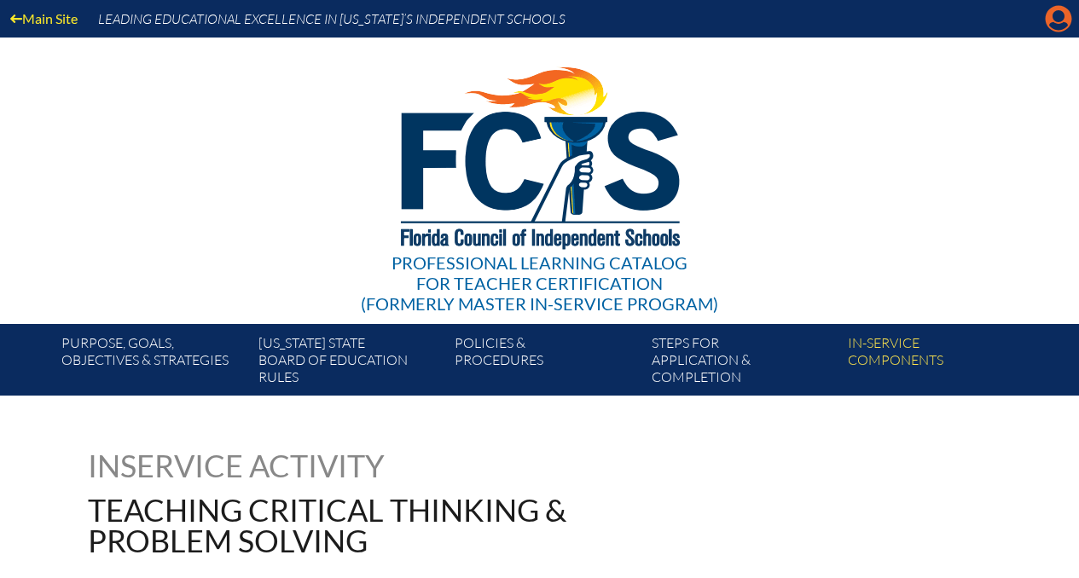
click at [1053, 9] on icon at bounding box center [1059, 19] width 26 height 26
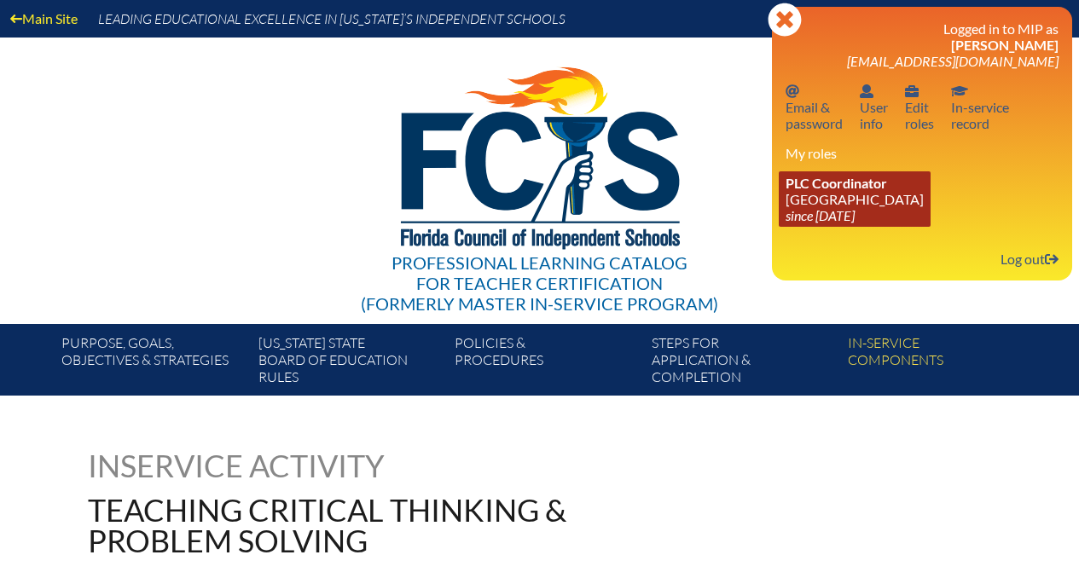
click at [825, 205] on link "PLC Coordinator [GEOGRAPHIC_DATA] since [DATE]" at bounding box center [855, 198] width 152 height 55
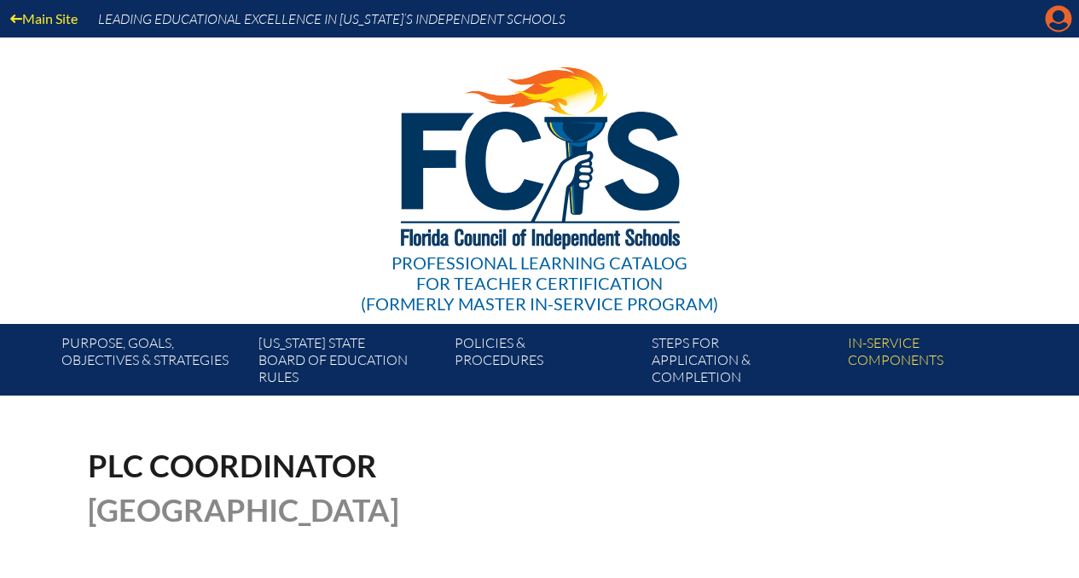
click at [1058, 15] on icon "Manage account" at bounding box center [1058, 18] width 27 height 27
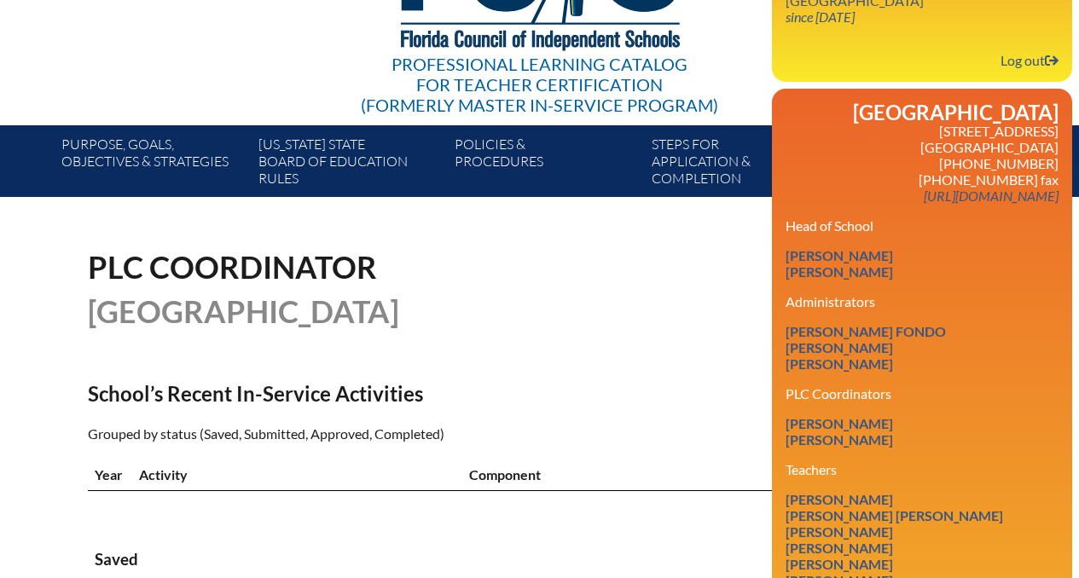
scroll to position [196, 0]
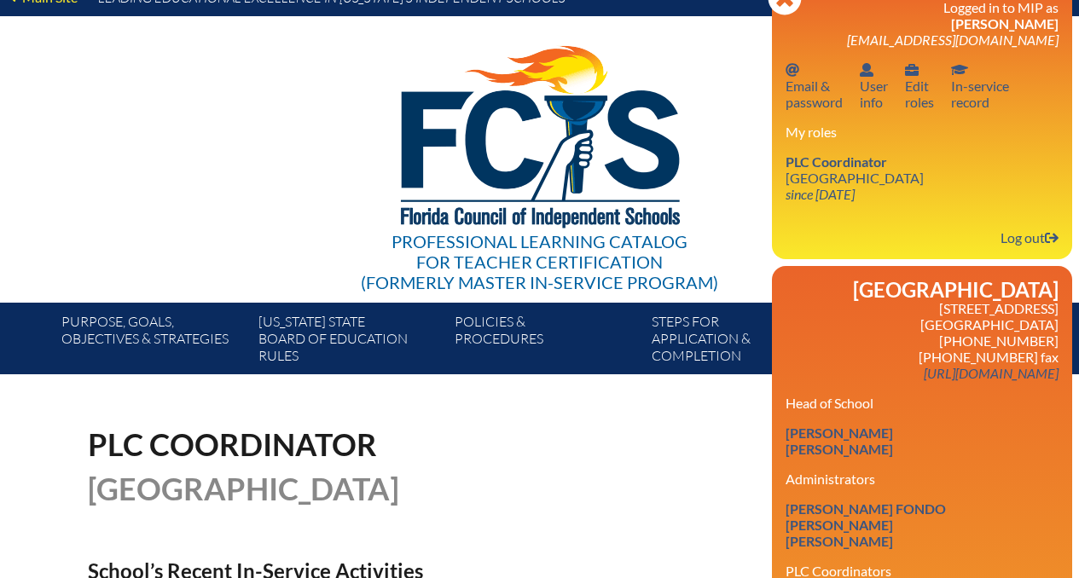
scroll to position [0, 0]
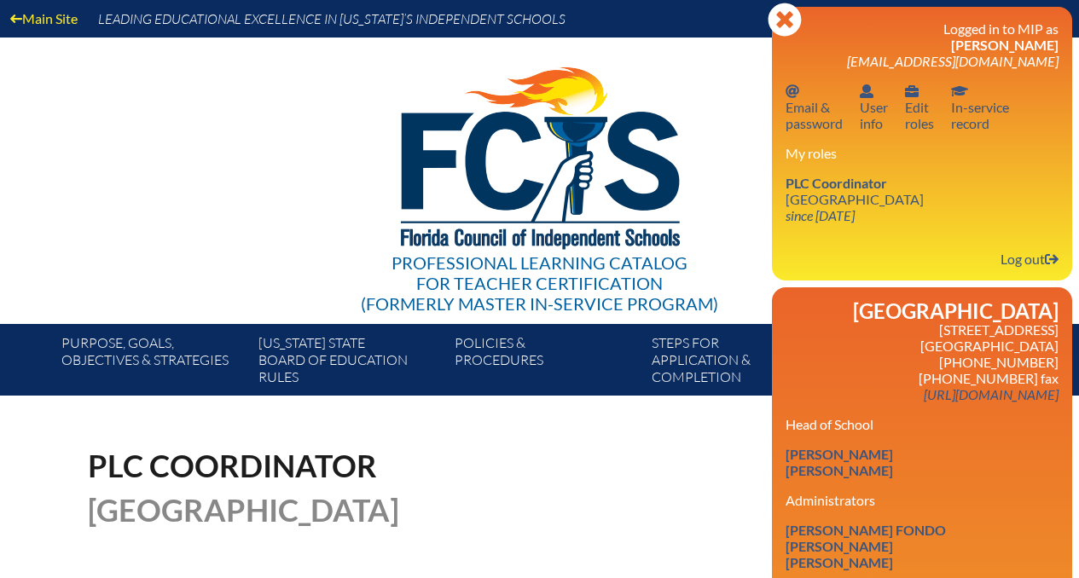
click at [1018, 45] on span "[PERSON_NAME]" at bounding box center [1004, 45] width 107 height 16
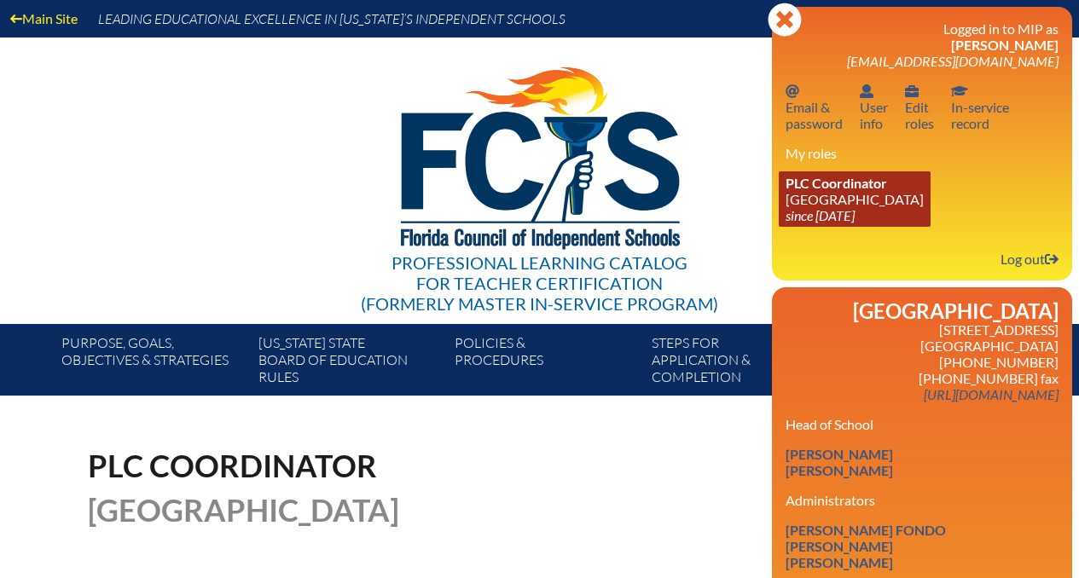
click at [856, 206] on link "PLC Coordinator Park Maitland School since 2024 Apr 8" at bounding box center [855, 198] width 152 height 55
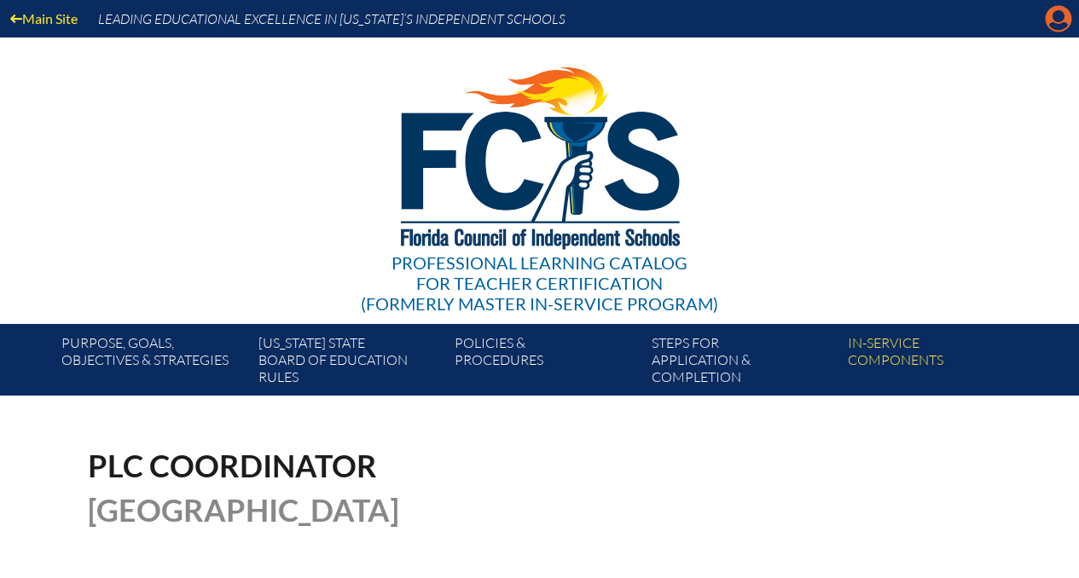
click at [1053, 20] on icon at bounding box center [1059, 19] width 26 height 26
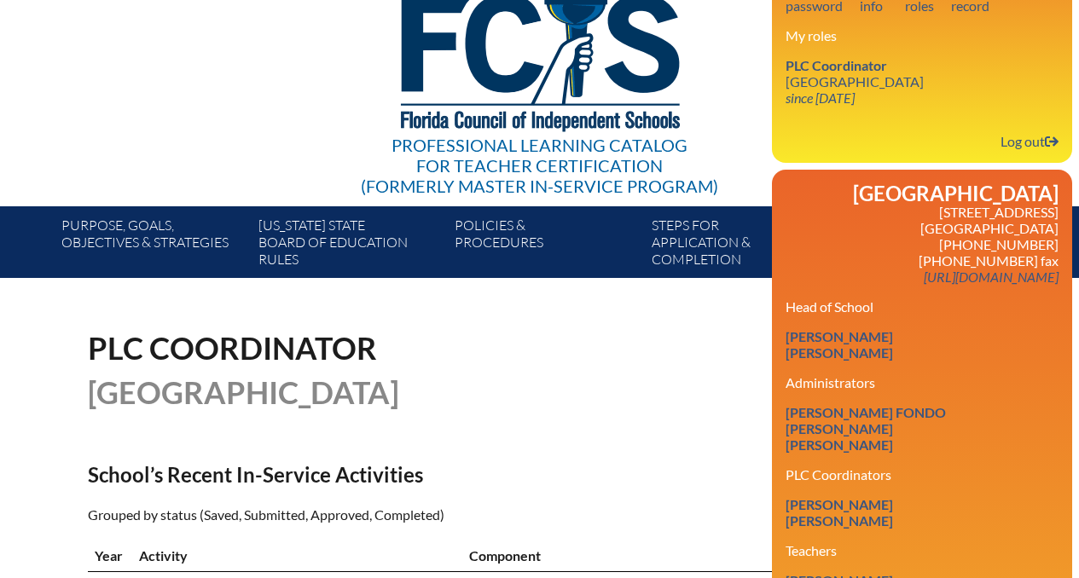
scroll to position [119, 0]
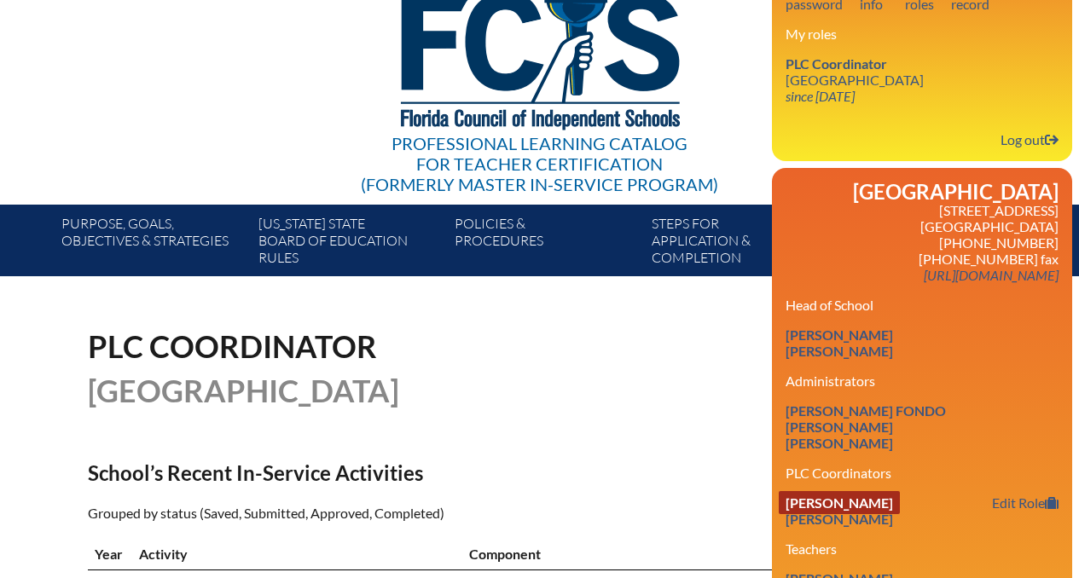
click at [850, 512] on link "Kristina Harrison Crabtree" at bounding box center [839, 502] width 121 height 23
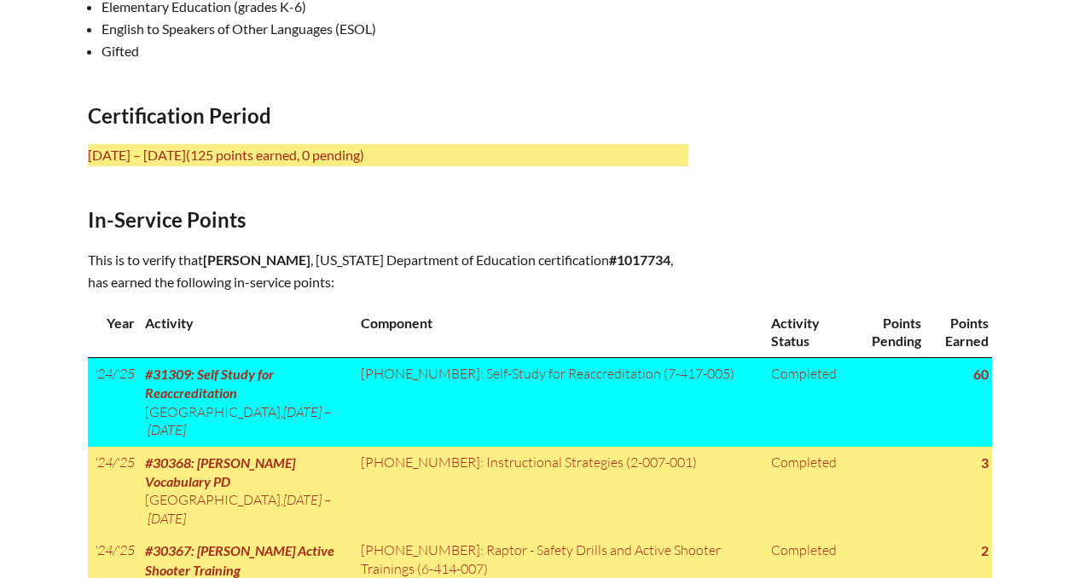
scroll to position [689, 0]
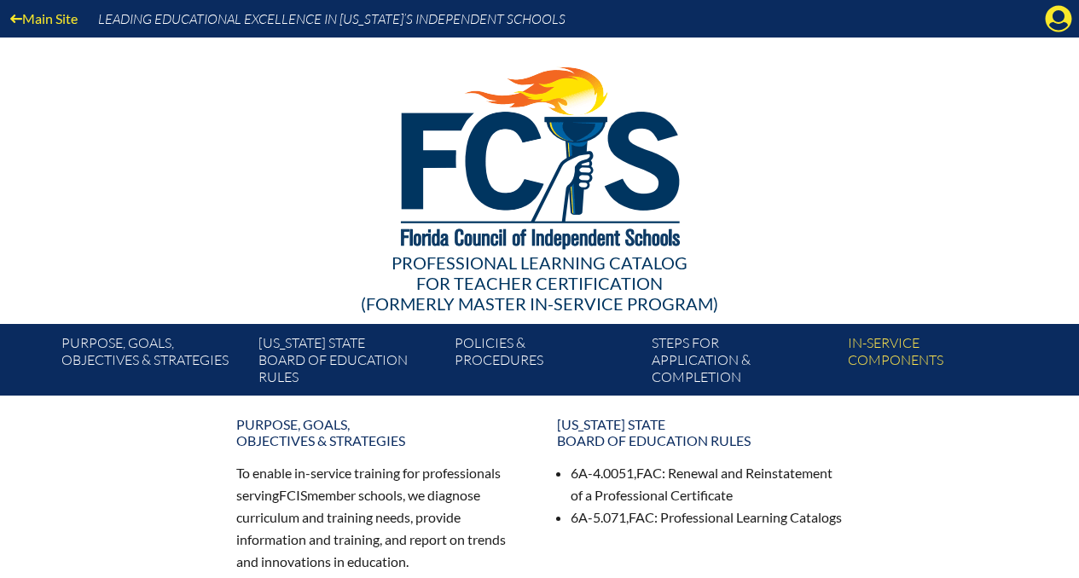
scroll to position [12, 0]
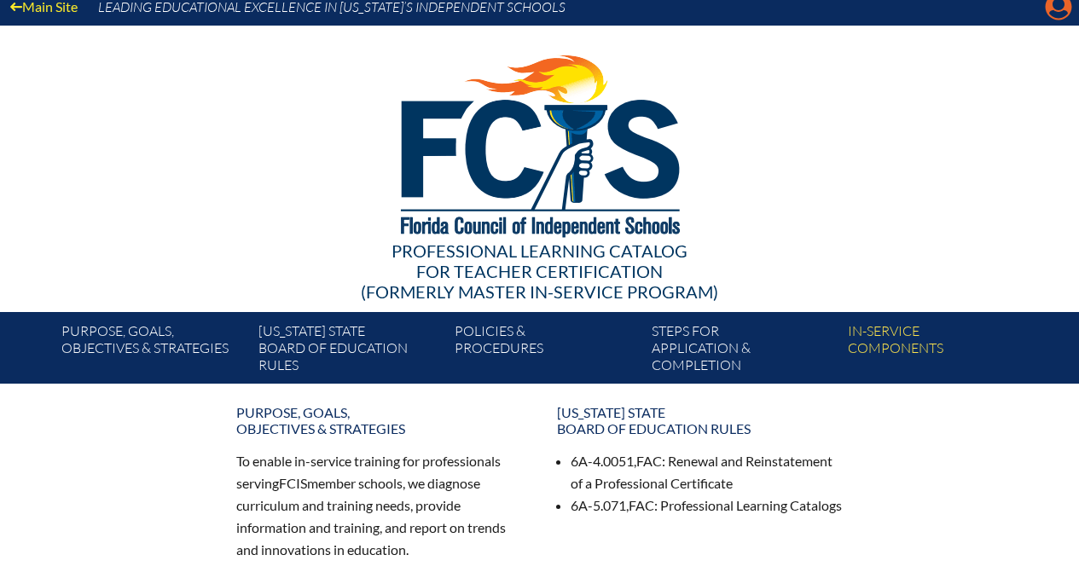
click at [1058, 6] on icon "Manage account" at bounding box center [1058, 6] width 27 height 27
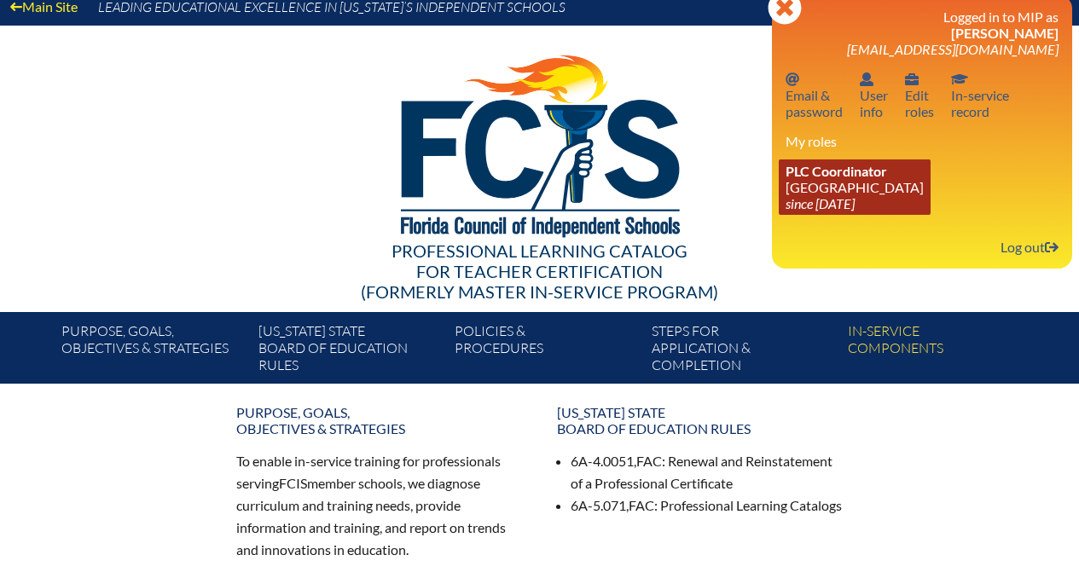
click at [837, 183] on link "PLC Coordinator [GEOGRAPHIC_DATA] since [DATE]" at bounding box center [855, 187] width 152 height 55
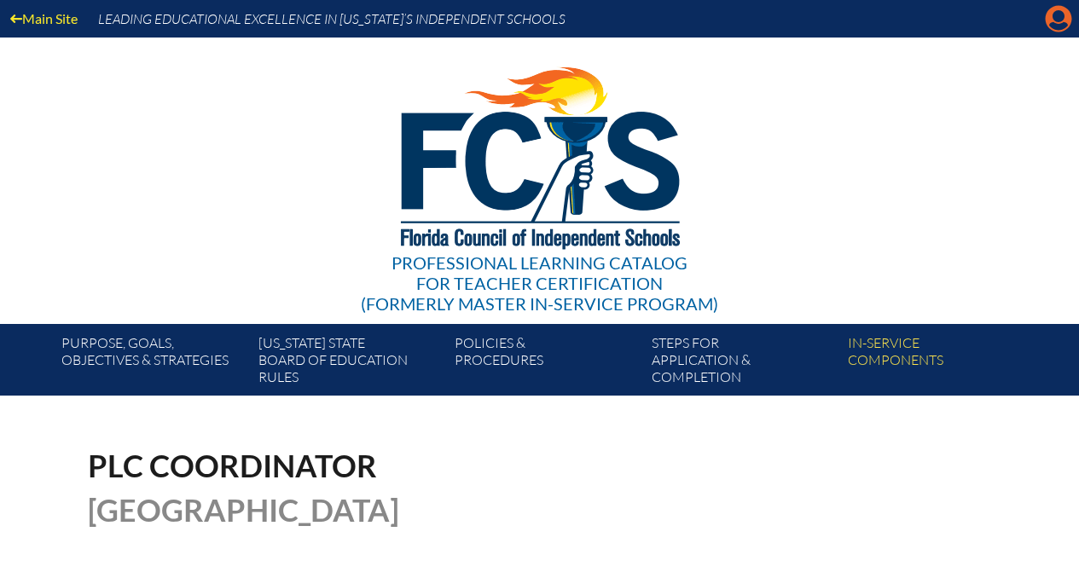
click at [1052, 25] on icon "Manage account" at bounding box center [1058, 18] width 27 height 27
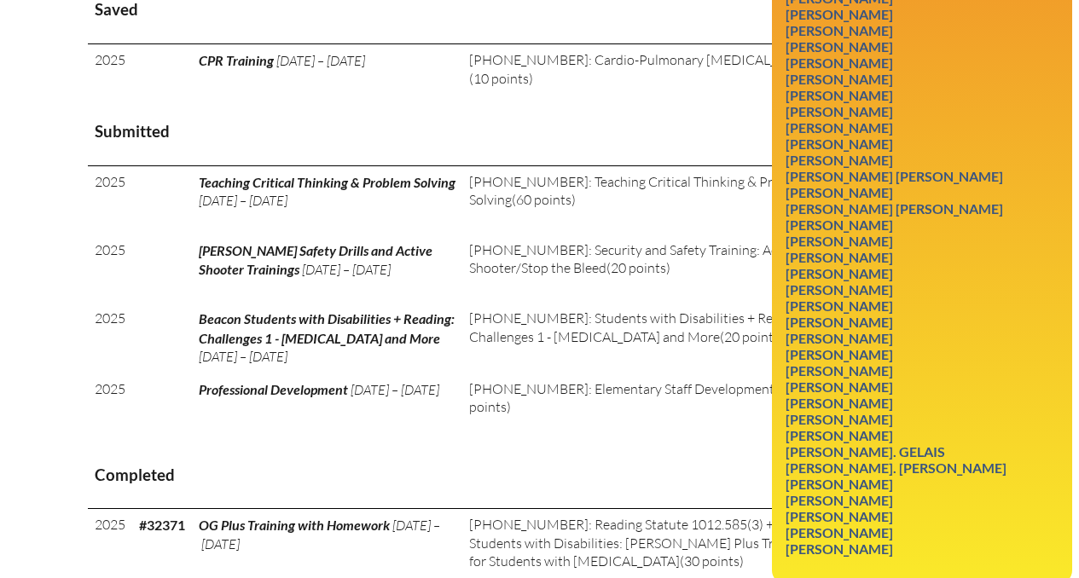
scroll to position [752, 0]
